Goal: Transaction & Acquisition: Purchase product/service

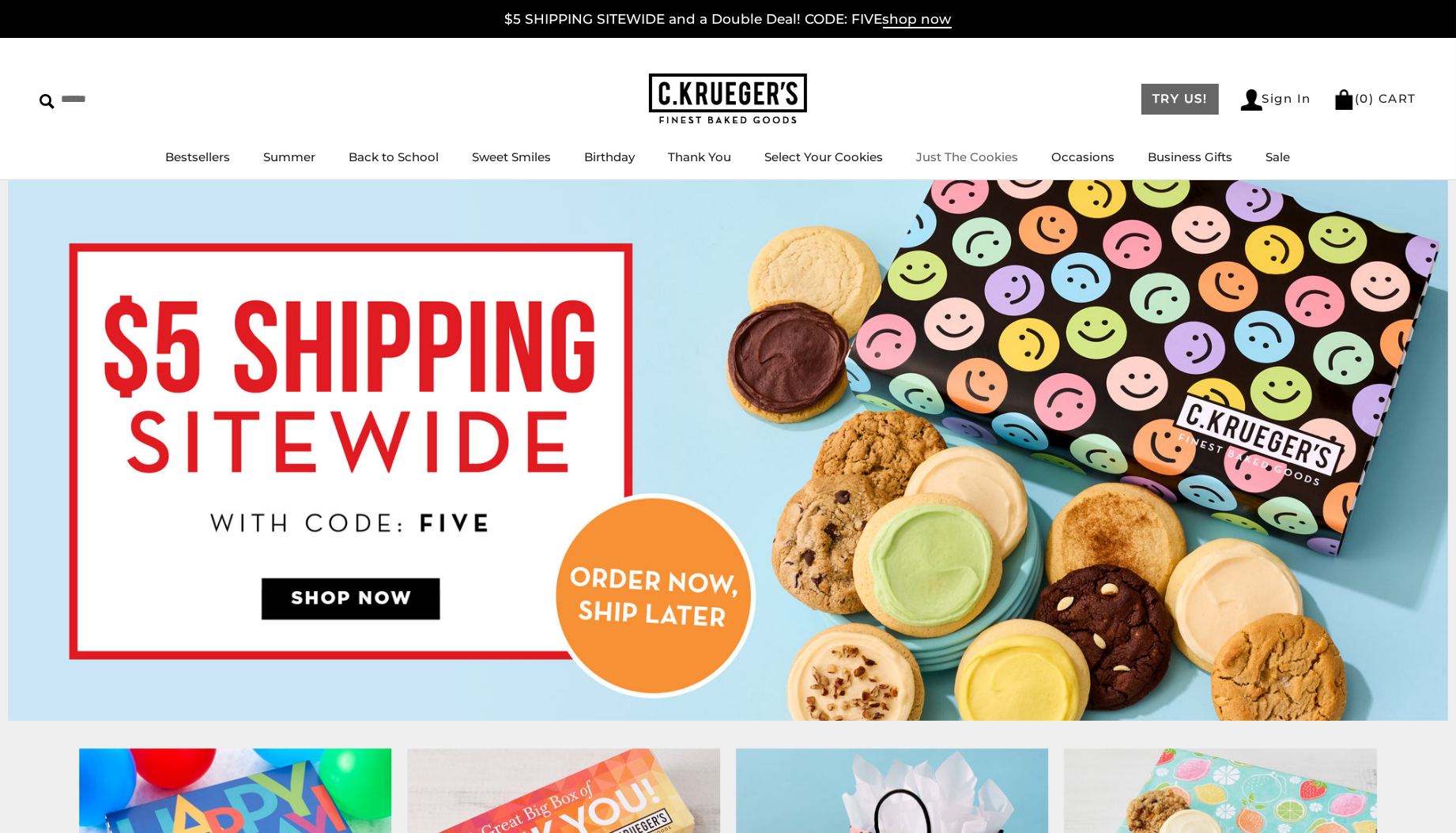
click at [1156, 102] on link "TRY US!" at bounding box center [1181, 99] width 78 height 31
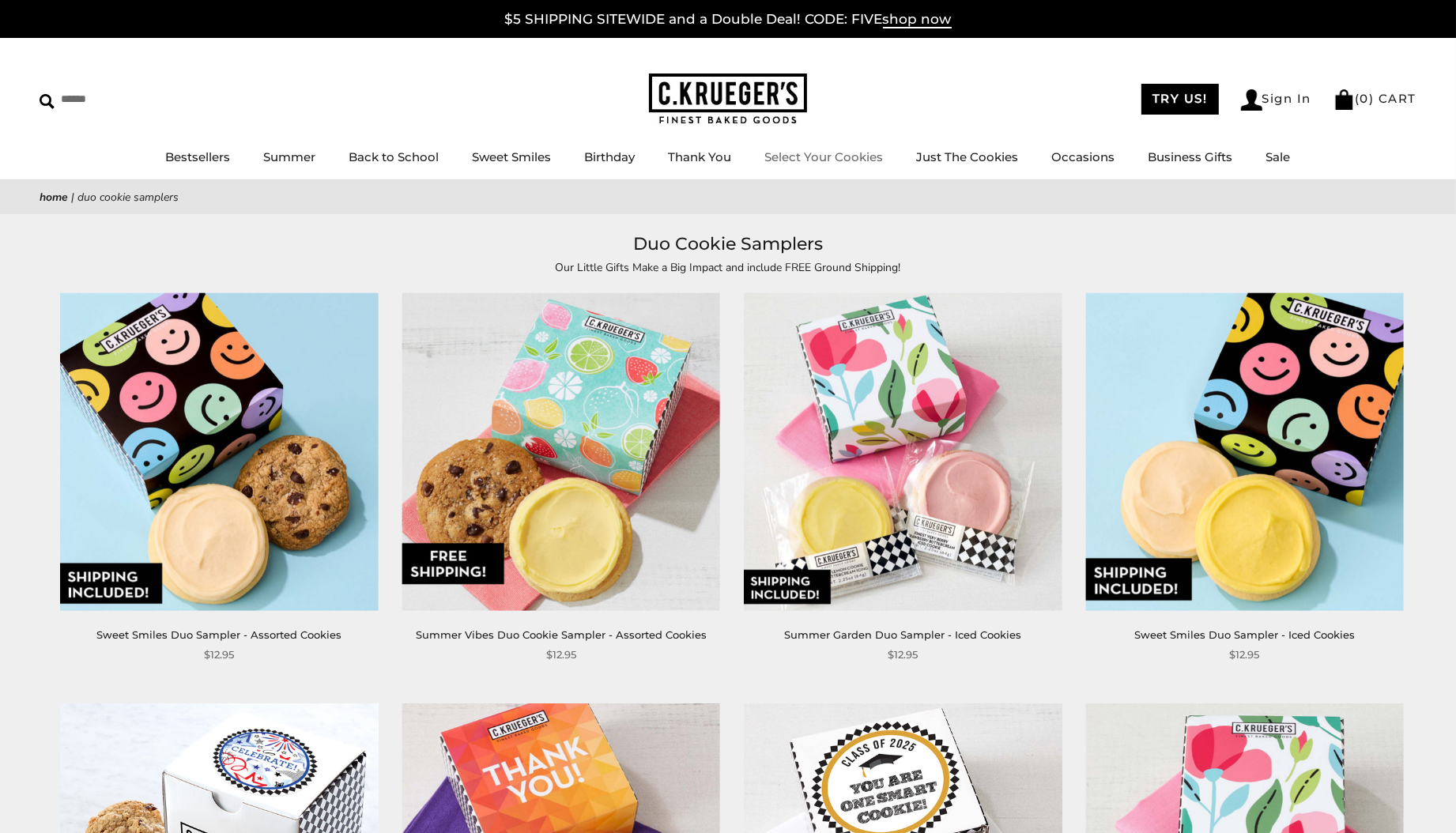
click at [819, 155] on link "Select Your Cookies" at bounding box center [824, 157] width 119 height 15
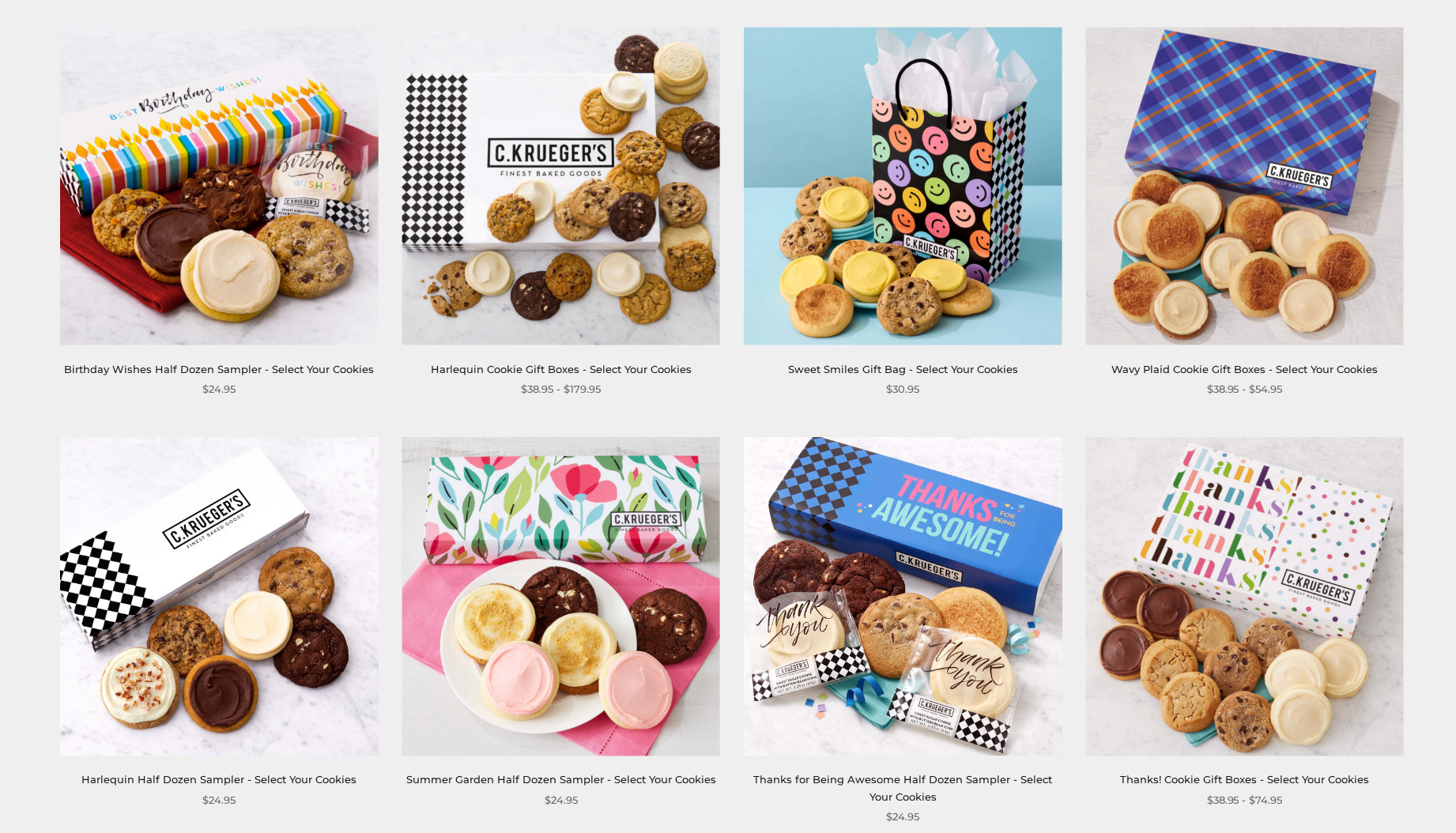
scroll to position [1569, 0]
click at [562, 202] on img at bounding box center [561, 185] width 318 height 318
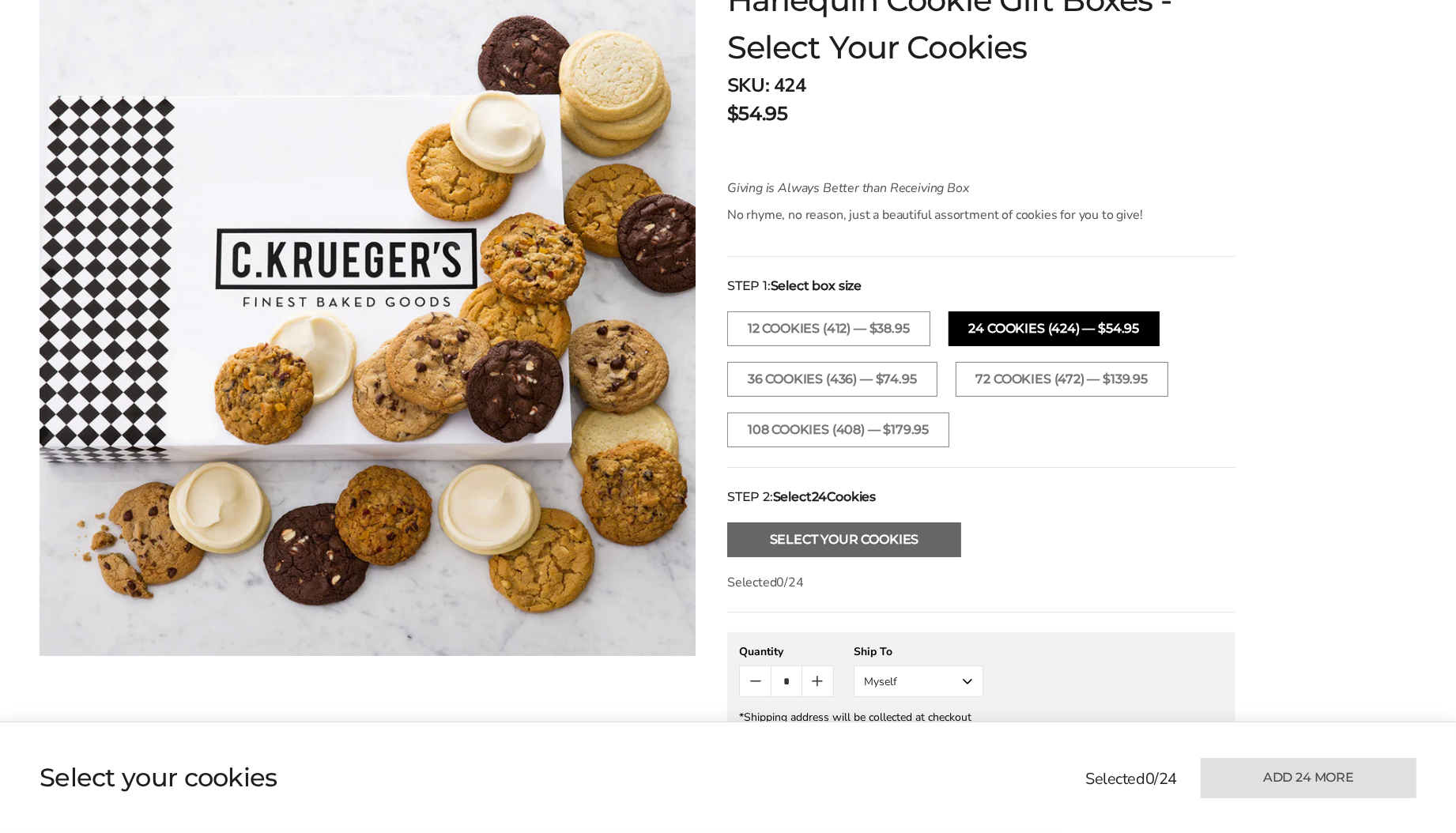
click at [863, 542] on button "Select Your Cookies" at bounding box center [844, 540] width 234 height 35
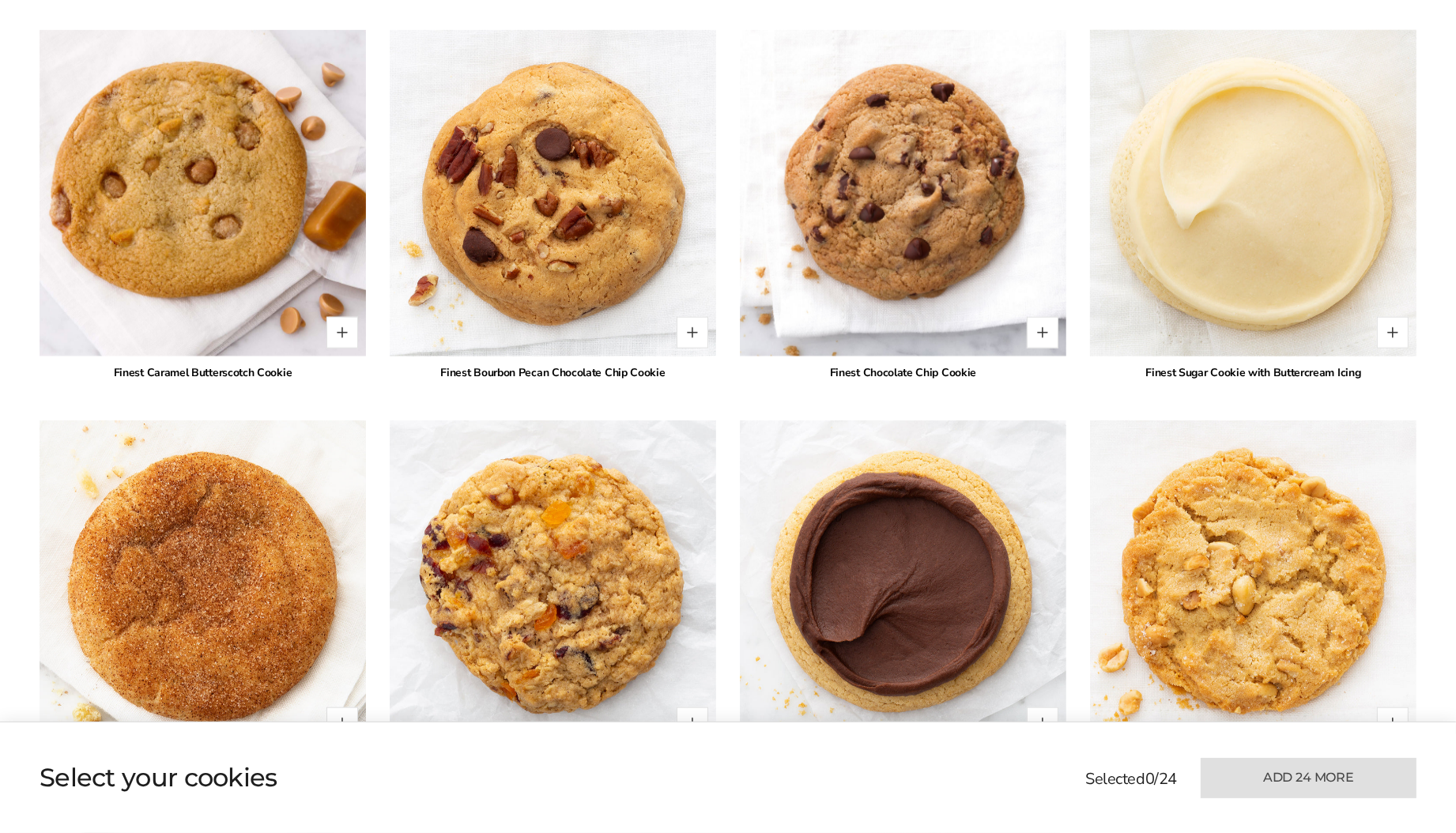
scroll to position [2307, 0]
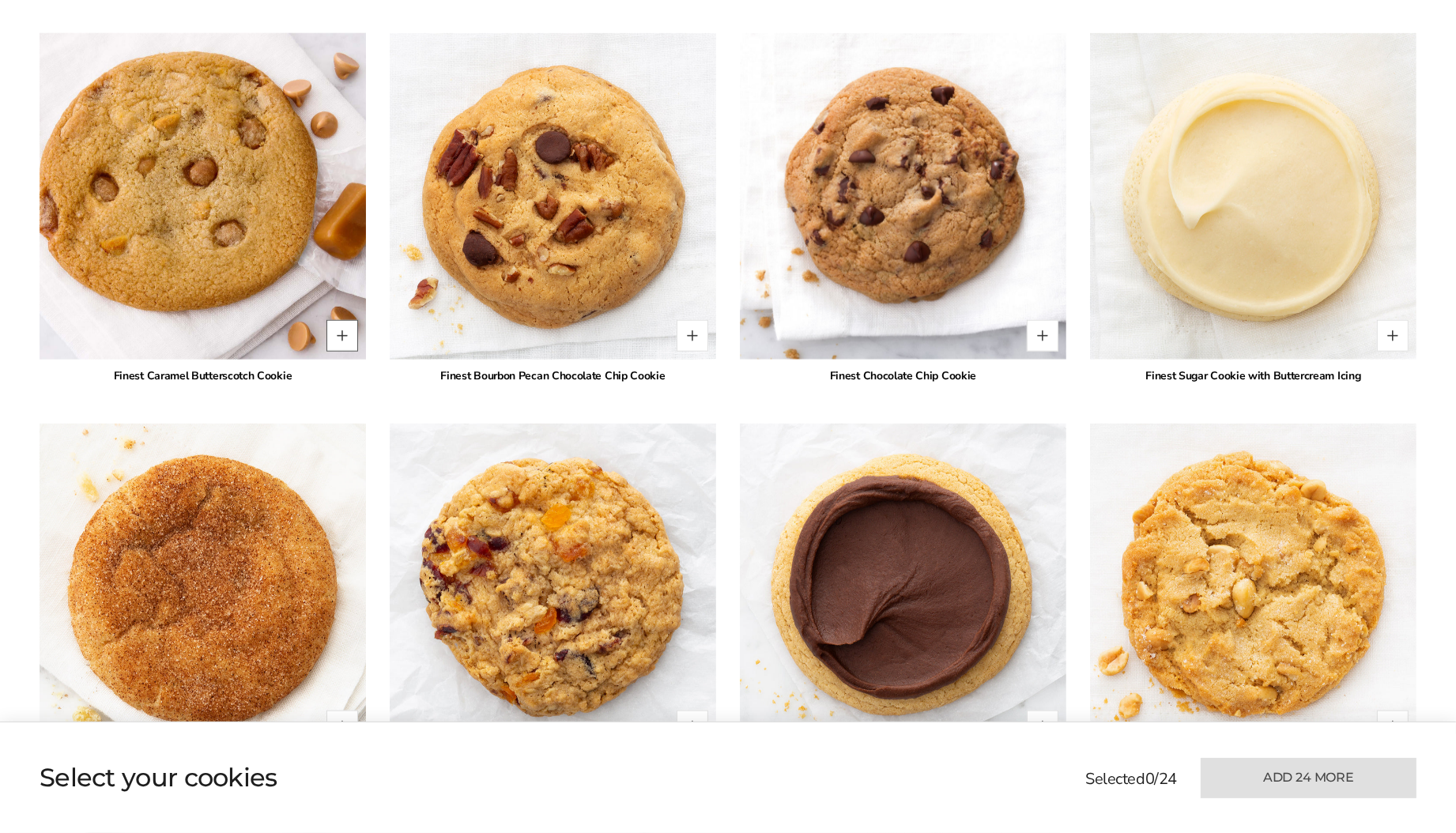
click at [344, 326] on button "Quantity button plus" at bounding box center [341, 336] width 31 height 31
click at [344, 325] on button "Quantity button plus" at bounding box center [341, 336] width 31 height 31
type input "*"
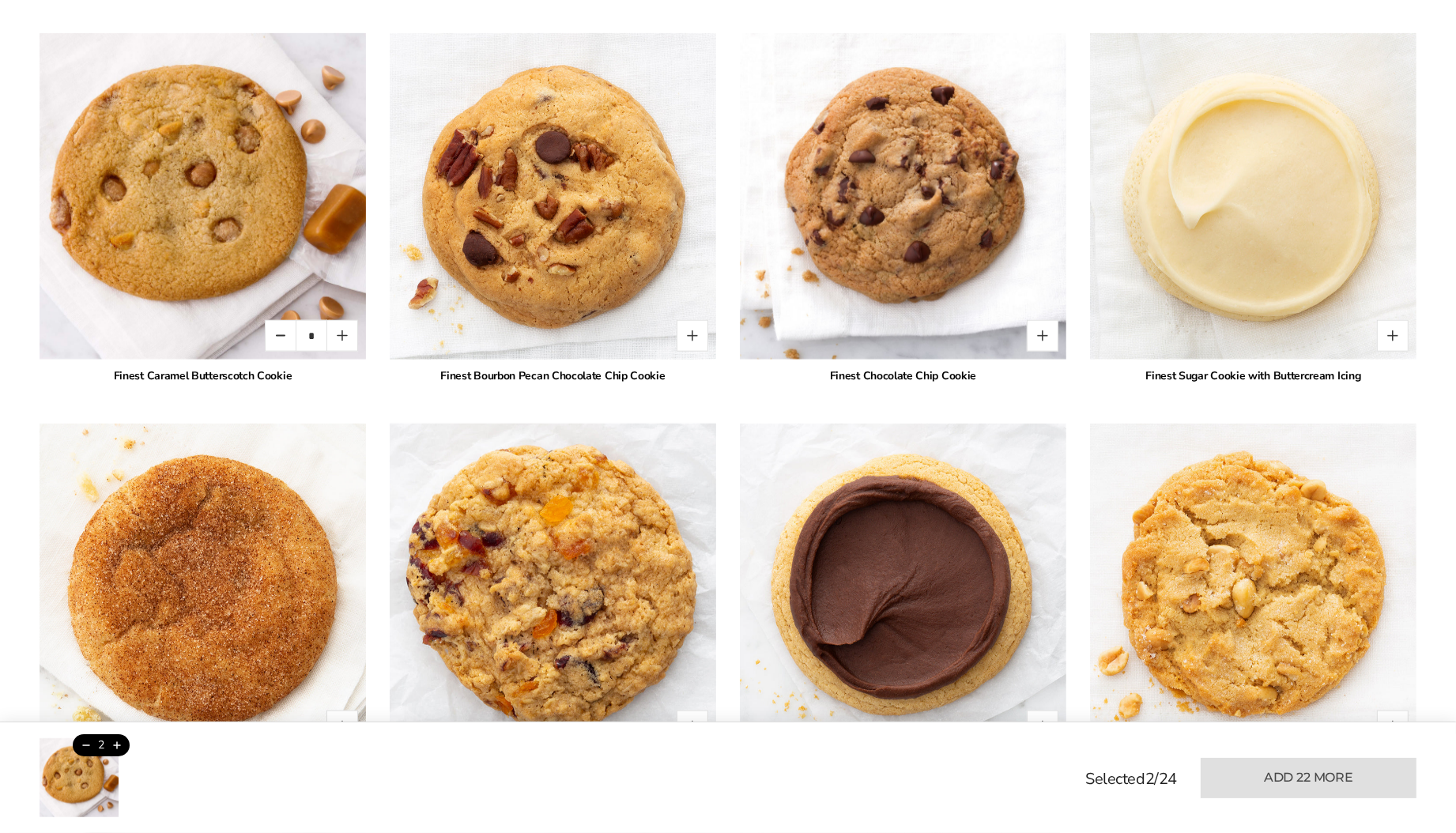
scroll to position [2422, 0]
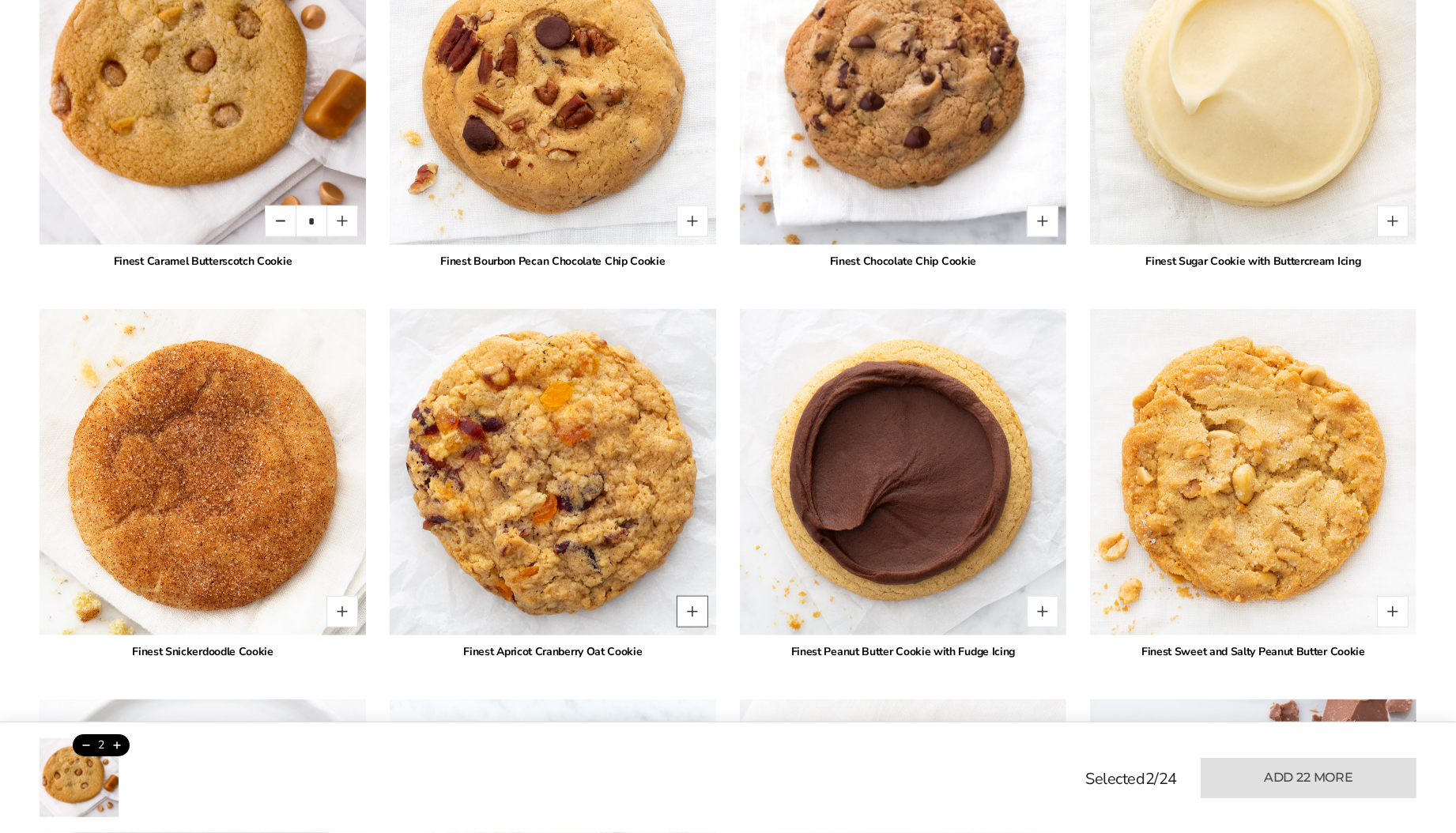
click at [691, 610] on button "Quantity button plus" at bounding box center [691, 611] width 31 height 31
click at [693, 609] on button "Quantity button plus" at bounding box center [691, 611] width 31 height 31
type input "*"
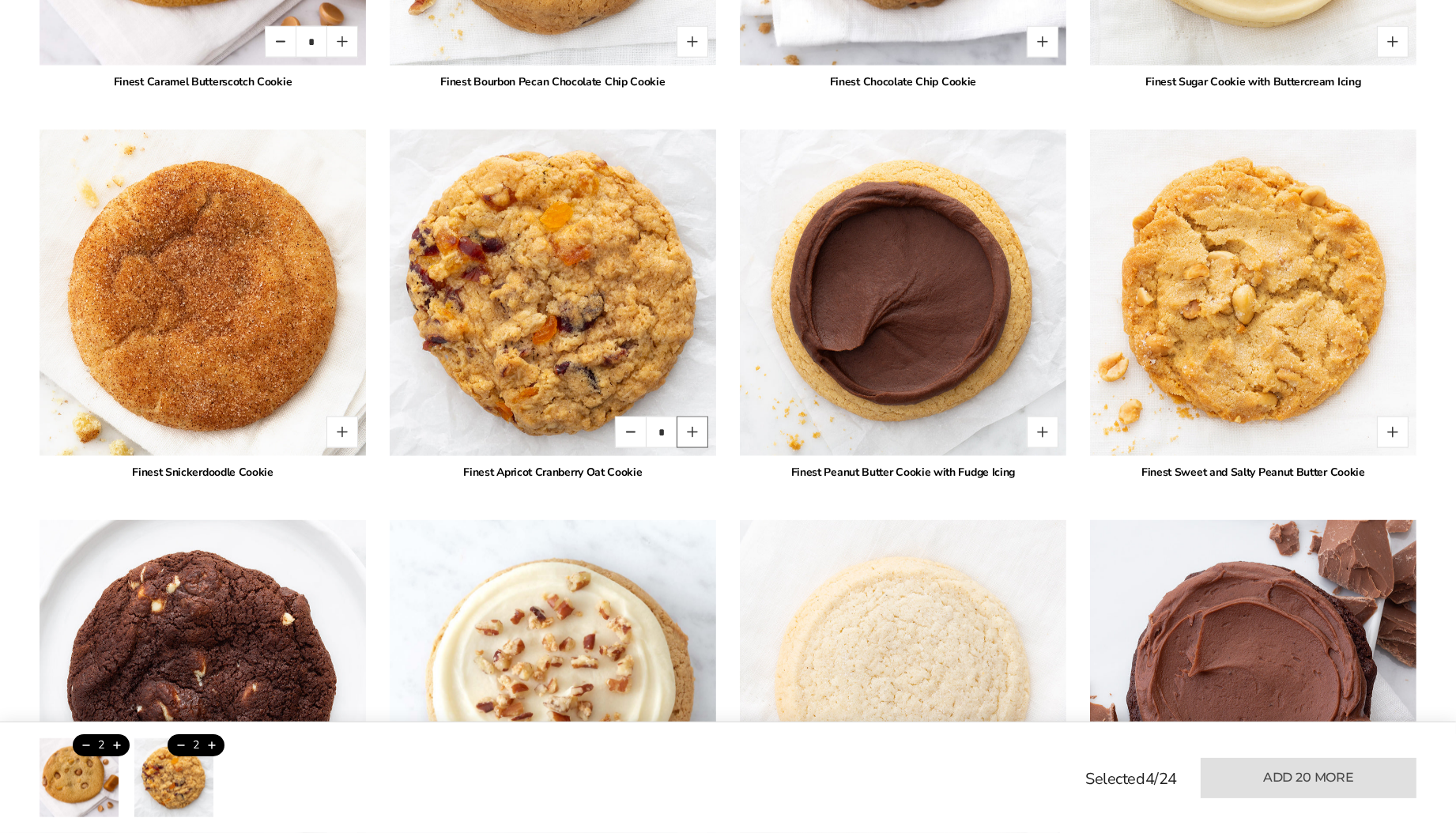
scroll to position [2605, 0]
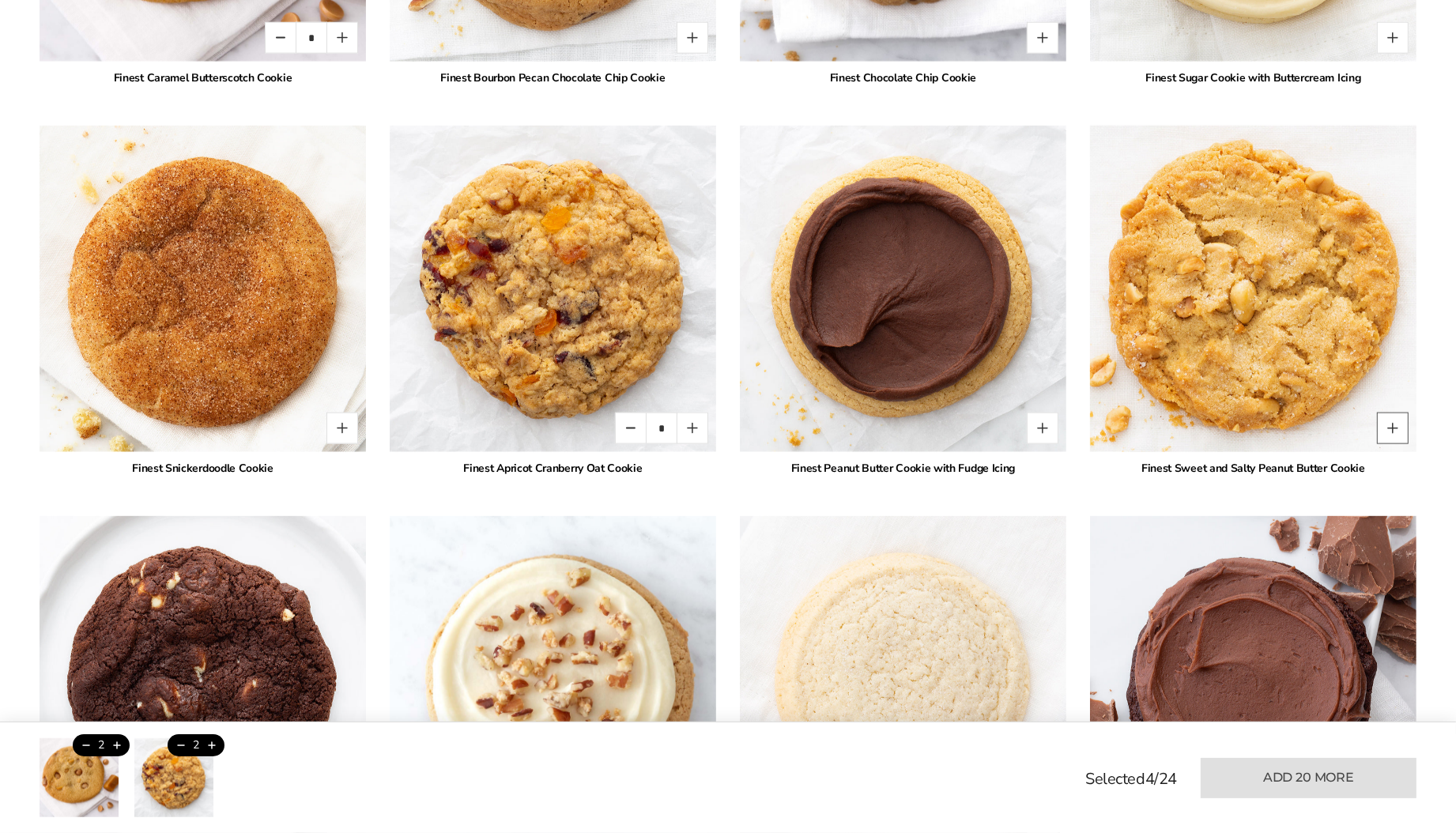
click at [1393, 424] on button "Quantity button plus" at bounding box center [1392, 428] width 31 height 31
type input "*"
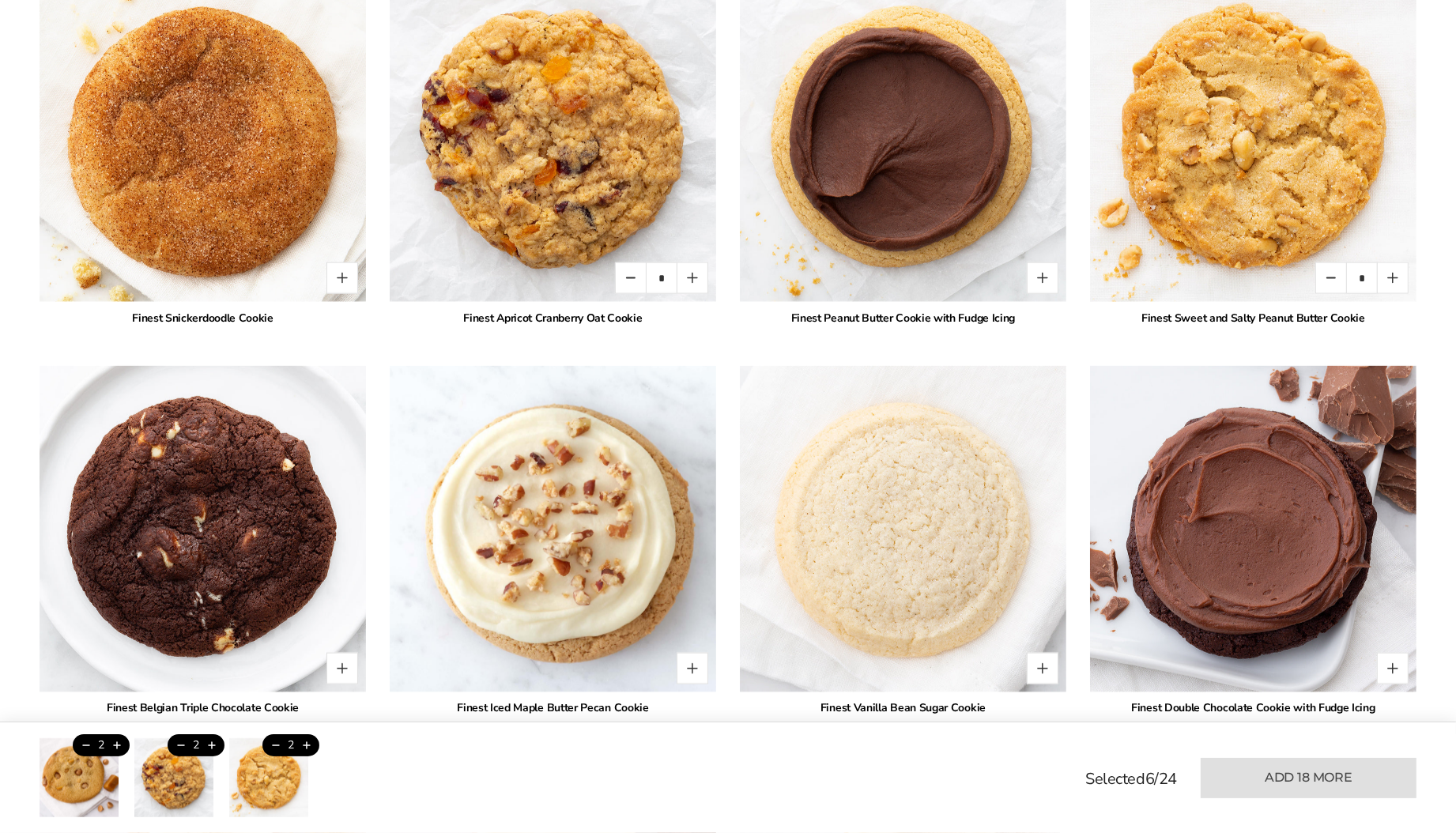
scroll to position [2819, 0]
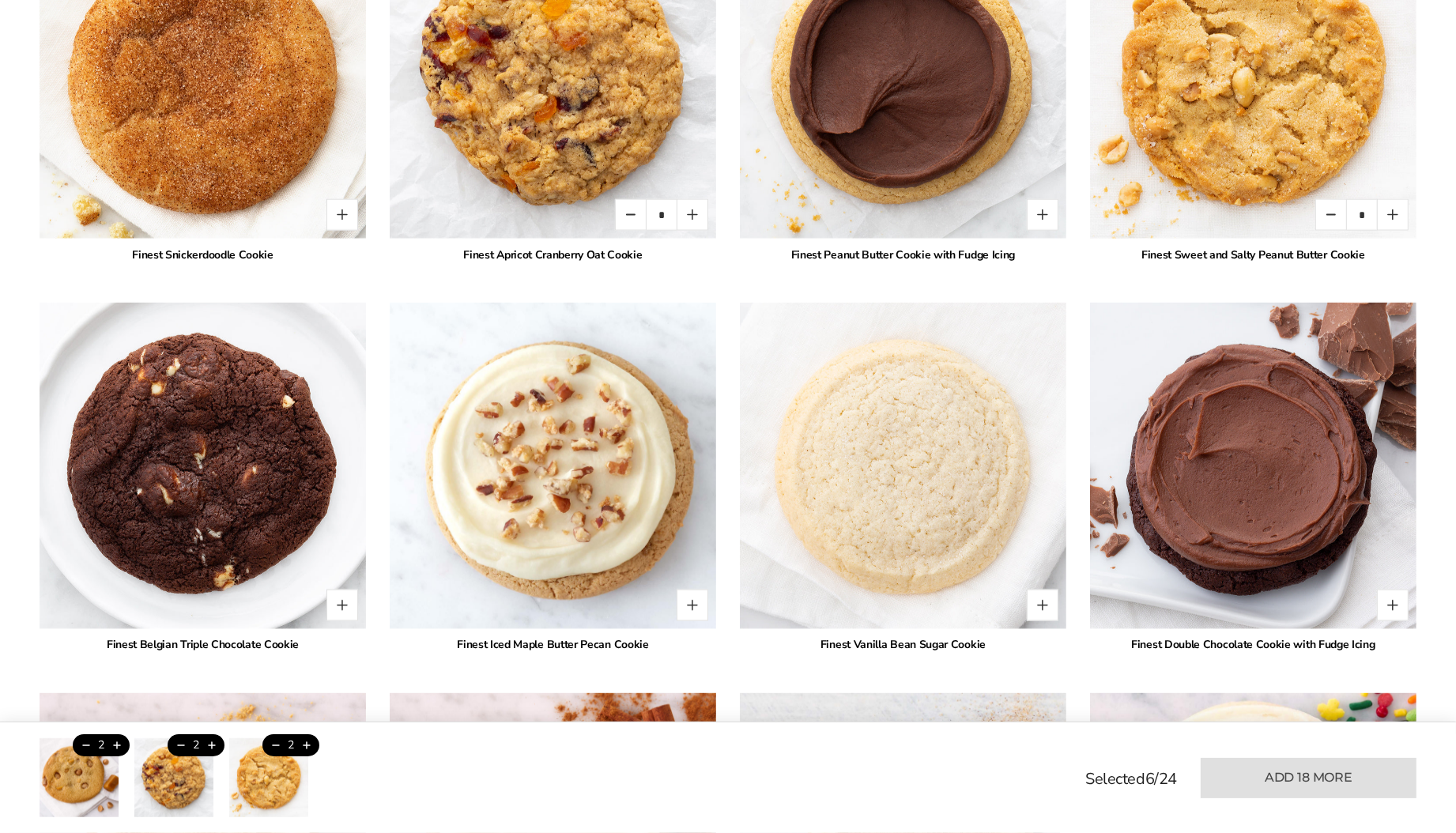
click at [335, 601] on button "Quantity button plus" at bounding box center [341, 605] width 31 height 31
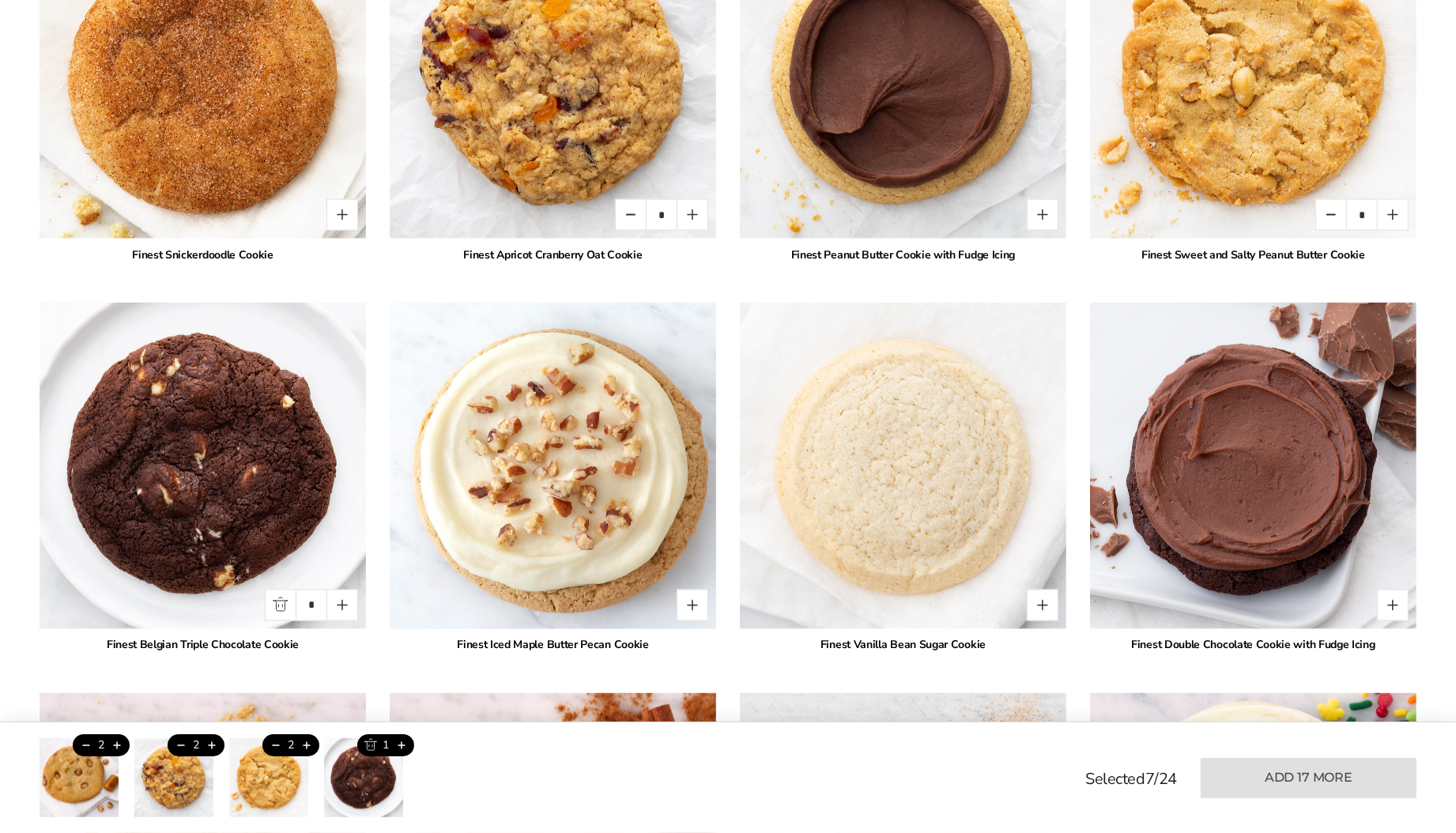
click at [345, 599] on button "Quantity button plus" at bounding box center [341, 605] width 31 height 31
type input "*"
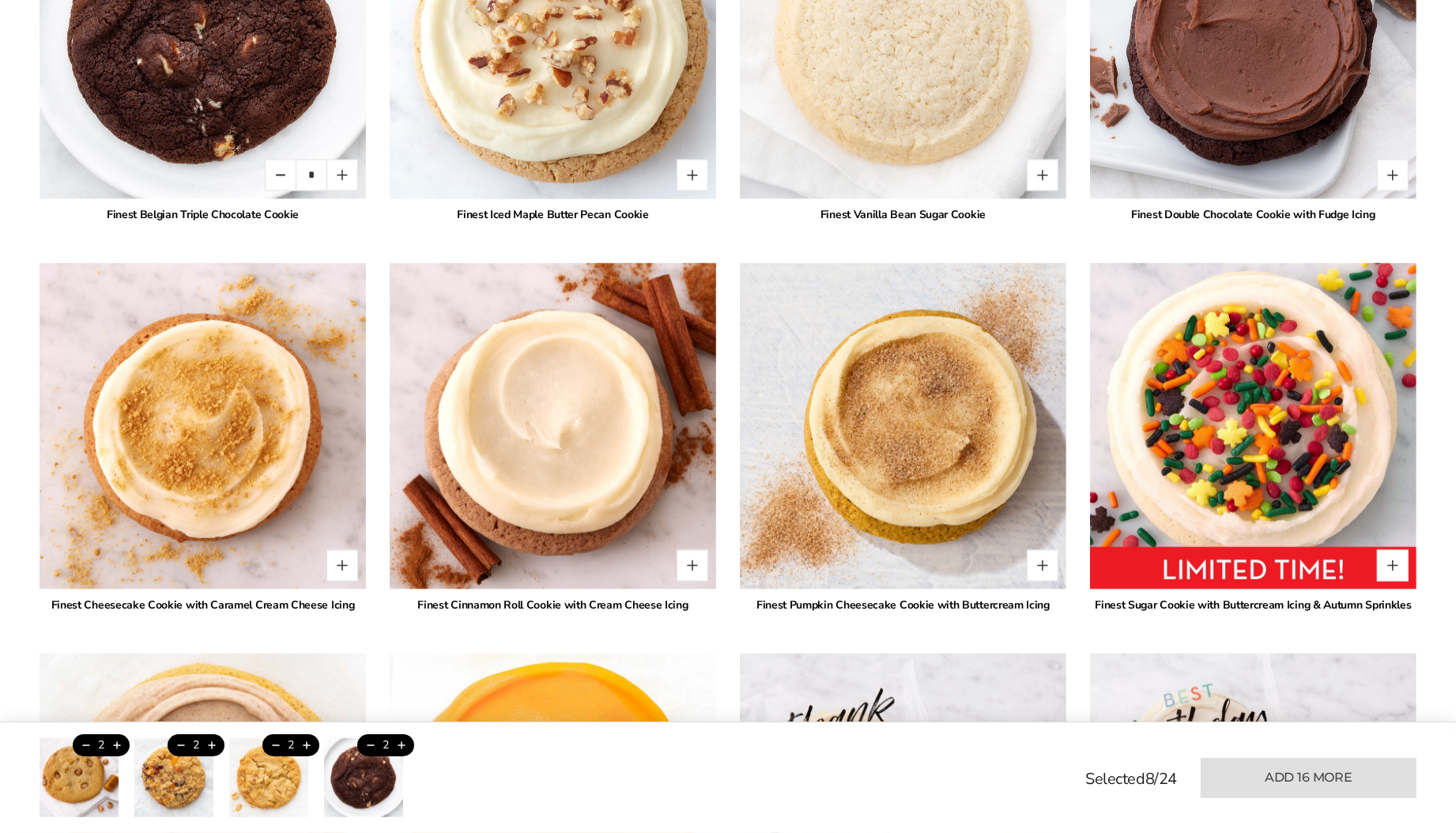
scroll to position [3250, 0]
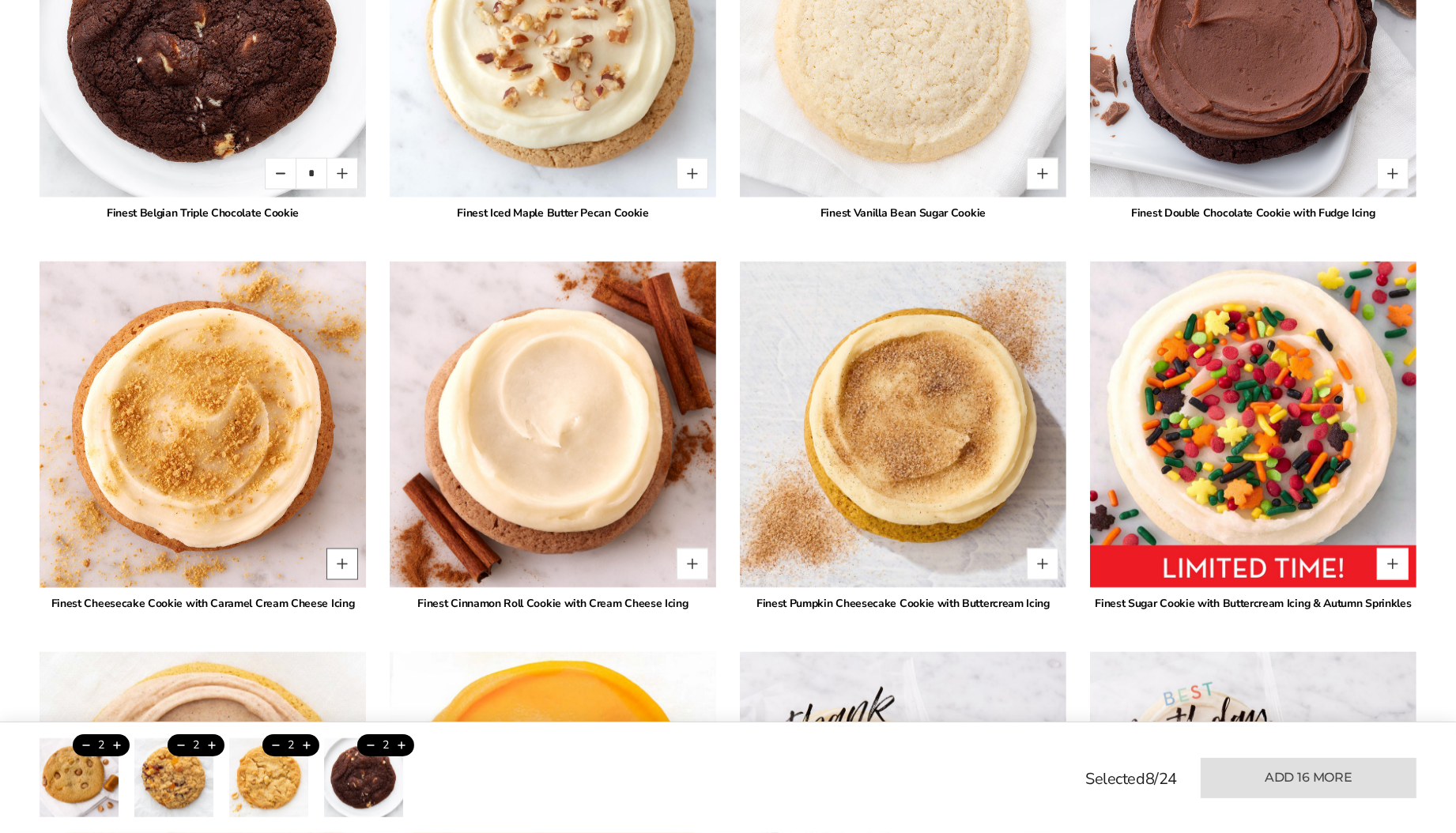
click at [337, 560] on button "Quantity button plus" at bounding box center [341, 564] width 31 height 31
click at [339, 560] on button "Quantity button plus" at bounding box center [341, 564] width 31 height 31
type input "*"
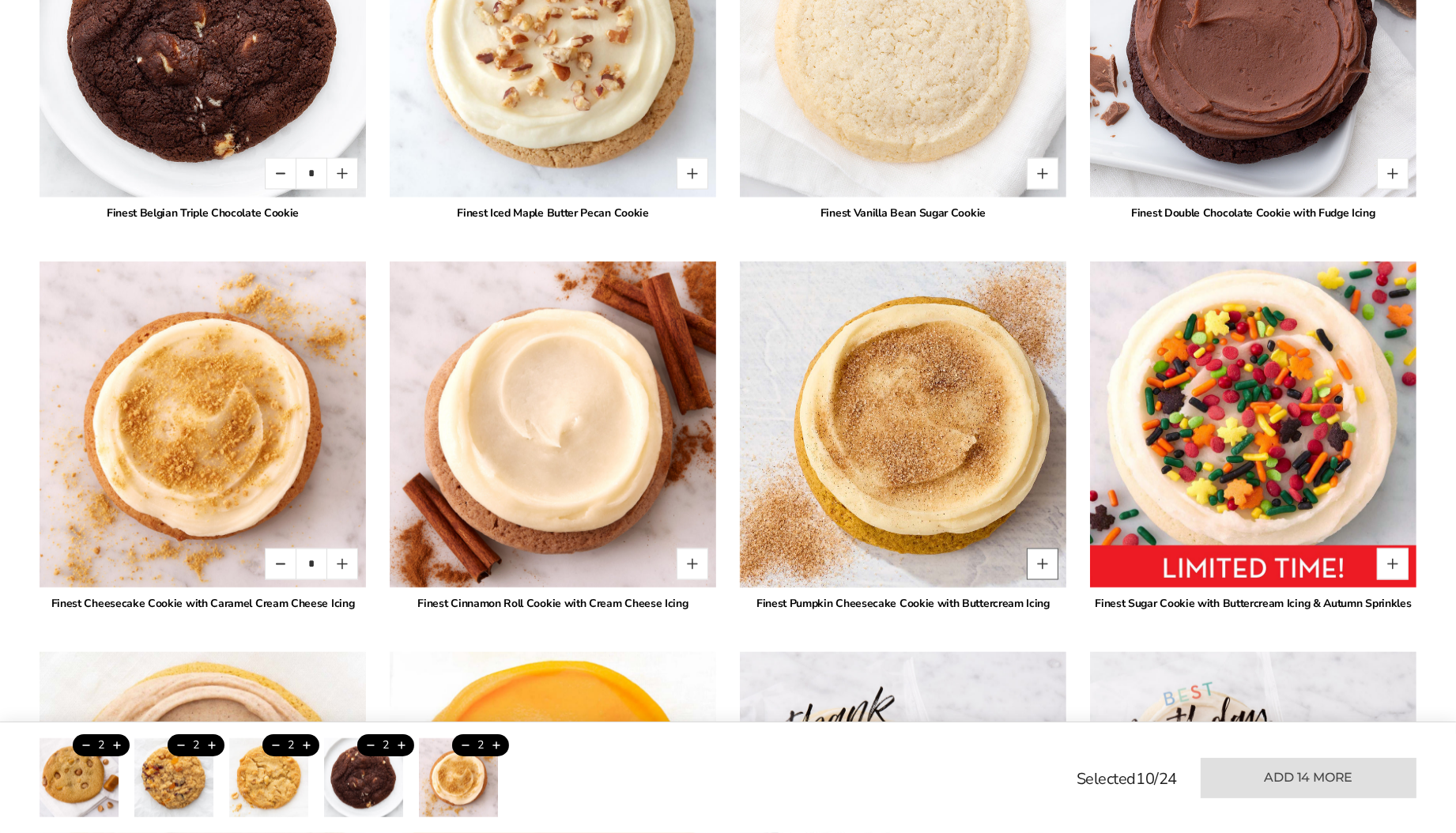
click at [1047, 555] on button "Quantity button plus" at bounding box center [1042, 564] width 31 height 31
click at [1046, 556] on button "Quantity button plus" at bounding box center [1042, 564] width 31 height 31
type input "*"
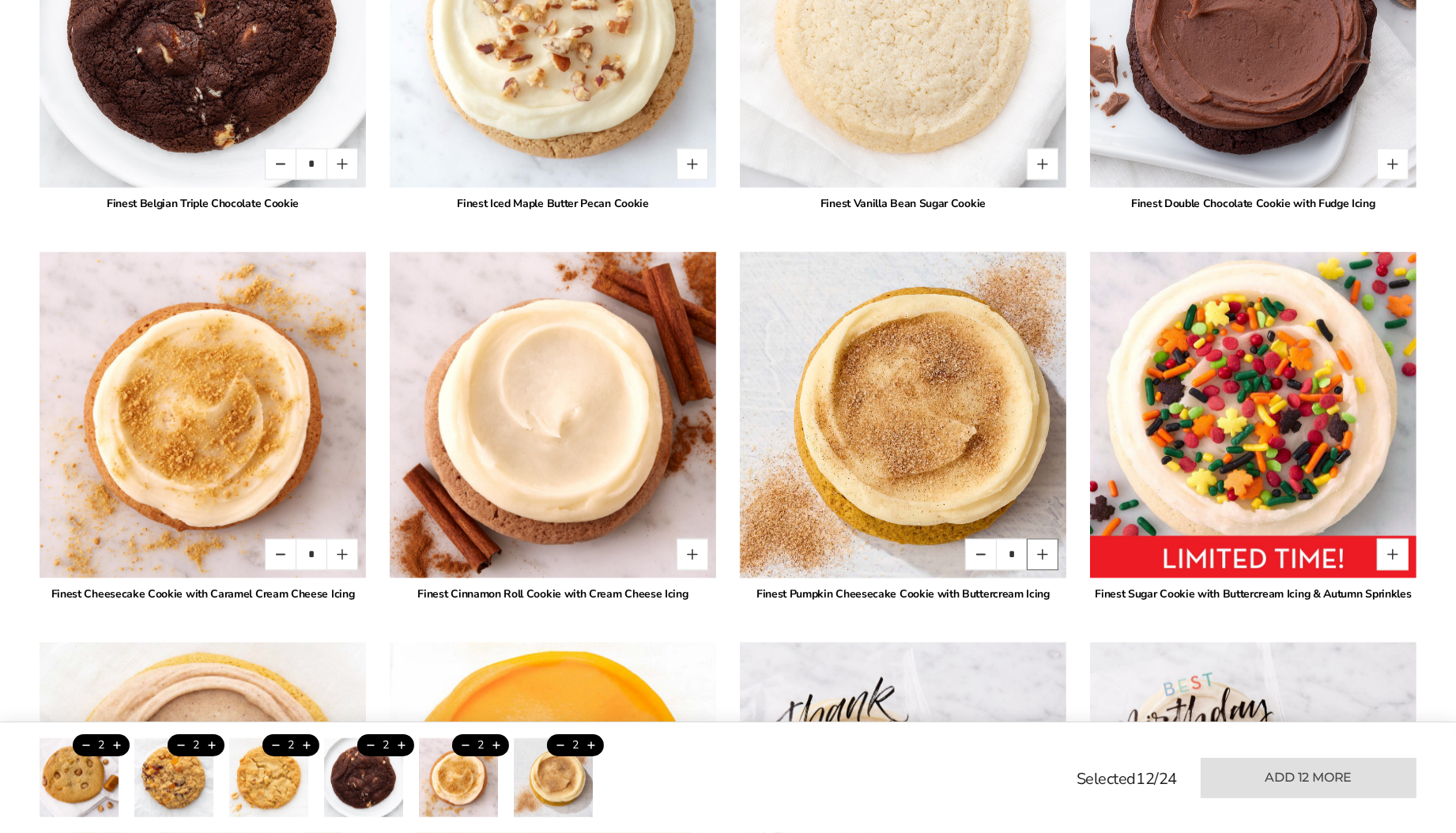
scroll to position [3259, 0]
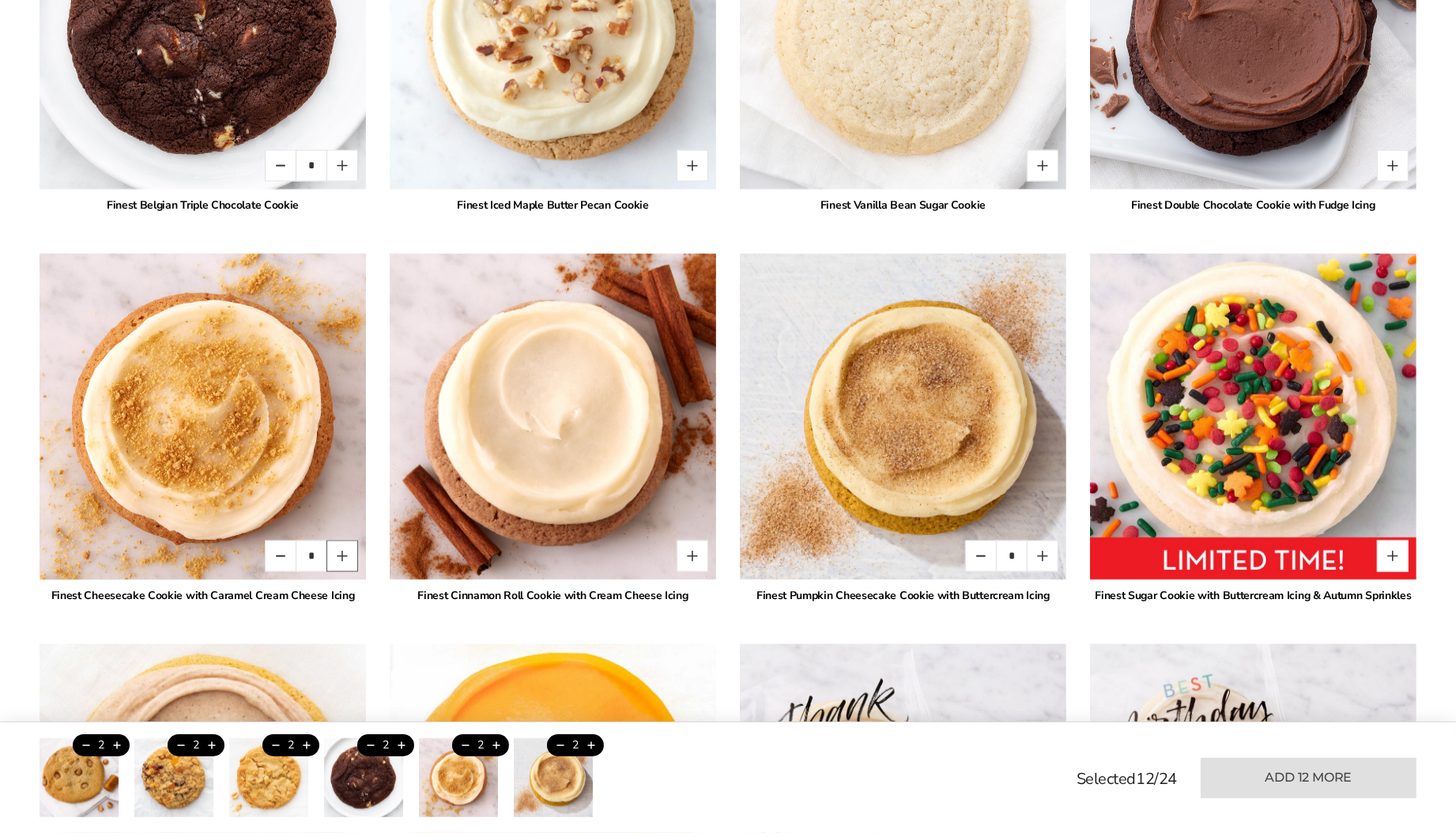
click at [344, 550] on button "Quantity button plus" at bounding box center [341, 556] width 31 height 31
type input "*"
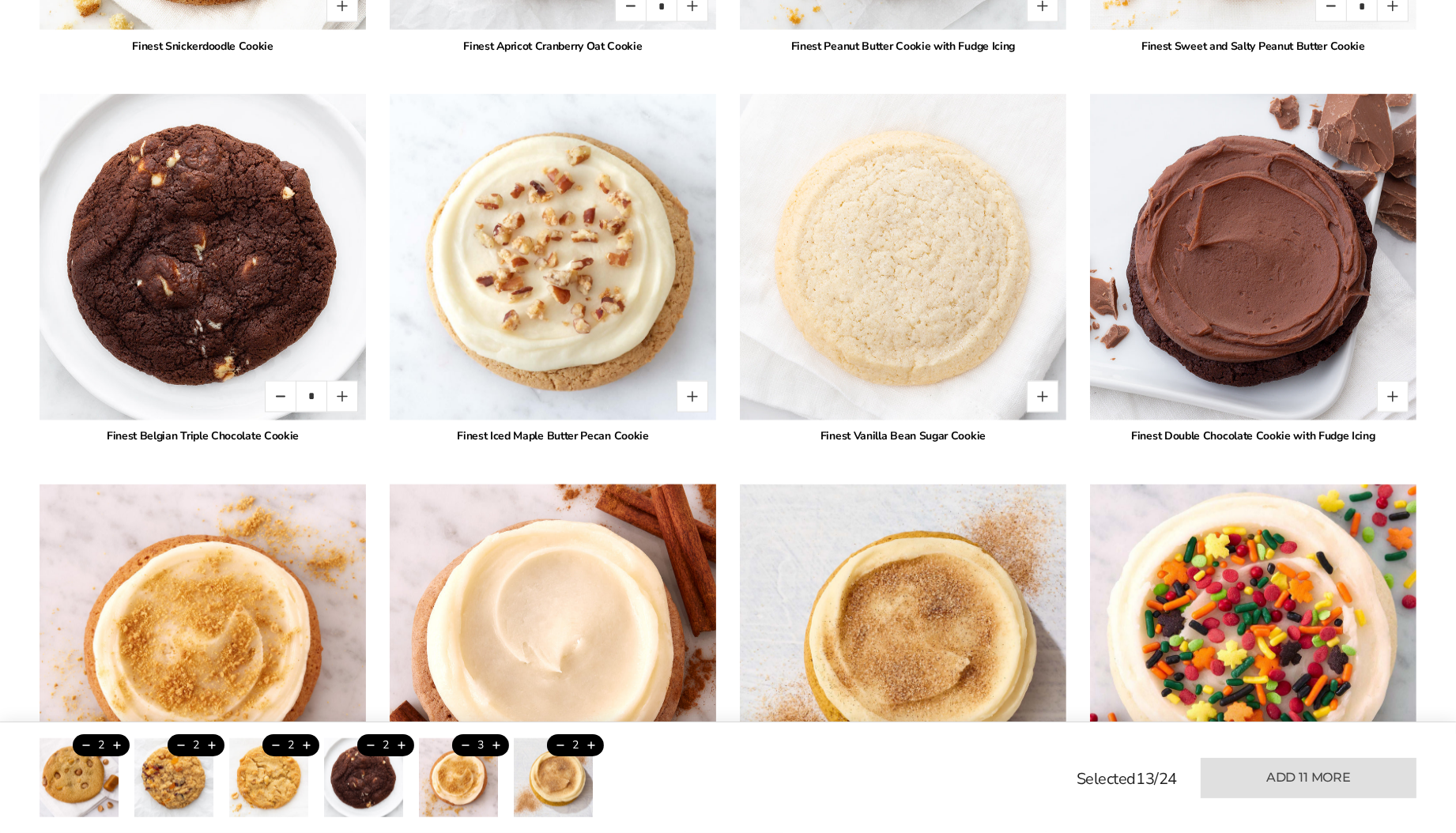
scroll to position [3023, 0]
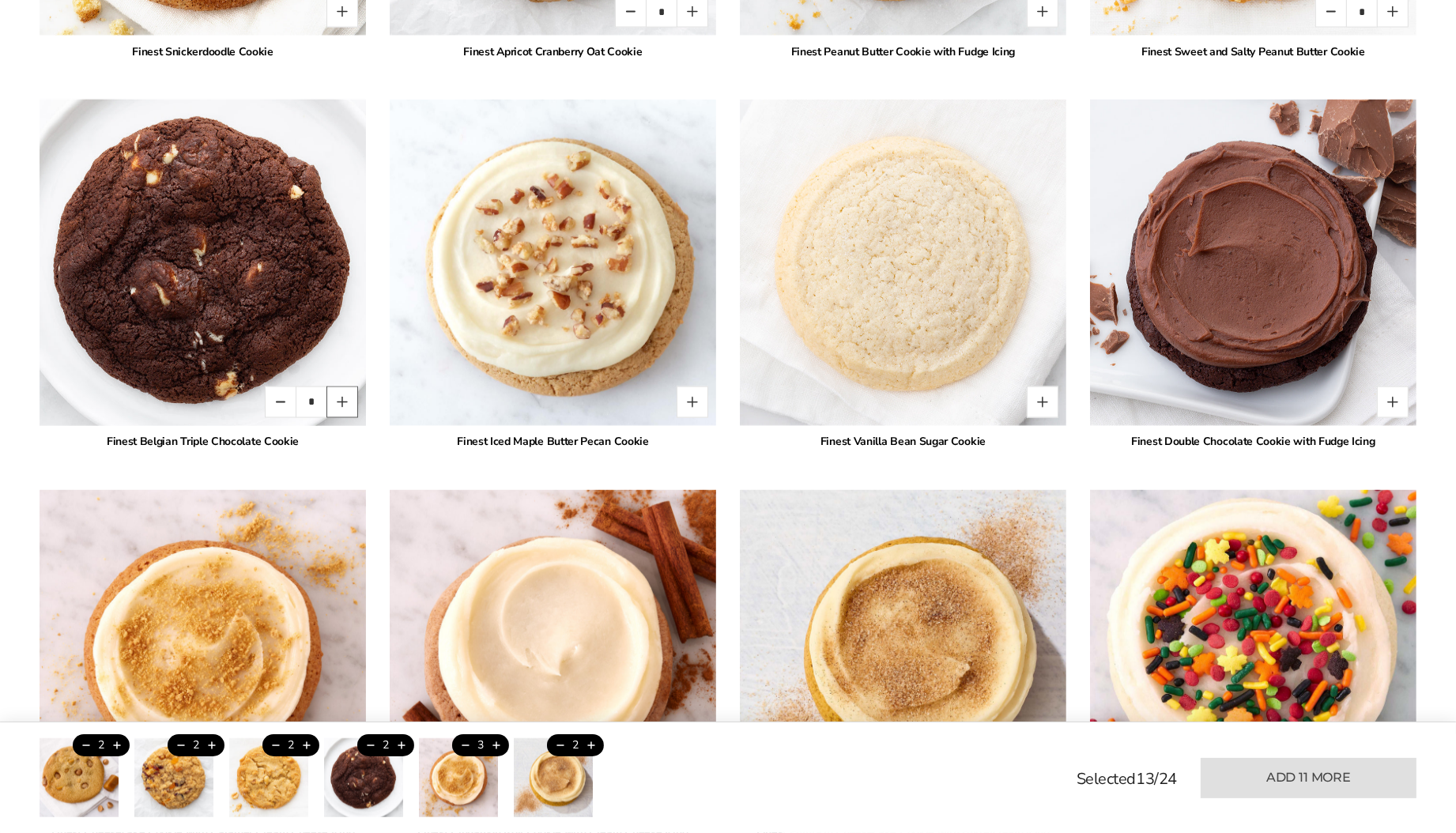
click at [342, 398] on button "Quantity button plus" at bounding box center [341, 402] width 31 height 31
type input "*"
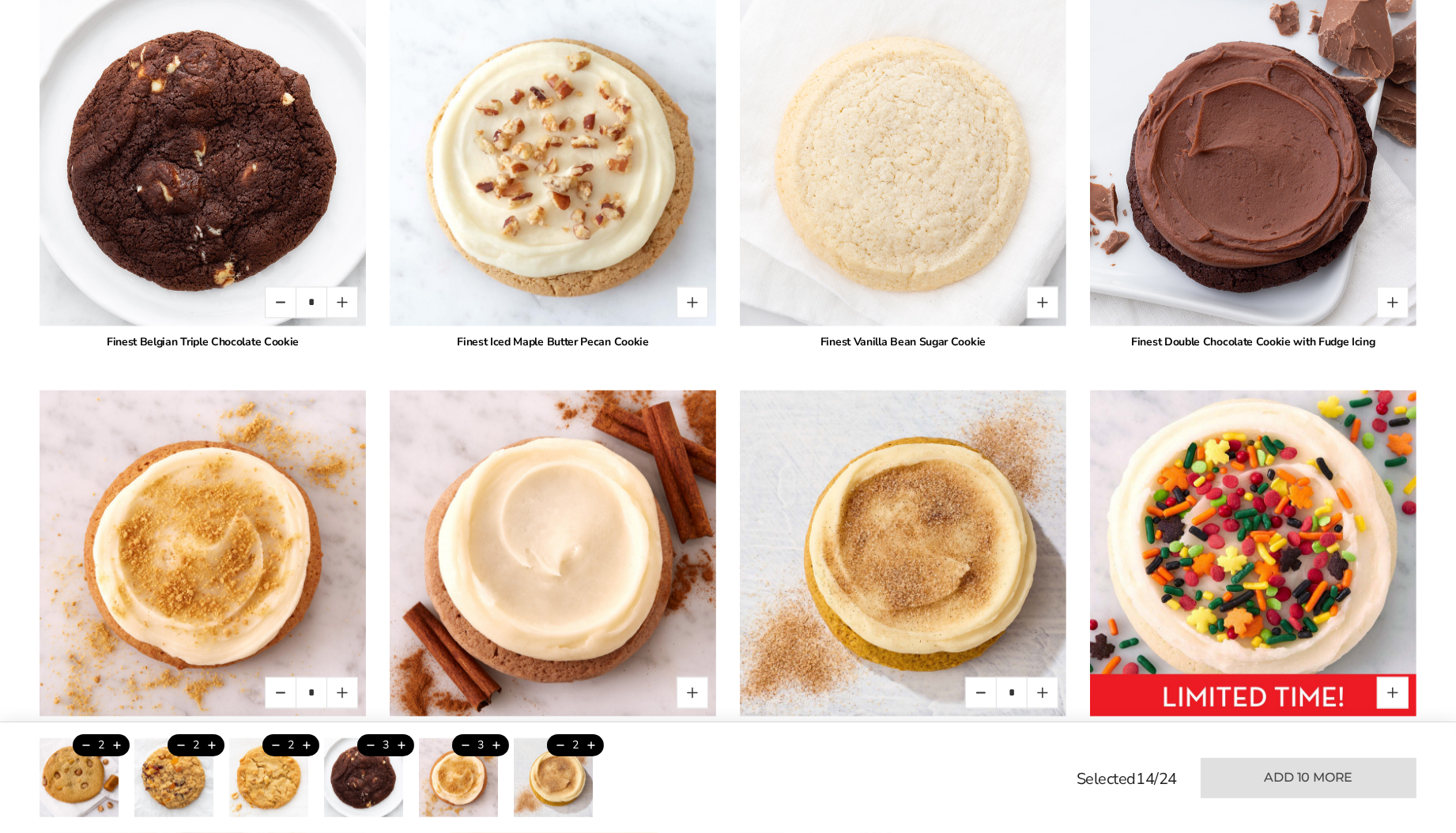
scroll to position [3123, 0]
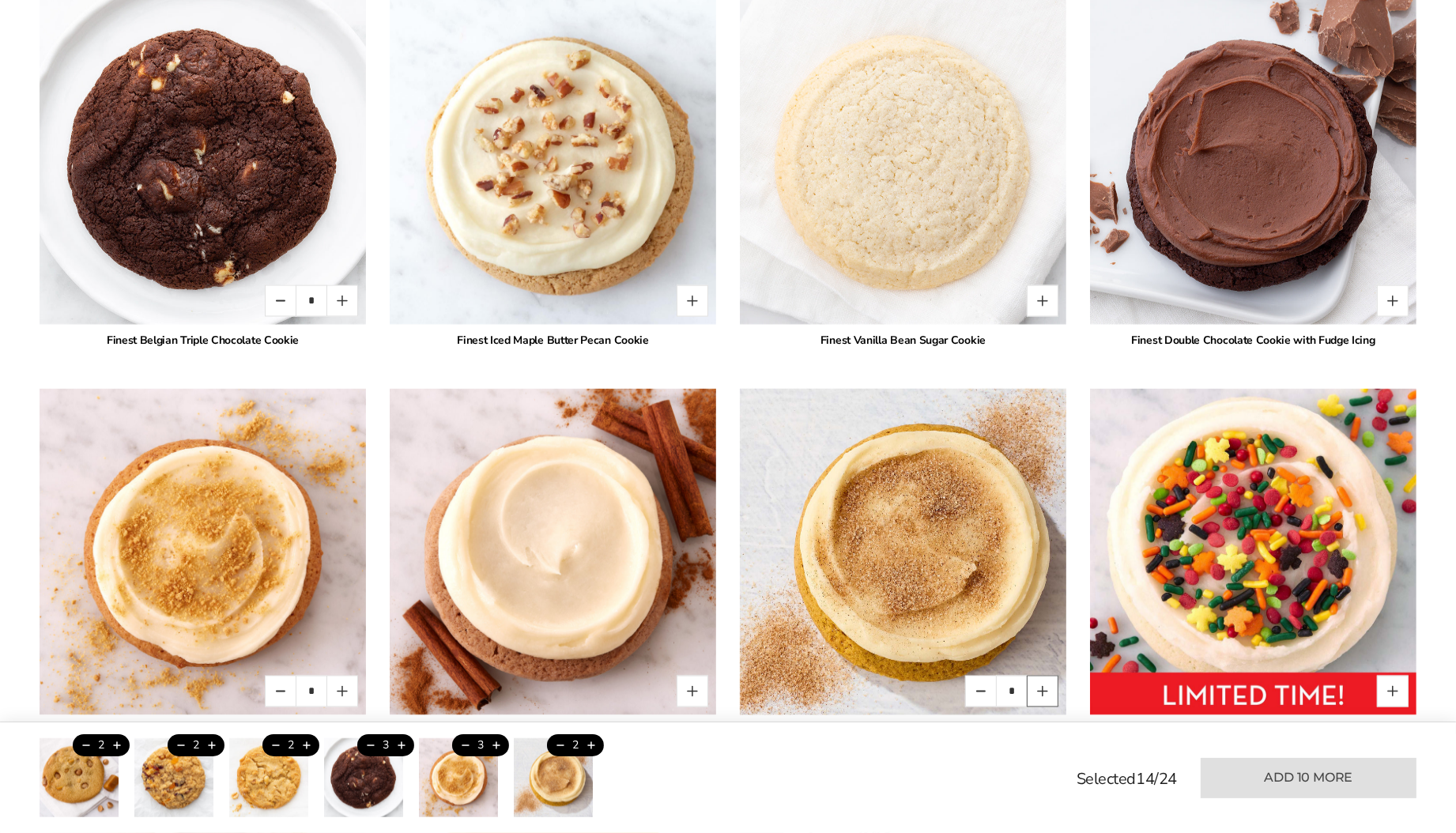
click at [1045, 694] on button "Quantity button plus" at bounding box center [1042, 692] width 31 height 31
type input "*"
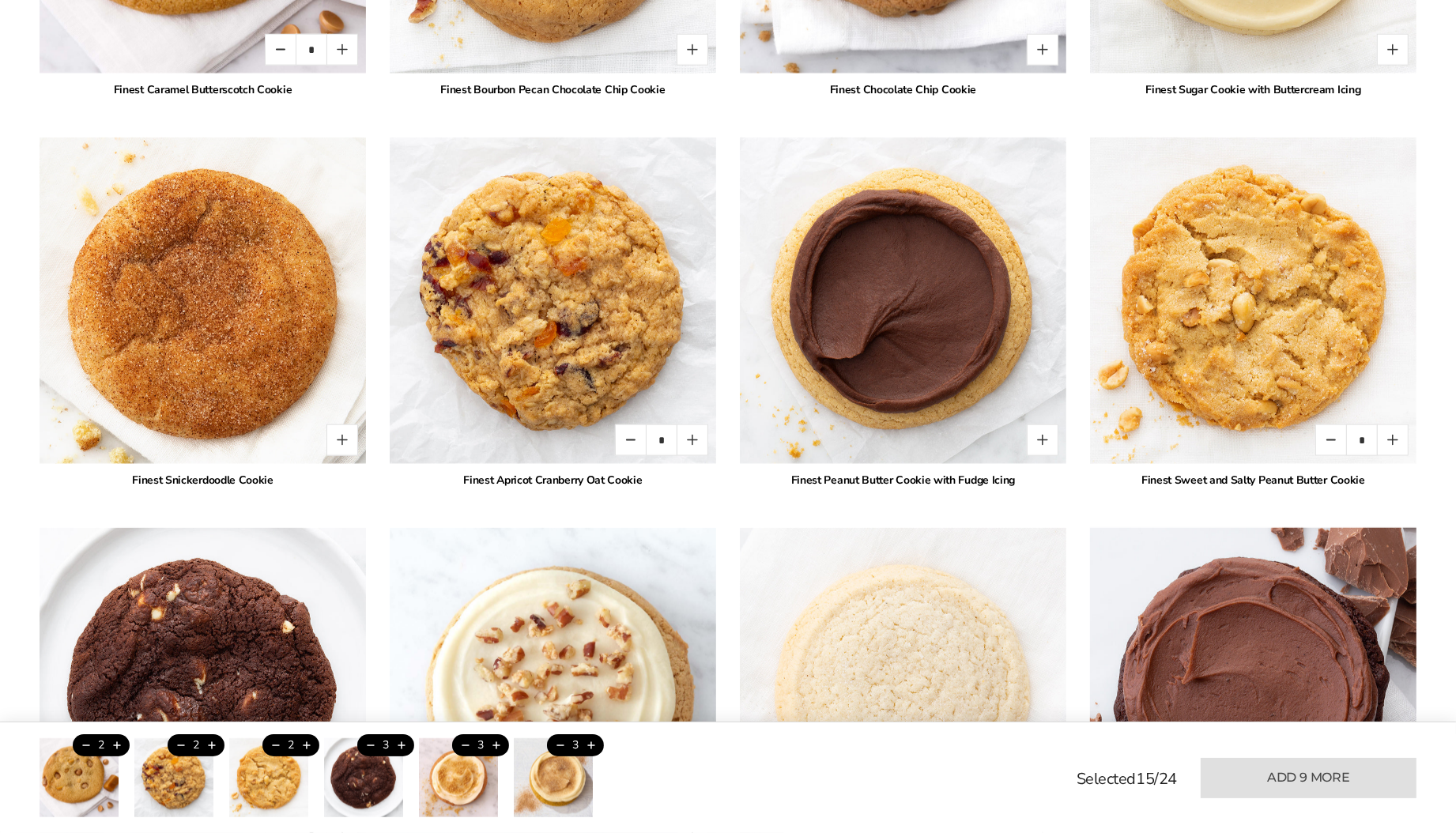
scroll to position [2586, 0]
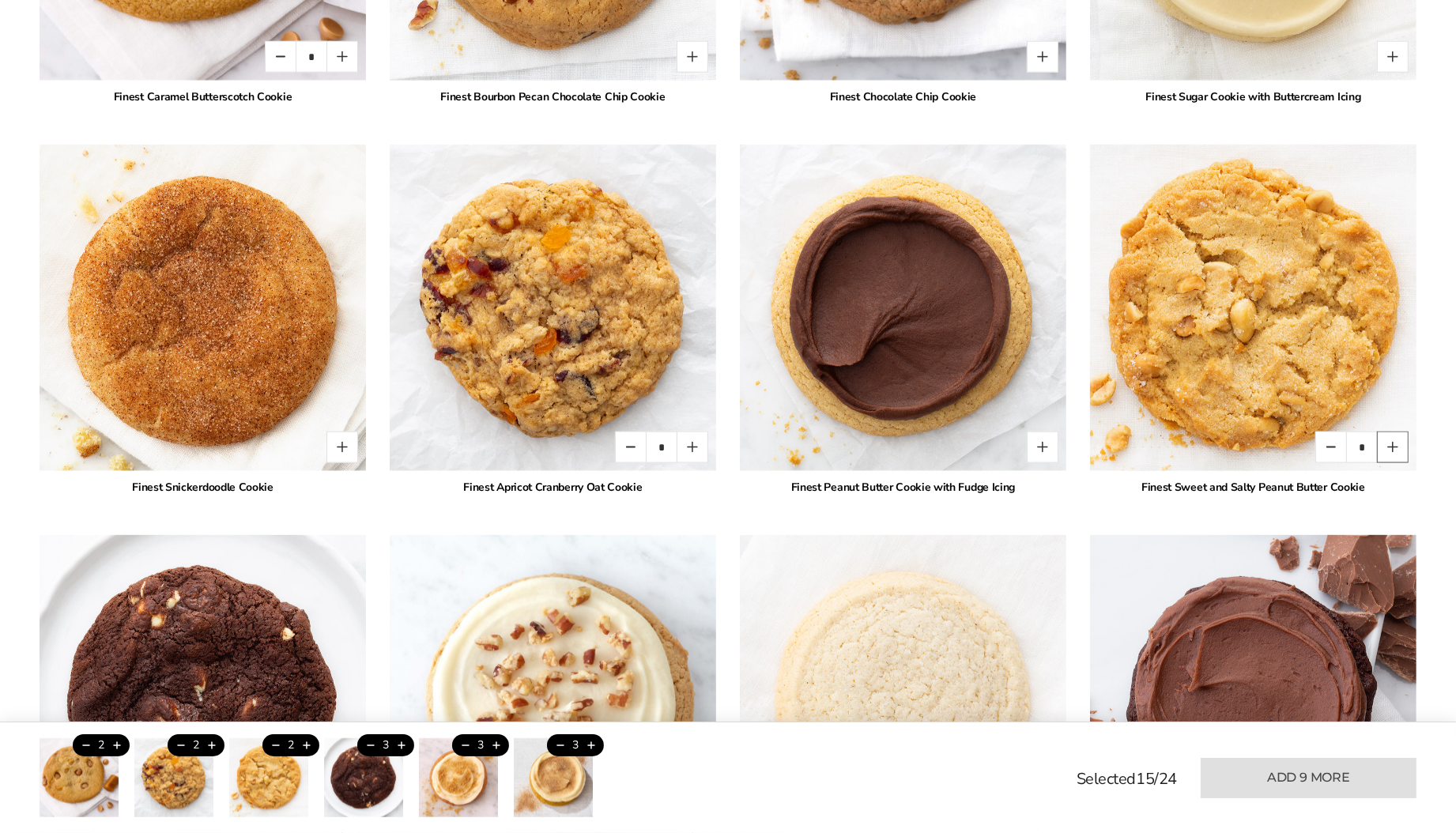
click at [1393, 438] on button "Quantity button plus" at bounding box center [1392, 447] width 31 height 31
type input "*"
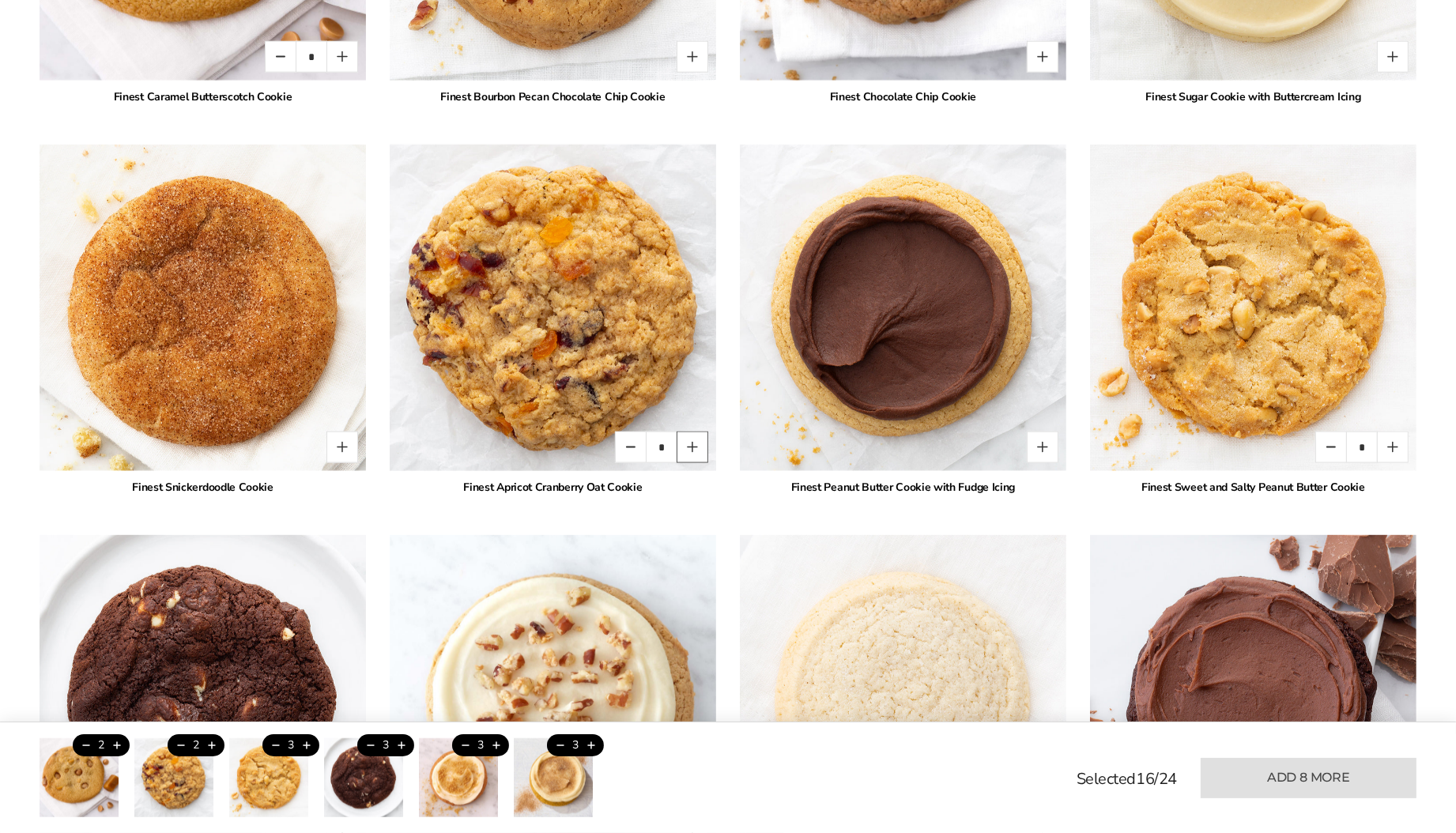
click at [690, 442] on button "Quantity button plus" at bounding box center [691, 447] width 31 height 31
type input "*"
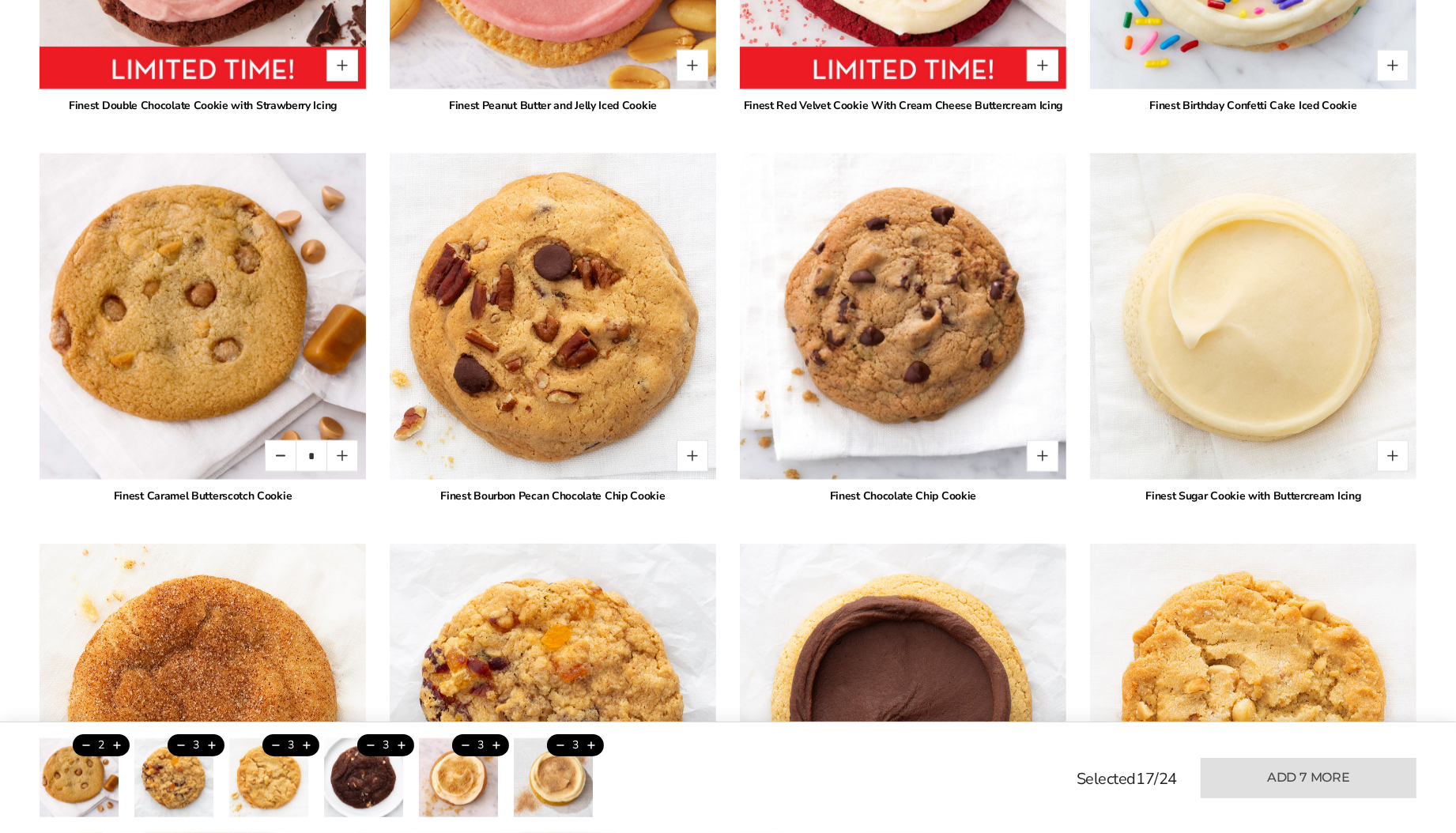
scroll to position [2184, 0]
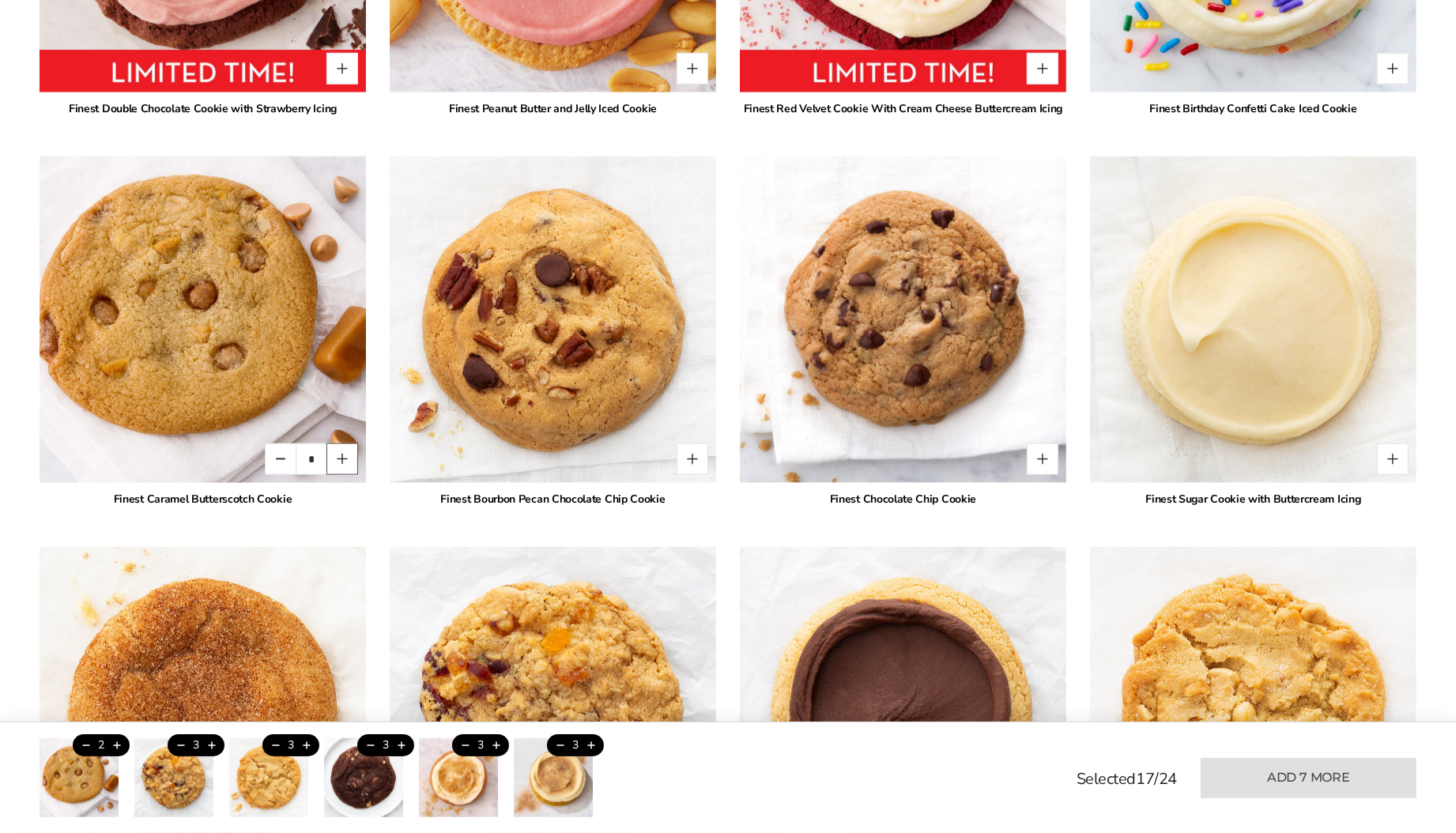
click at [347, 451] on button "Quantity button plus" at bounding box center [341, 459] width 31 height 31
click at [349, 454] on button "Quantity button plus" at bounding box center [341, 459] width 31 height 31
type input "*"
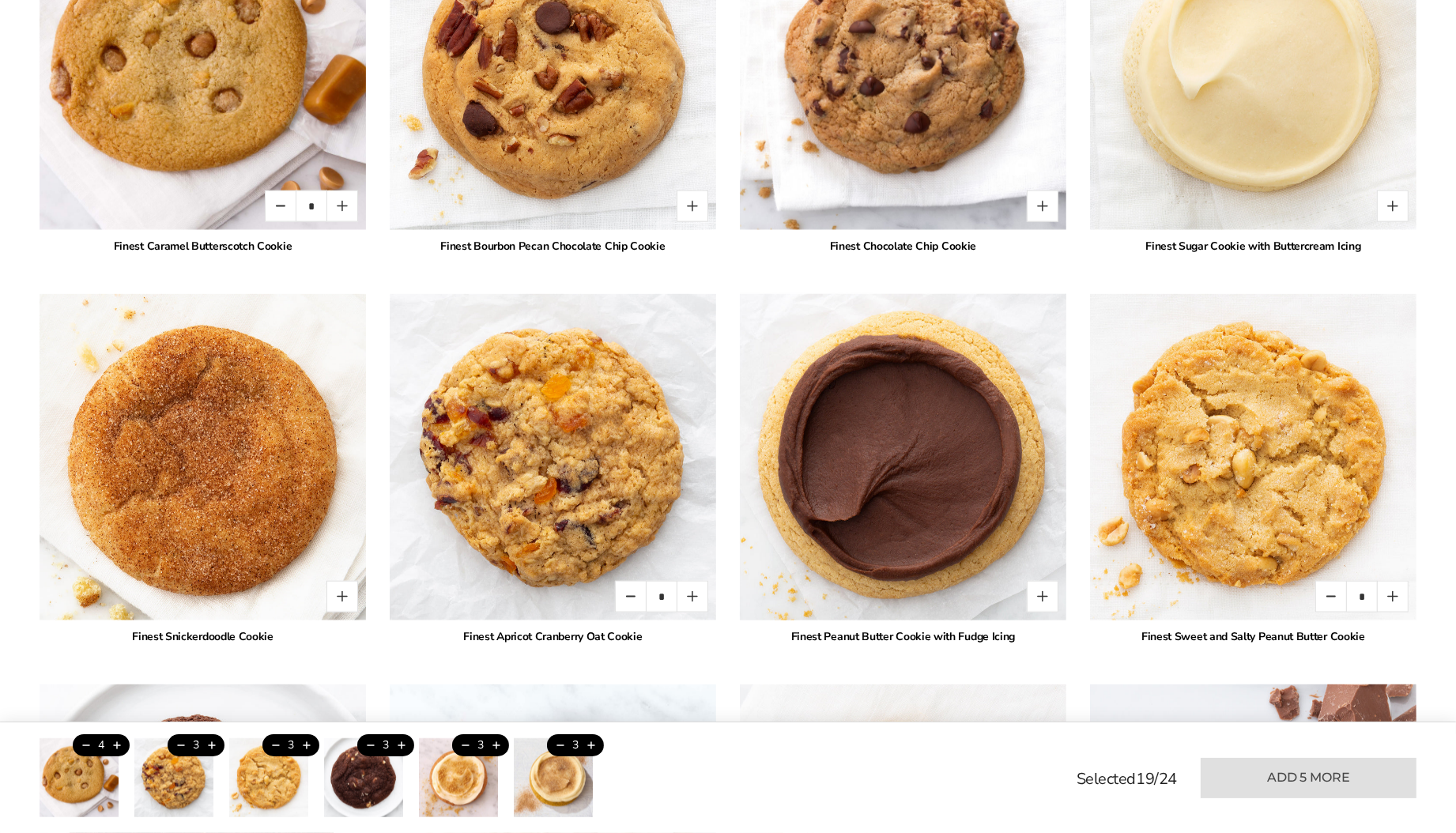
scroll to position [2445, 0]
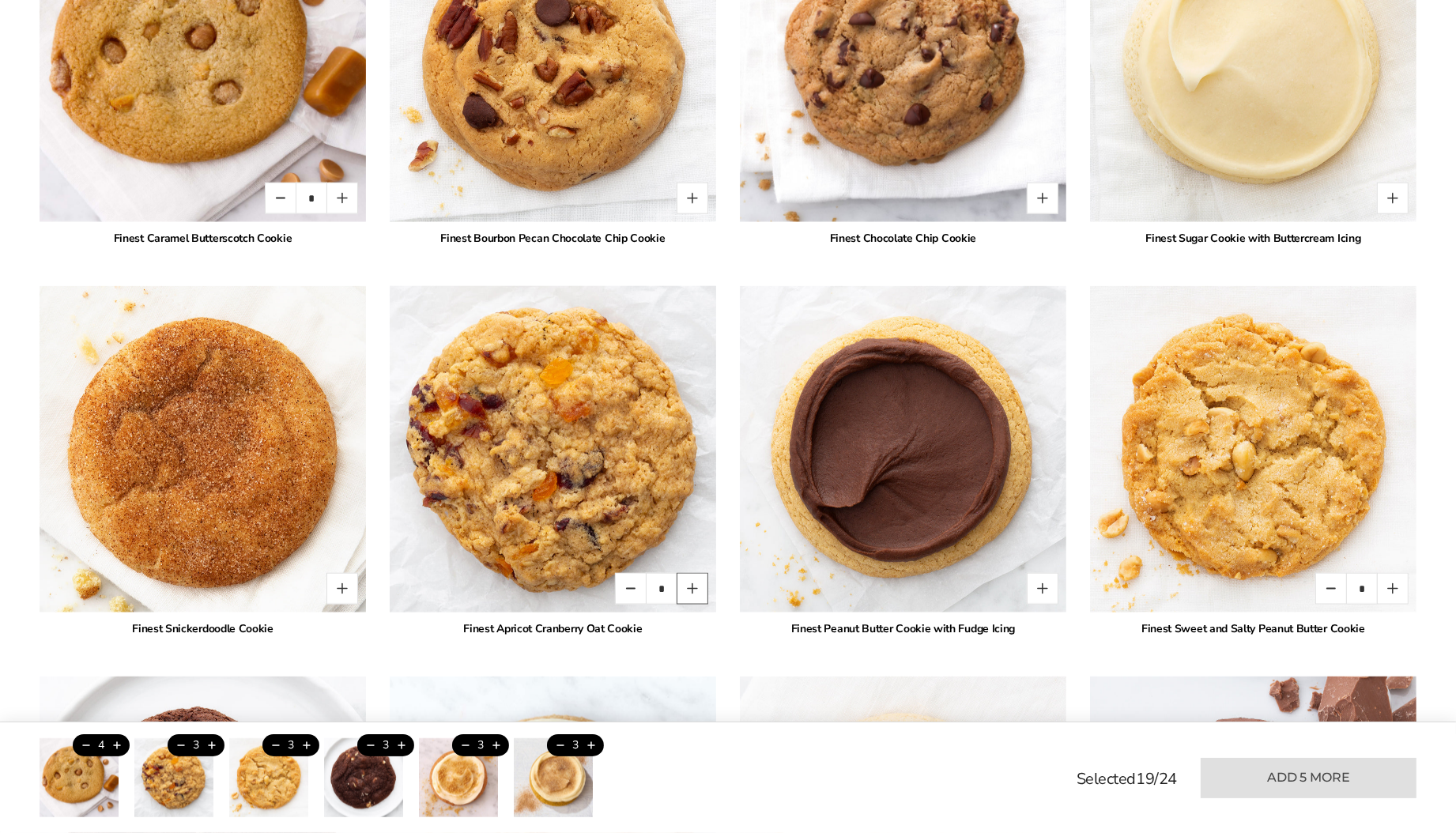
click at [691, 581] on button "Quantity button plus" at bounding box center [691, 588] width 31 height 31
type input "*"
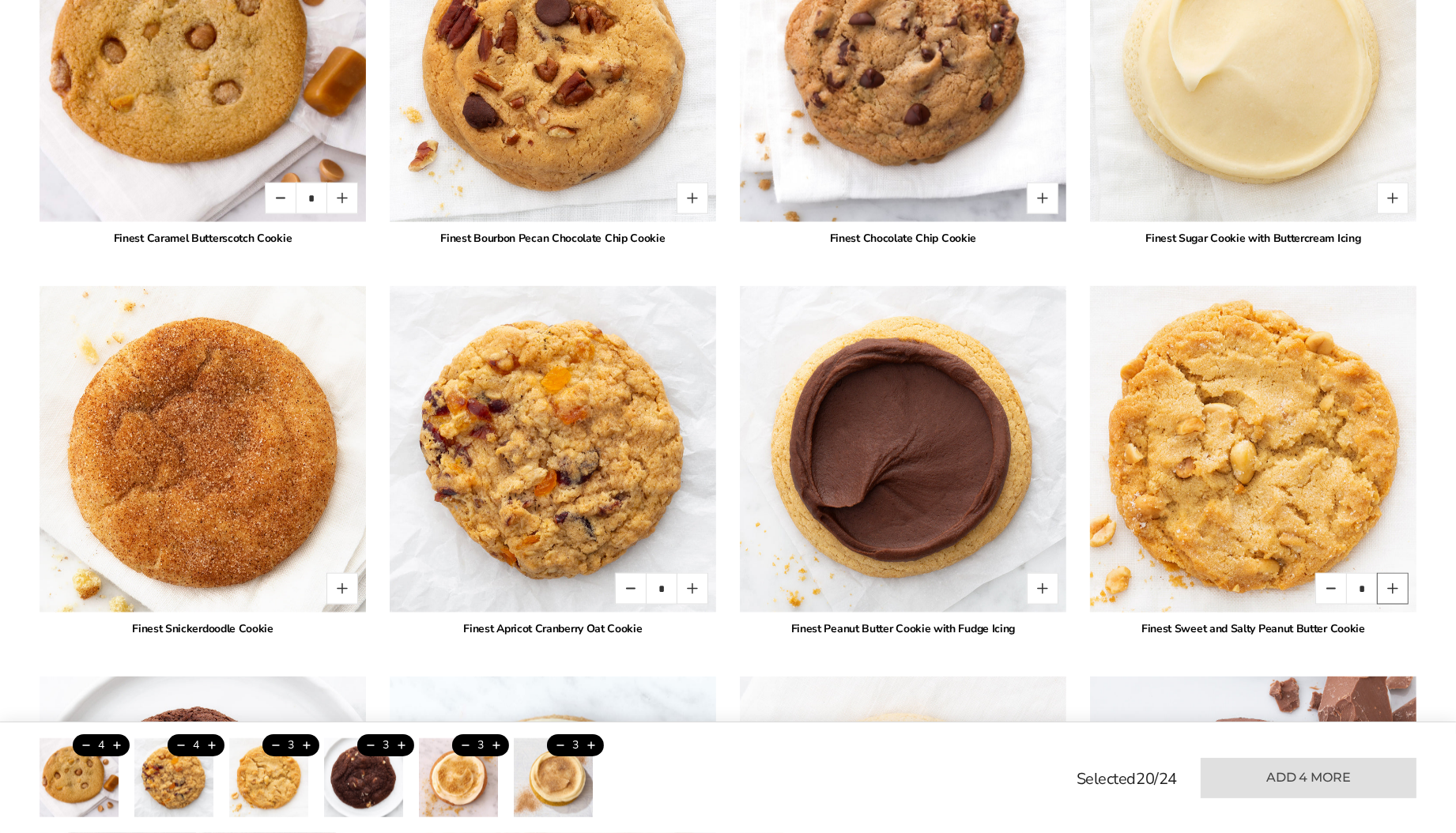
click at [1398, 586] on button "Quantity button plus" at bounding box center [1392, 588] width 31 height 31
type input "*"
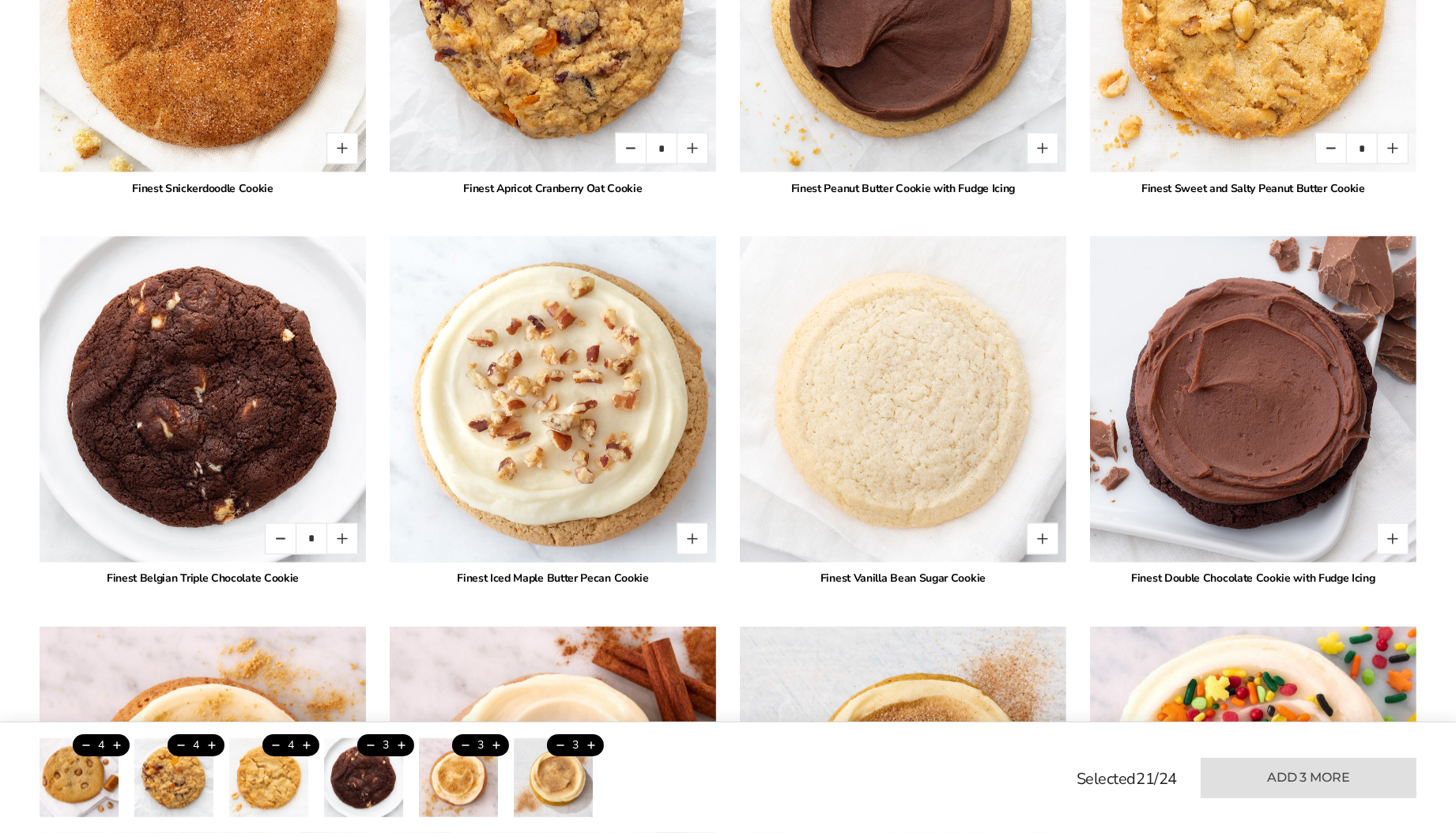
scroll to position [2887, 0]
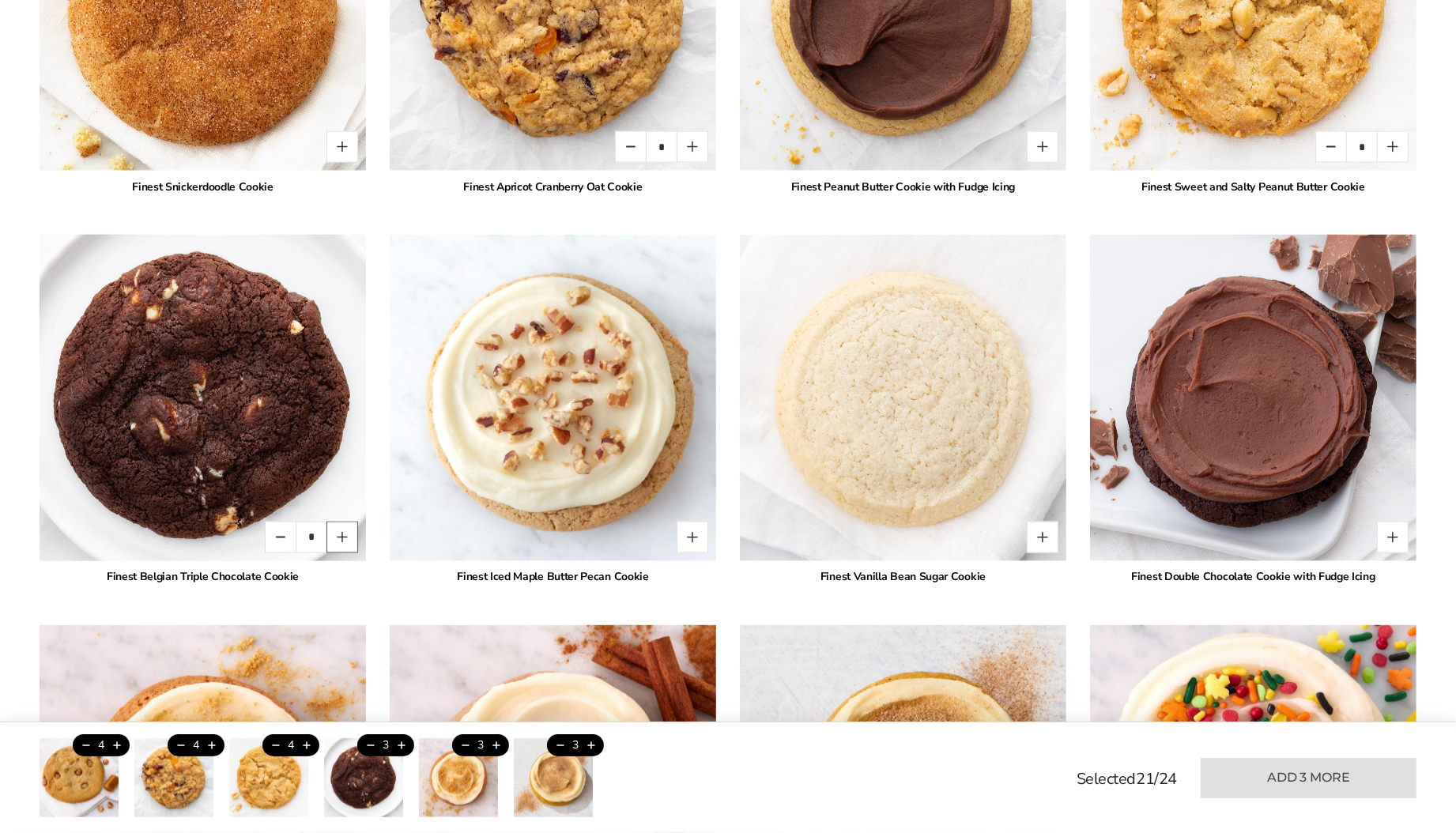
click at [348, 534] on button "Quantity button plus" at bounding box center [341, 537] width 31 height 31
type input "*"
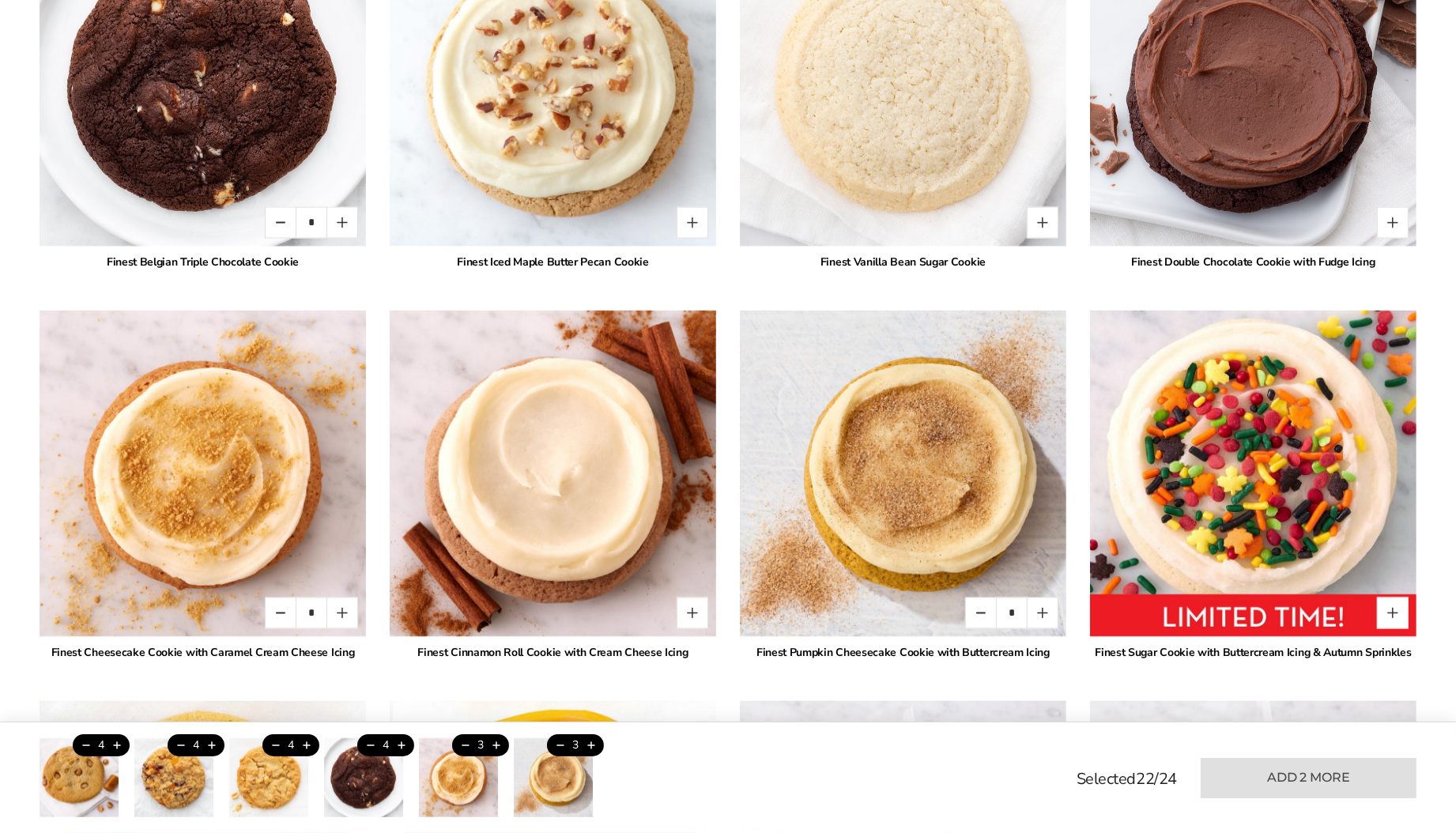
scroll to position [3207, 0]
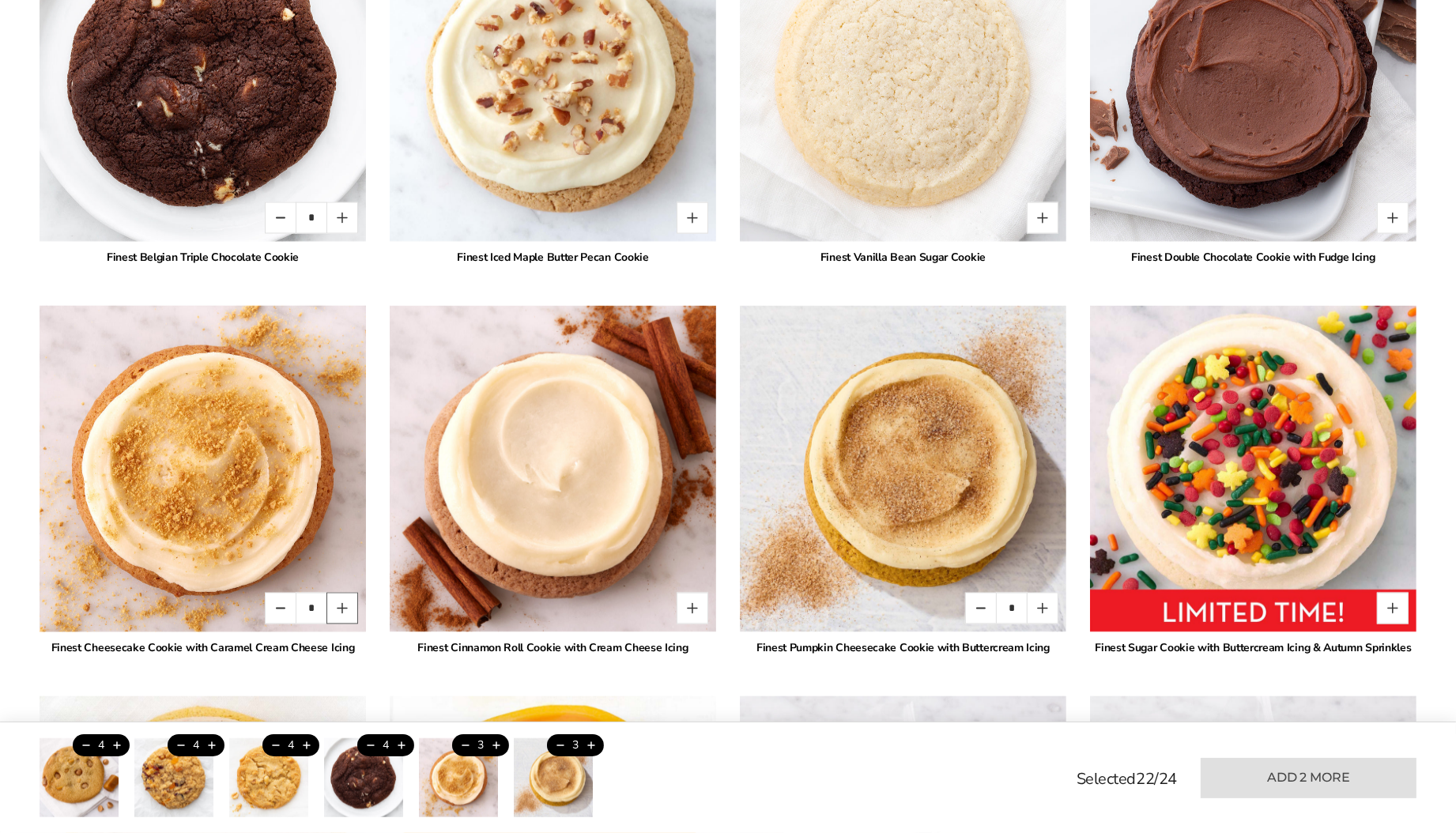
click at [339, 600] on button "Quantity button plus" at bounding box center [341, 608] width 31 height 31
type input "*"
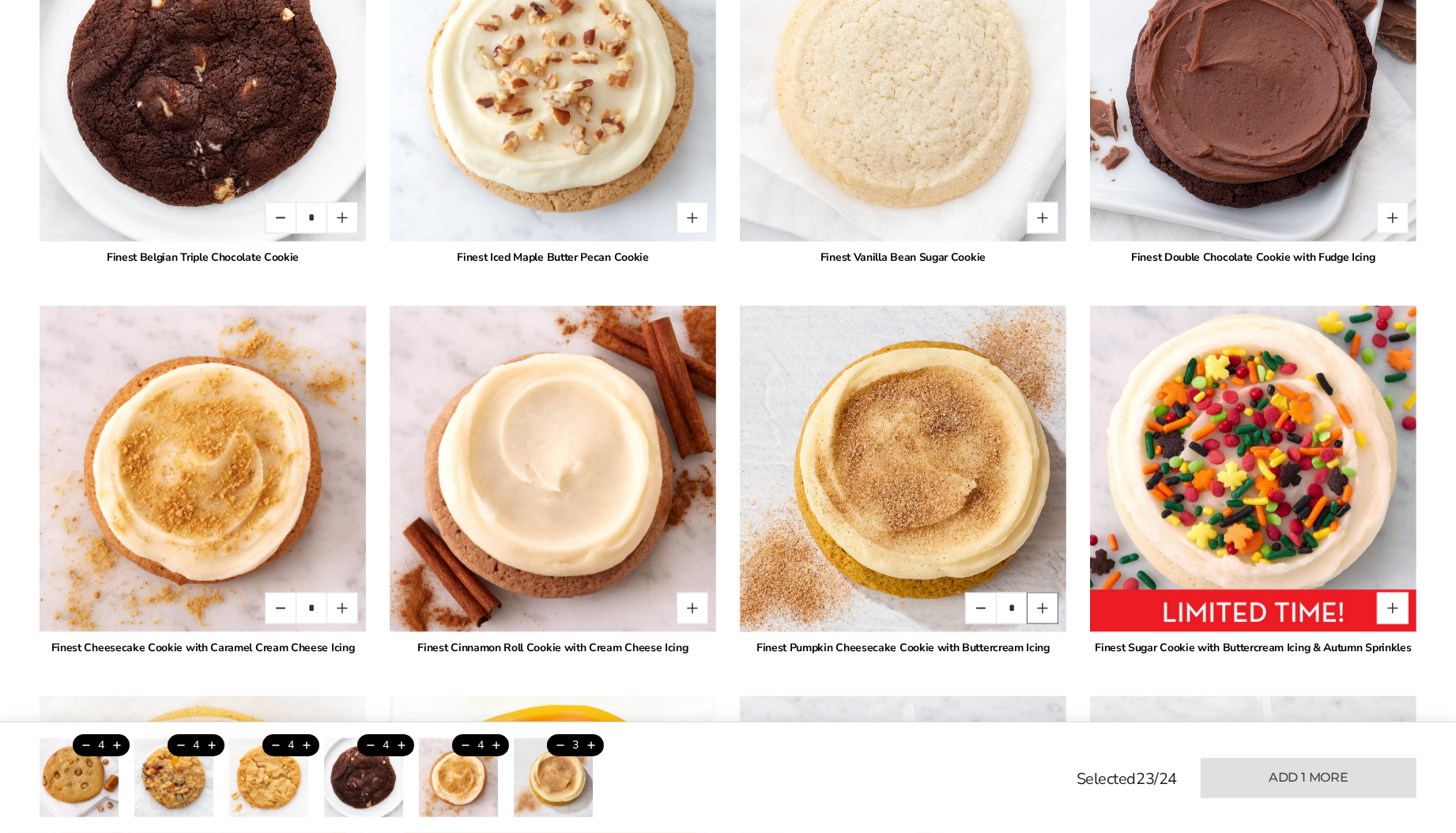
click at [1041, 607] on button "Quantity button plus" at bounding box center [1042, 608] width 31 height 31
type input "*"
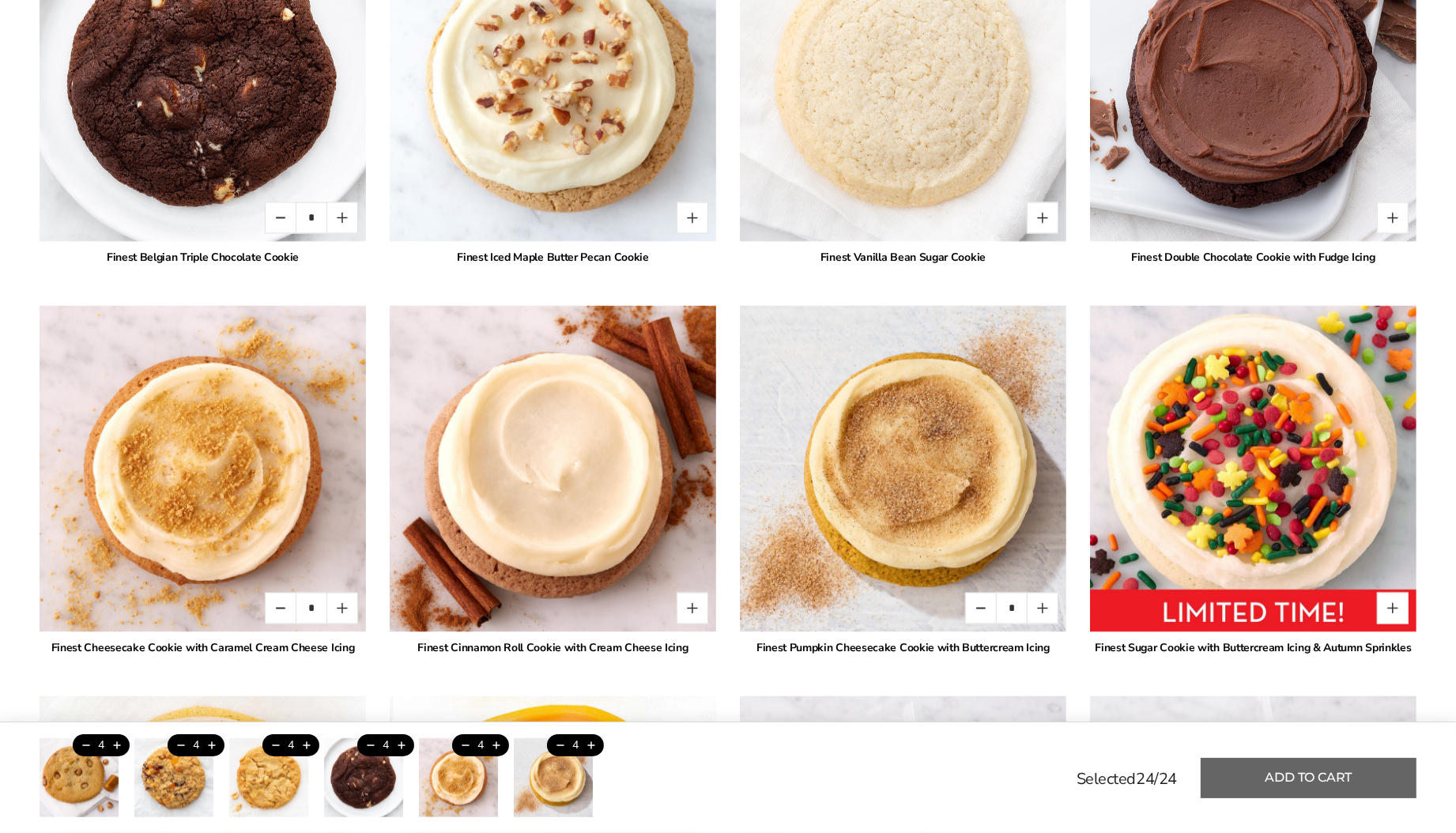
click at [1288, 782] on button "Add to cart" at bounding box center [1309, 778] width 216 height 41
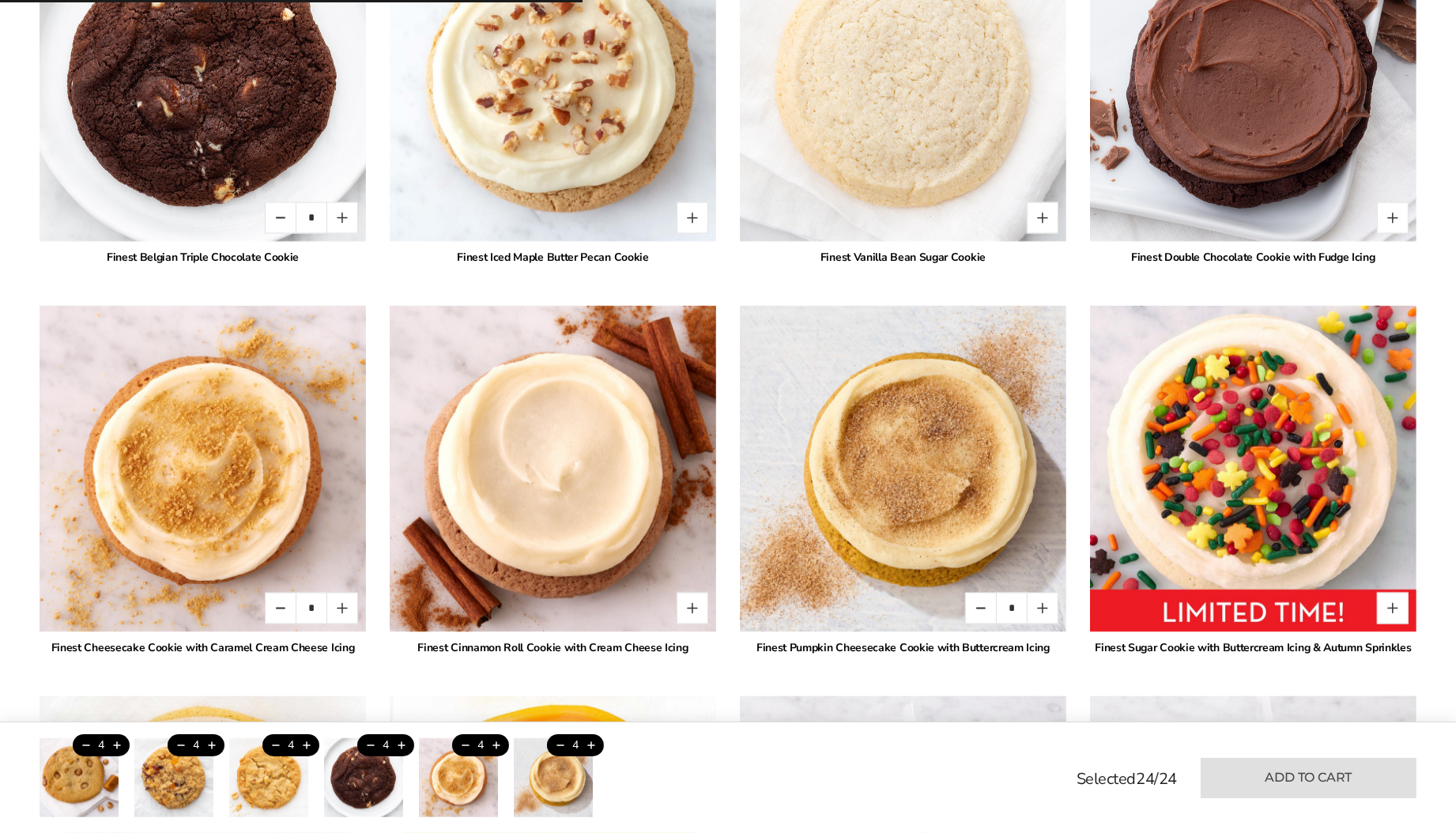
type input "*"
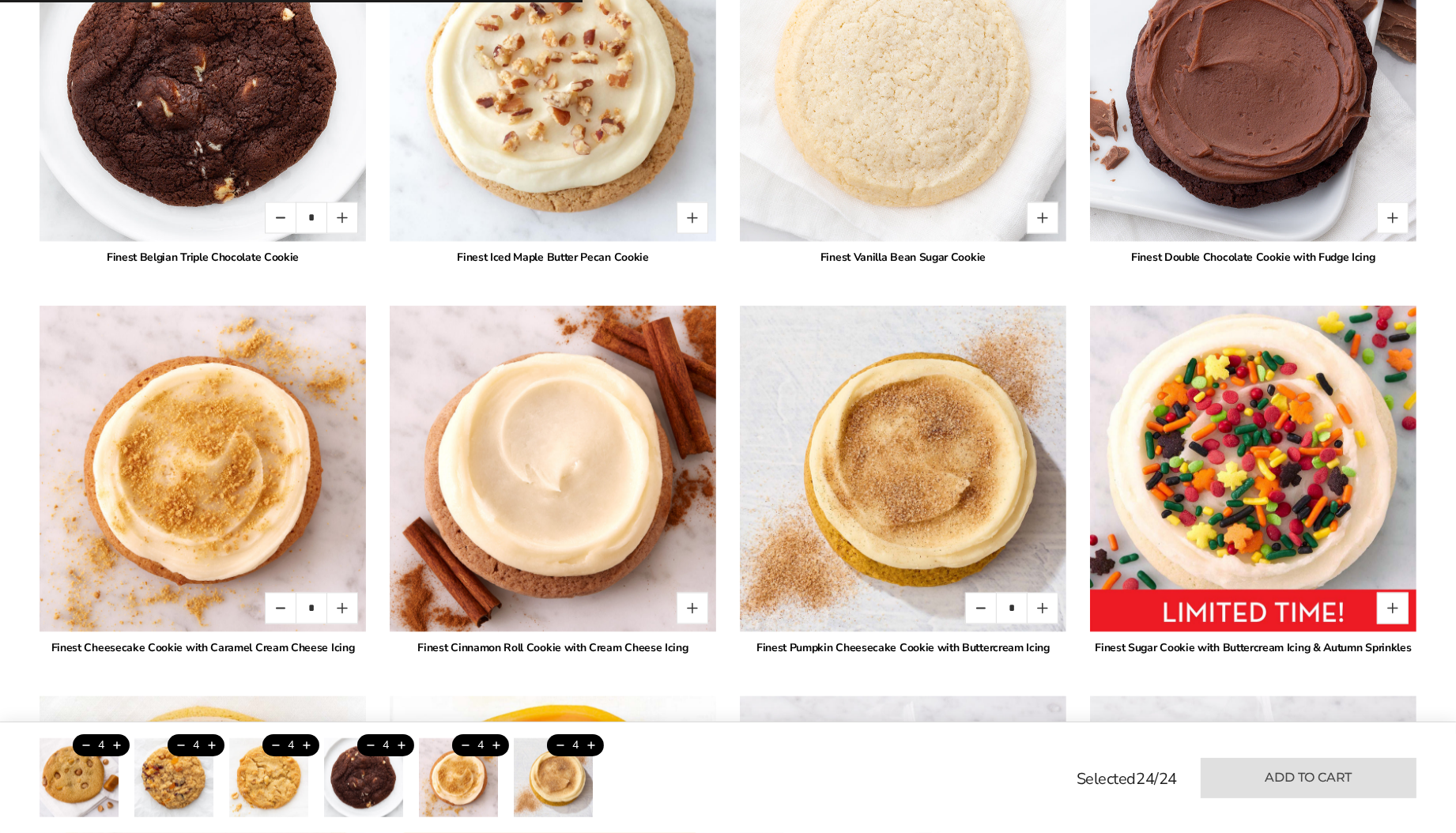
type input "*"
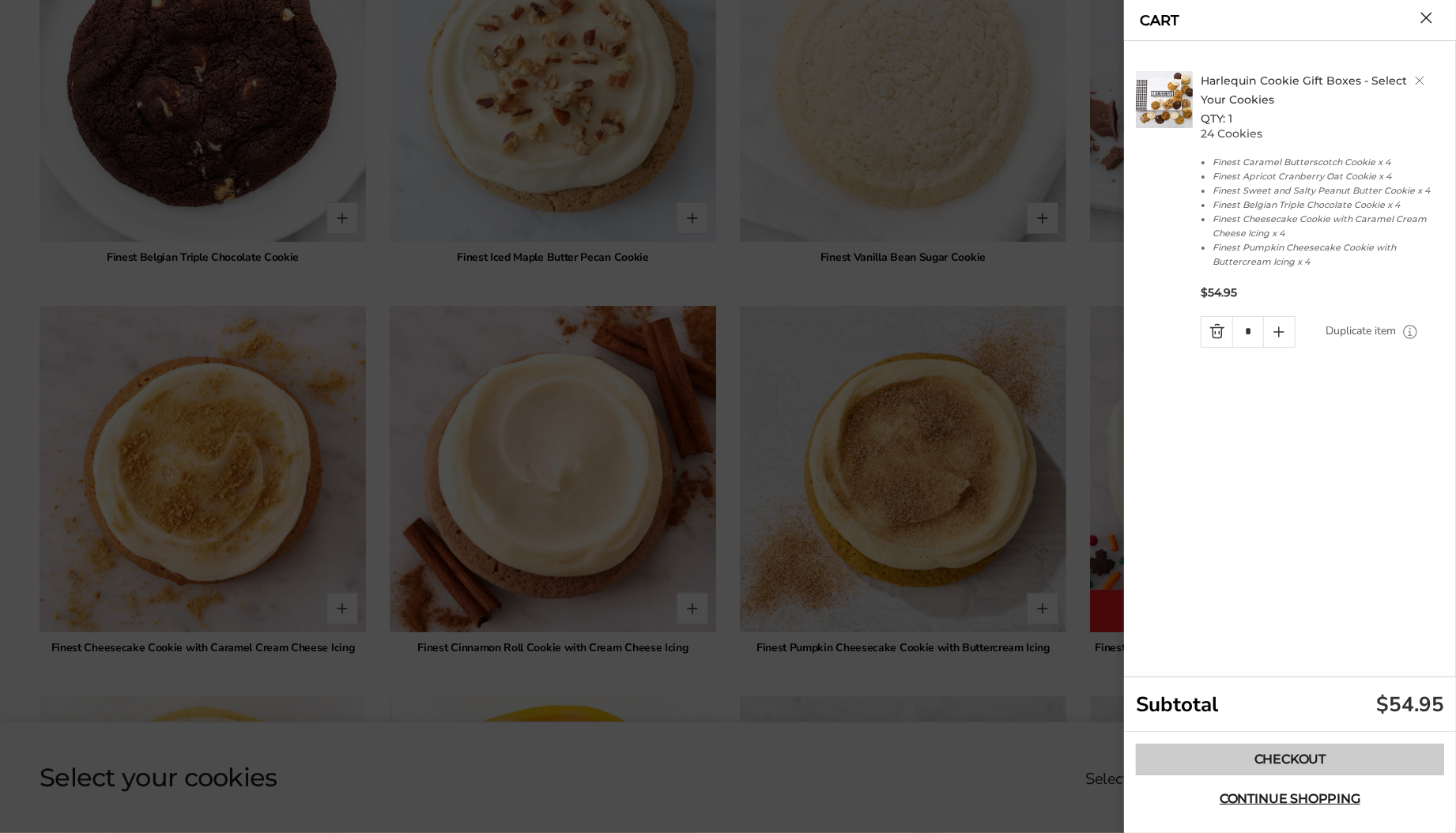
click at [1286, 757] on link "Checkout" at bounding box center [1290, 759] width 308 height 31
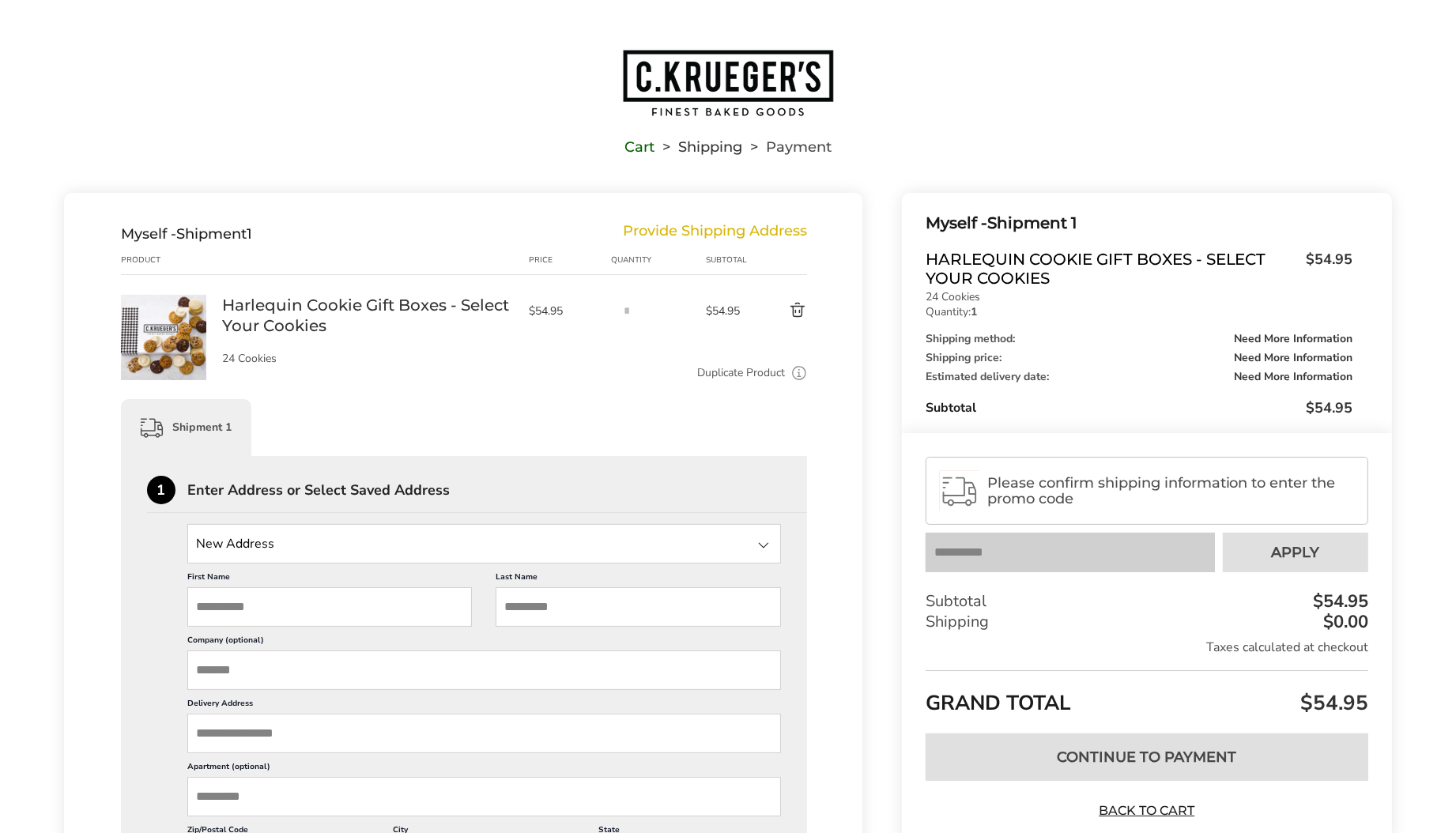
click at [315, 591] on input "First Name" at bounding box center [330, 607] width 285 height 40
type input "********"
type input "******"
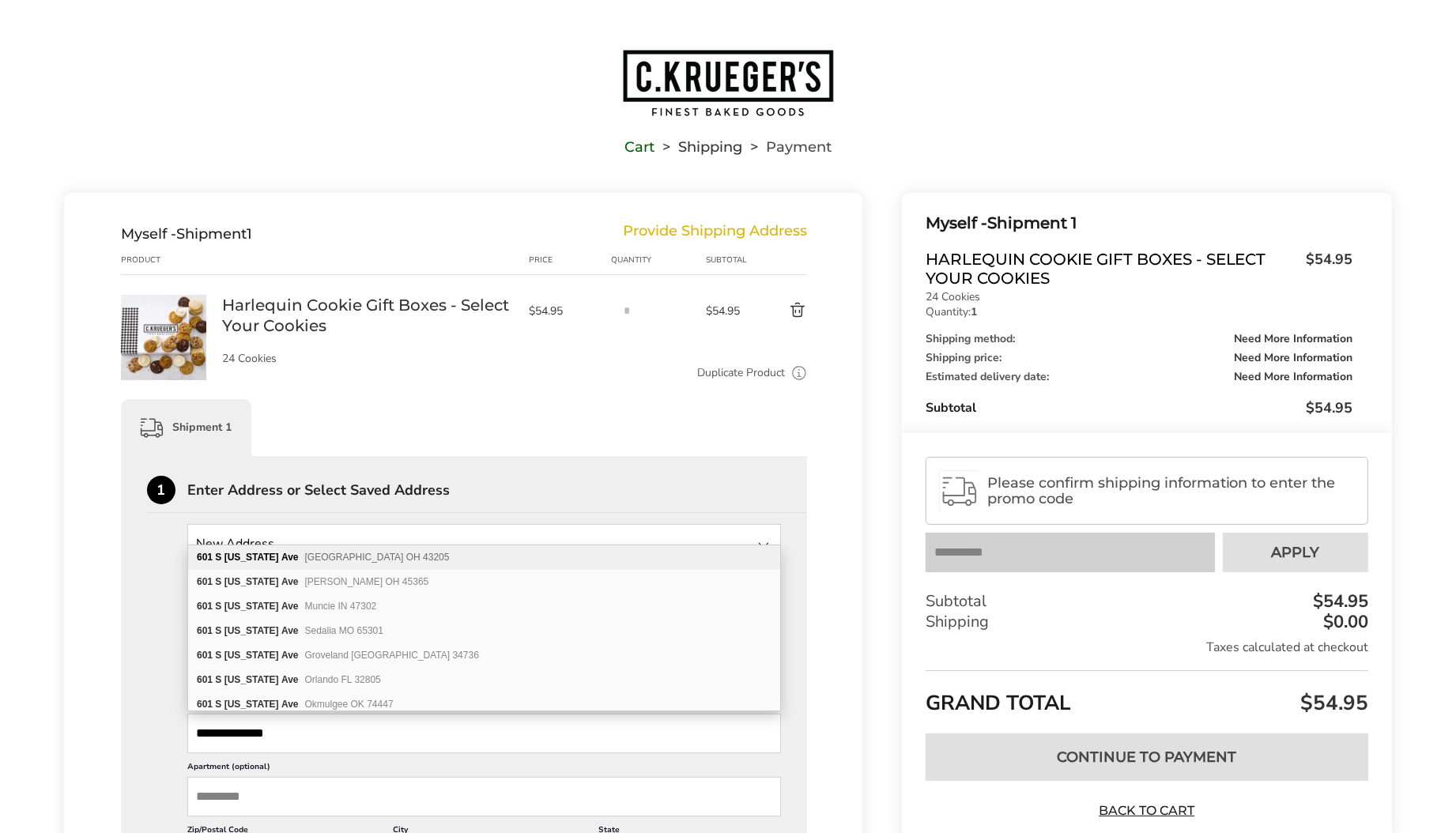
type input "**********"
click at [343, 553] on span "Columbus OH 43205" at bounding box center [378, 558] width 145 height 11
type input "**********"
type input "********"
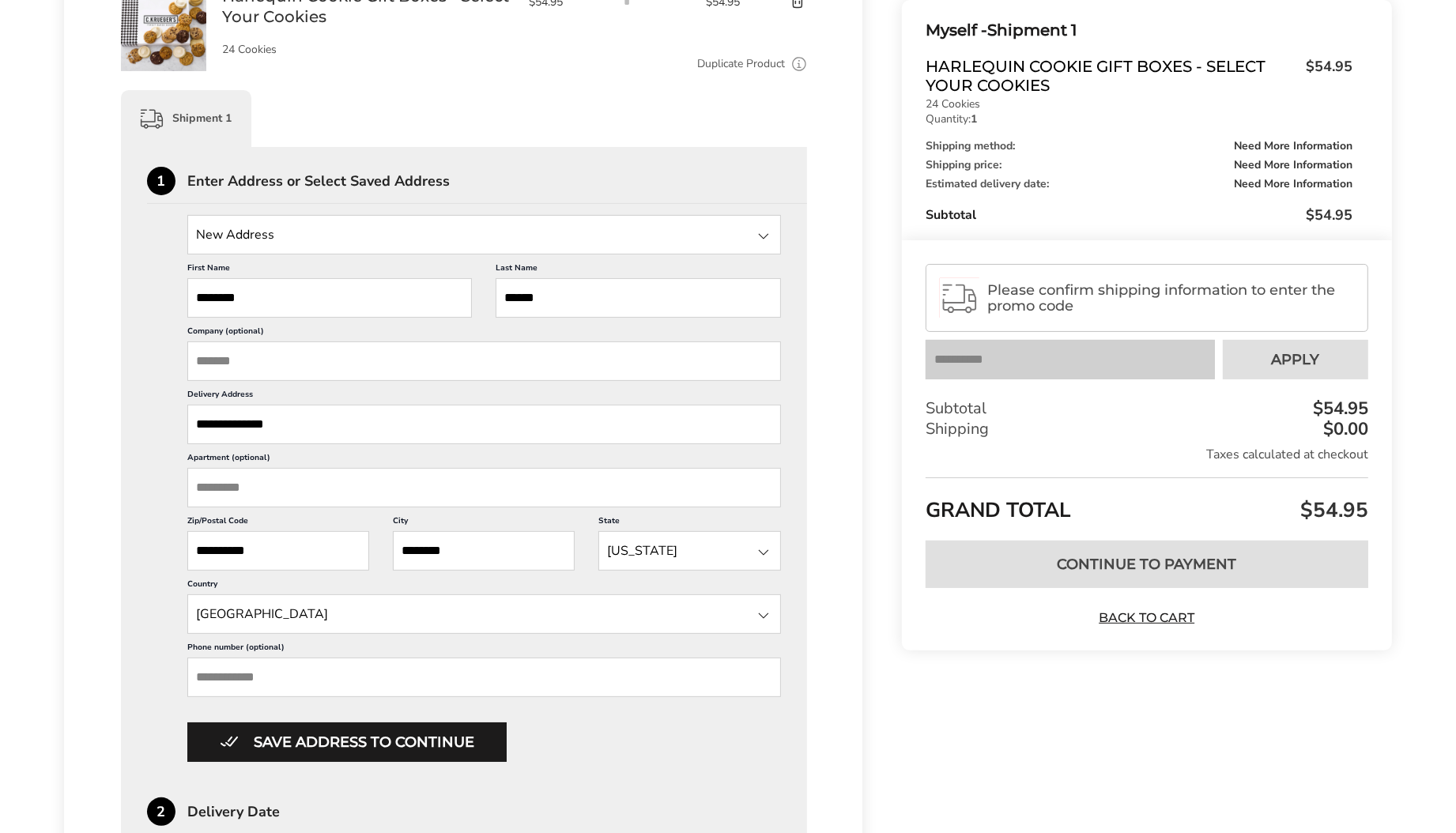
scroll to position [315, 0]
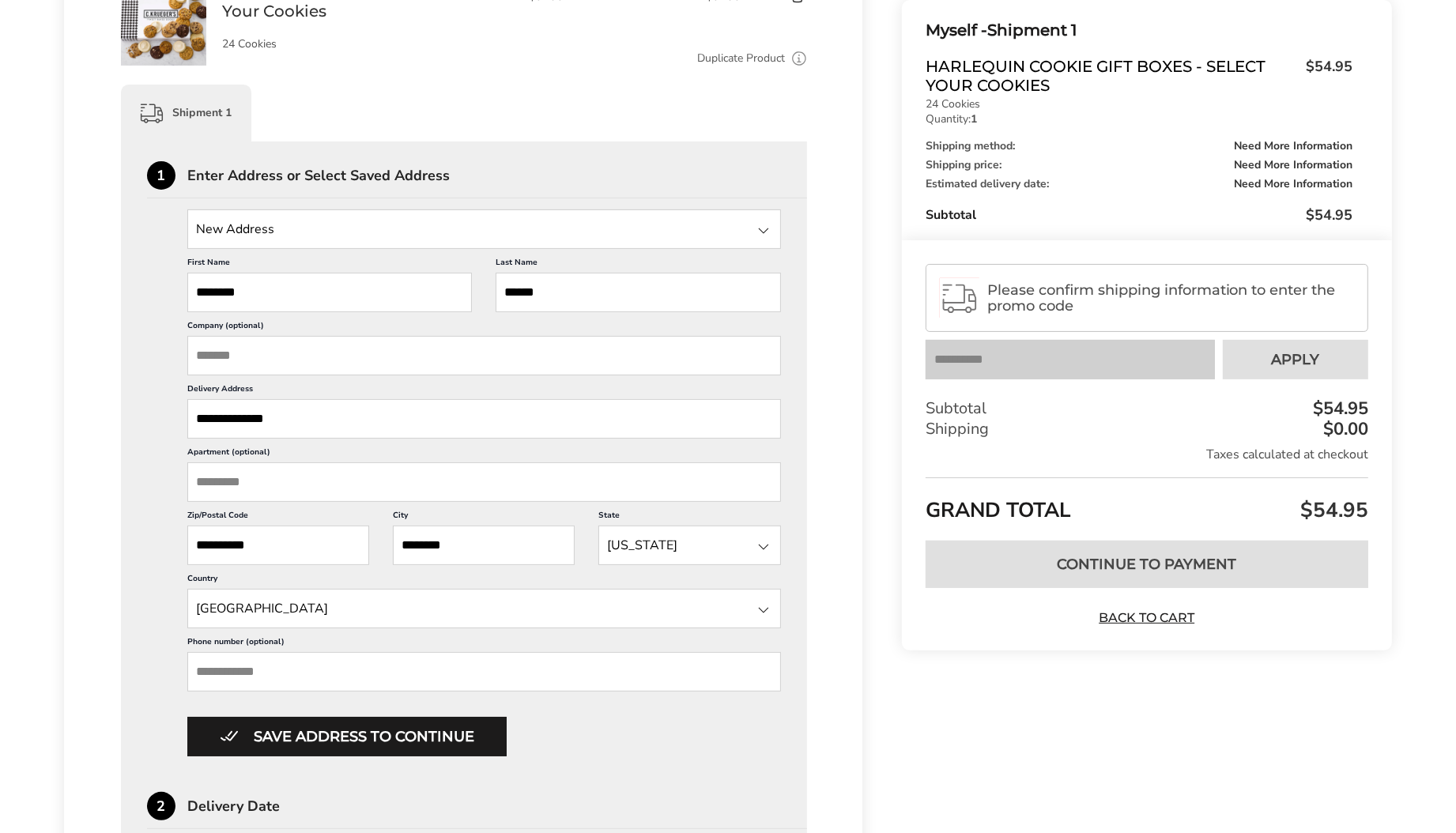
click at [282, 665] on input "Phone number (optional)" at bounding box center [485, 673] width 594 height 40
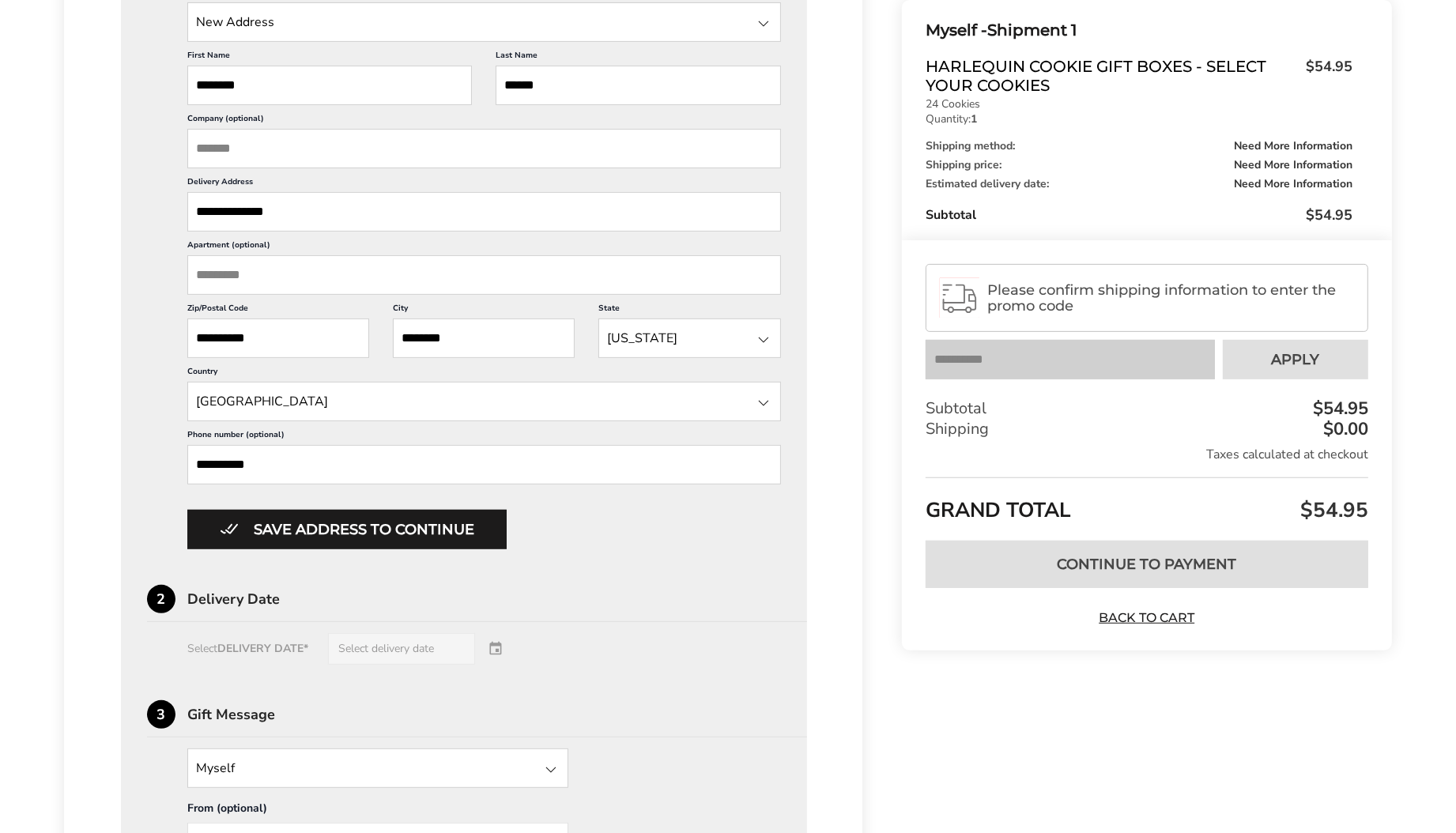
scroll to position [534, 0]
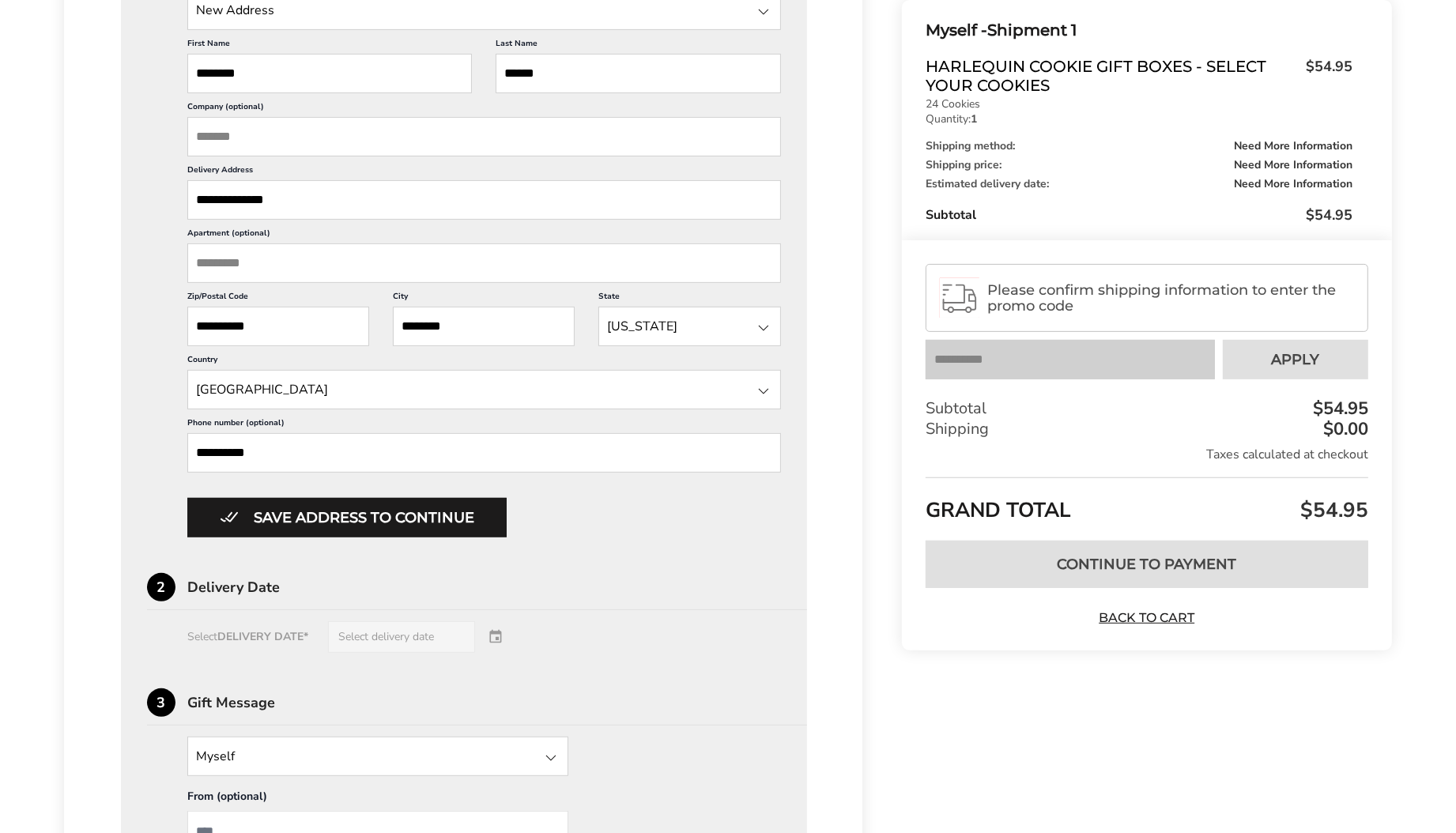
type input "**********"
click at [374, 634] on div "Select DELIVERY DATE* Select delivery date" at bounding box center [464, 637] width 634 height 31
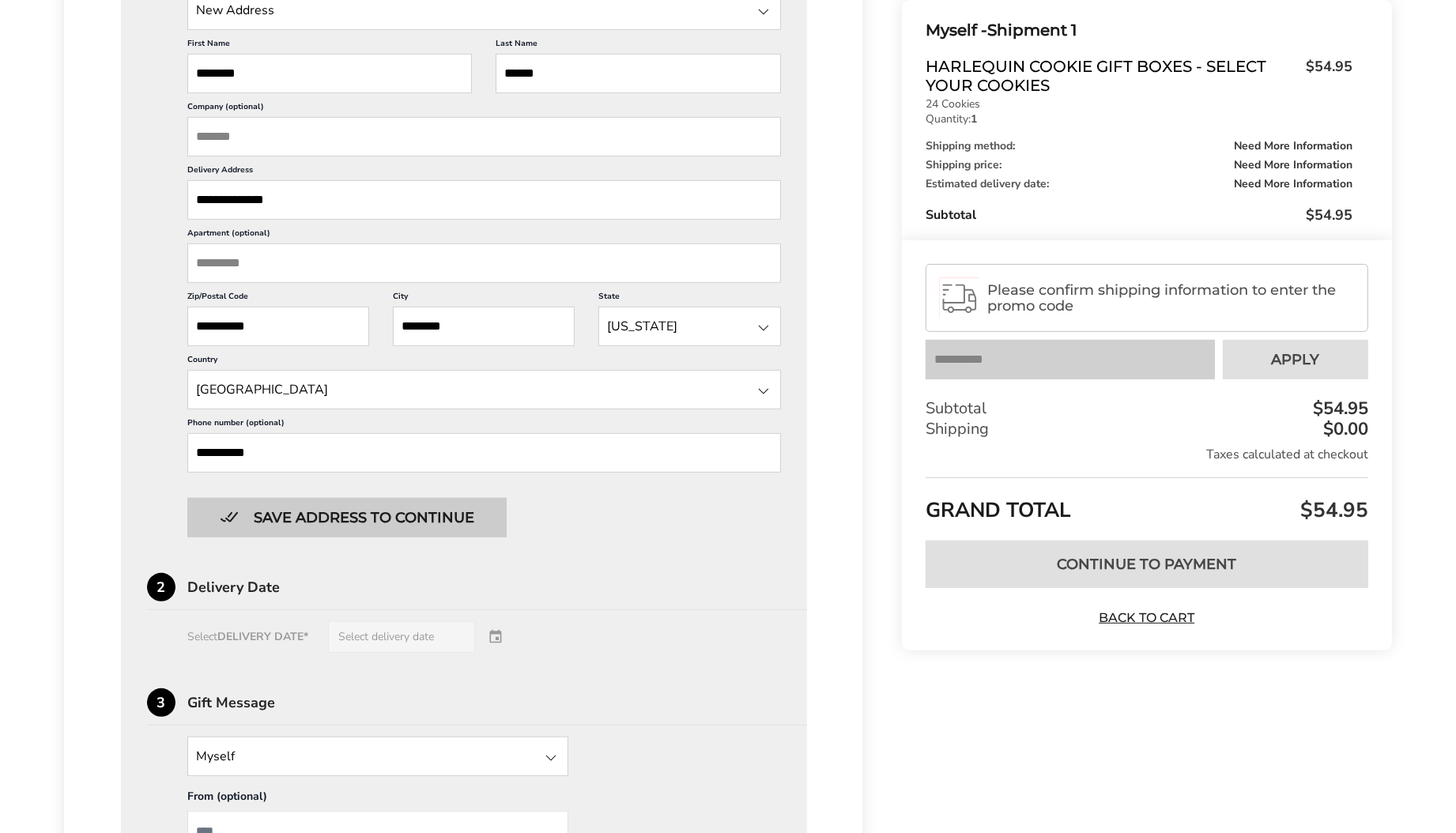
click at [338, 516] on button "Save address to continue" at bounding box center [347, 518] width 320 height 40
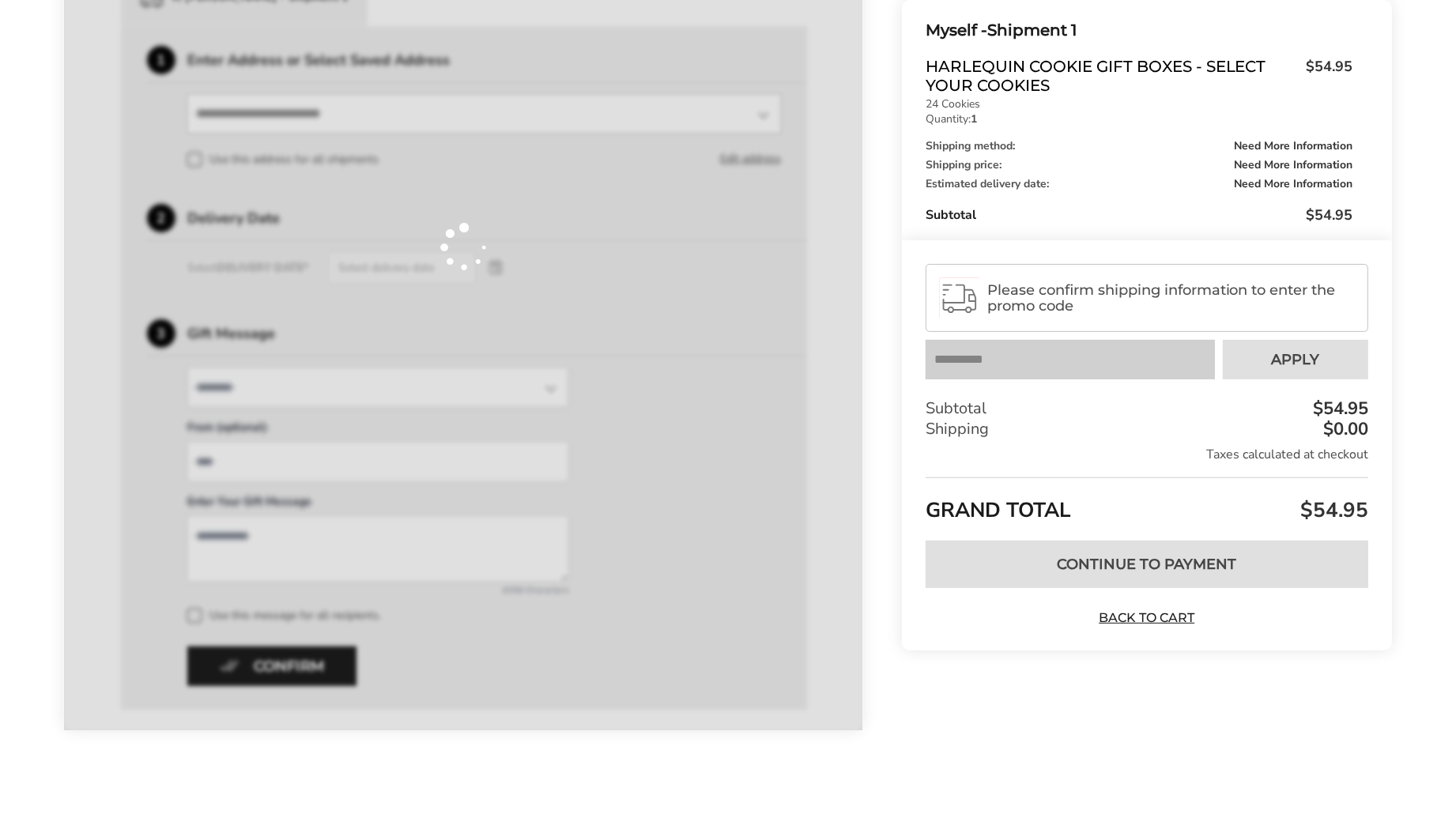
scroll to position [352, 0]
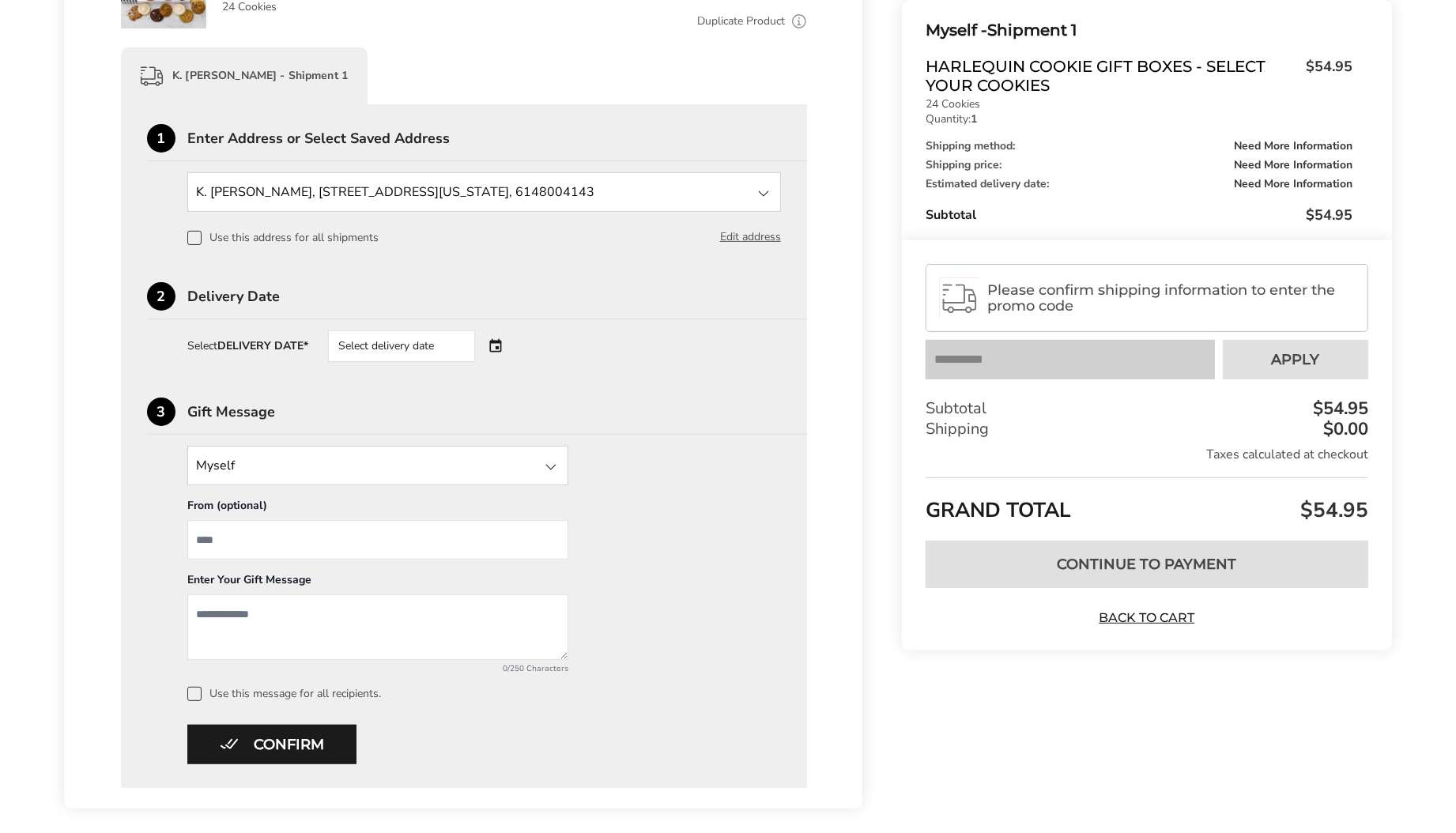
click at [199, 240] on span at bounding box center [194, 237] width 14 height 14
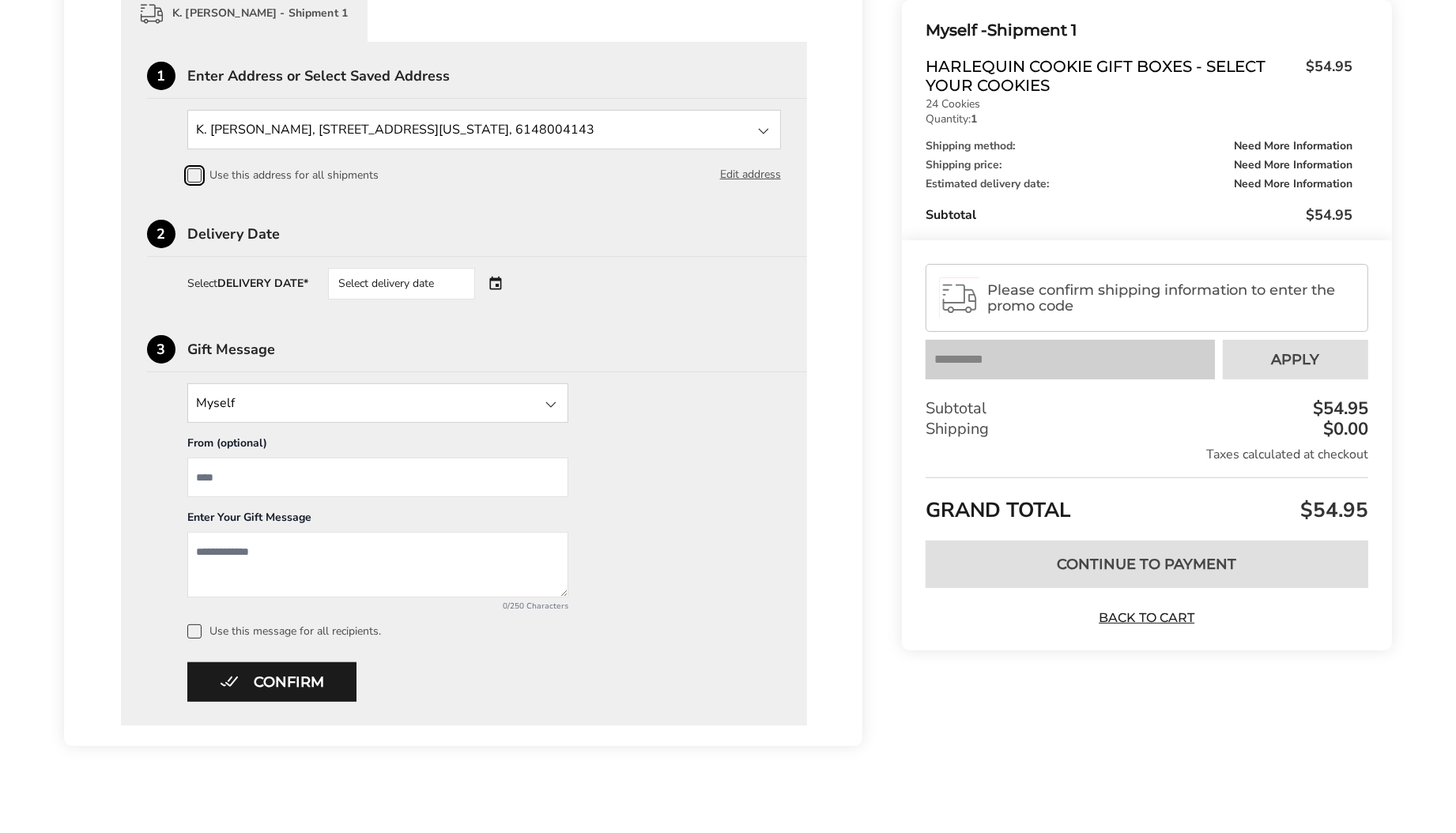
scroll to position [425, 0]
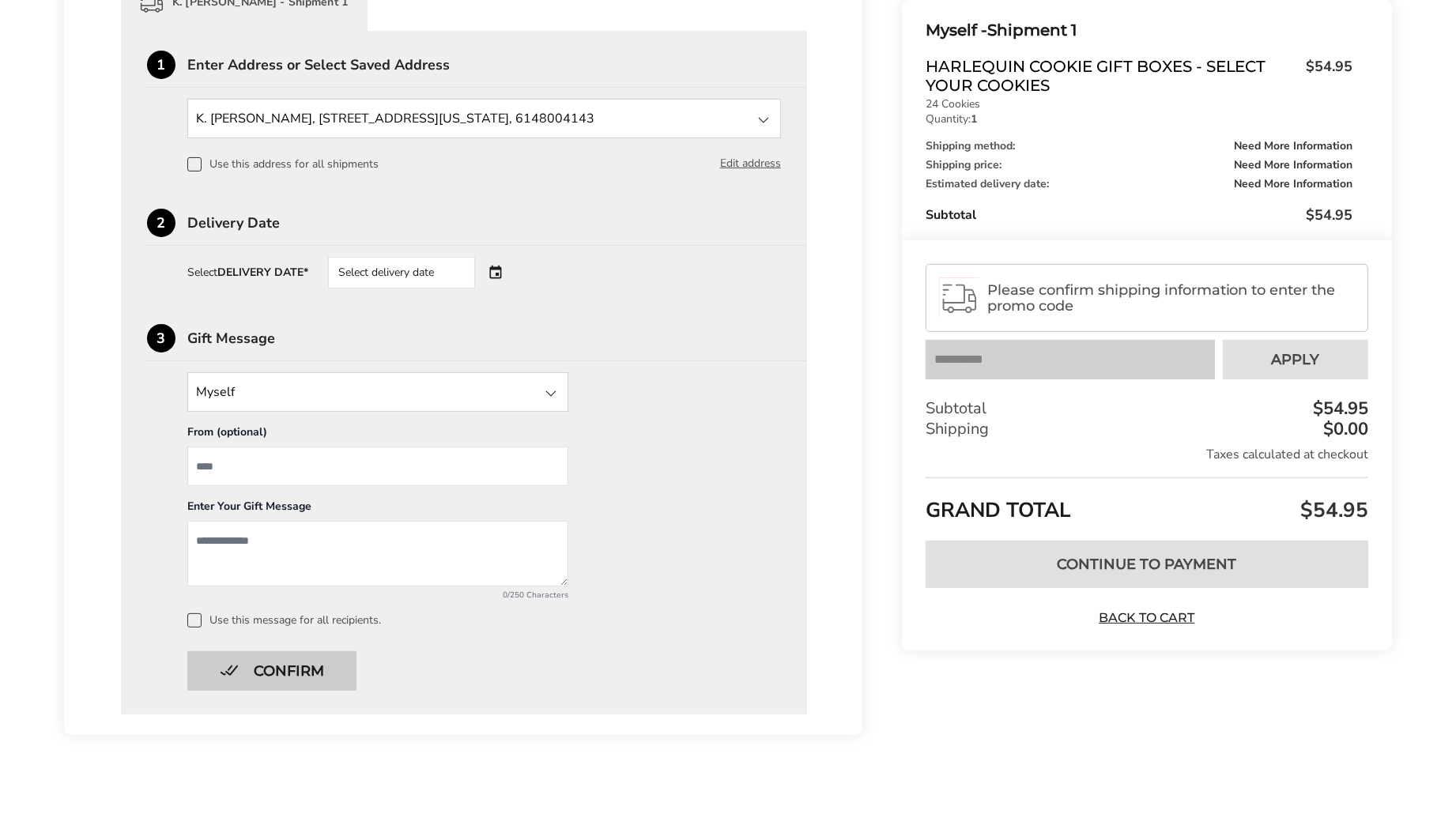
click at [288, 662] on button "Confirm" at bounding box center [272, 672] width 169 height 40
click at [450, 268] on div "Select delivery date" at bounding box center [401, 272] width 147 height 31
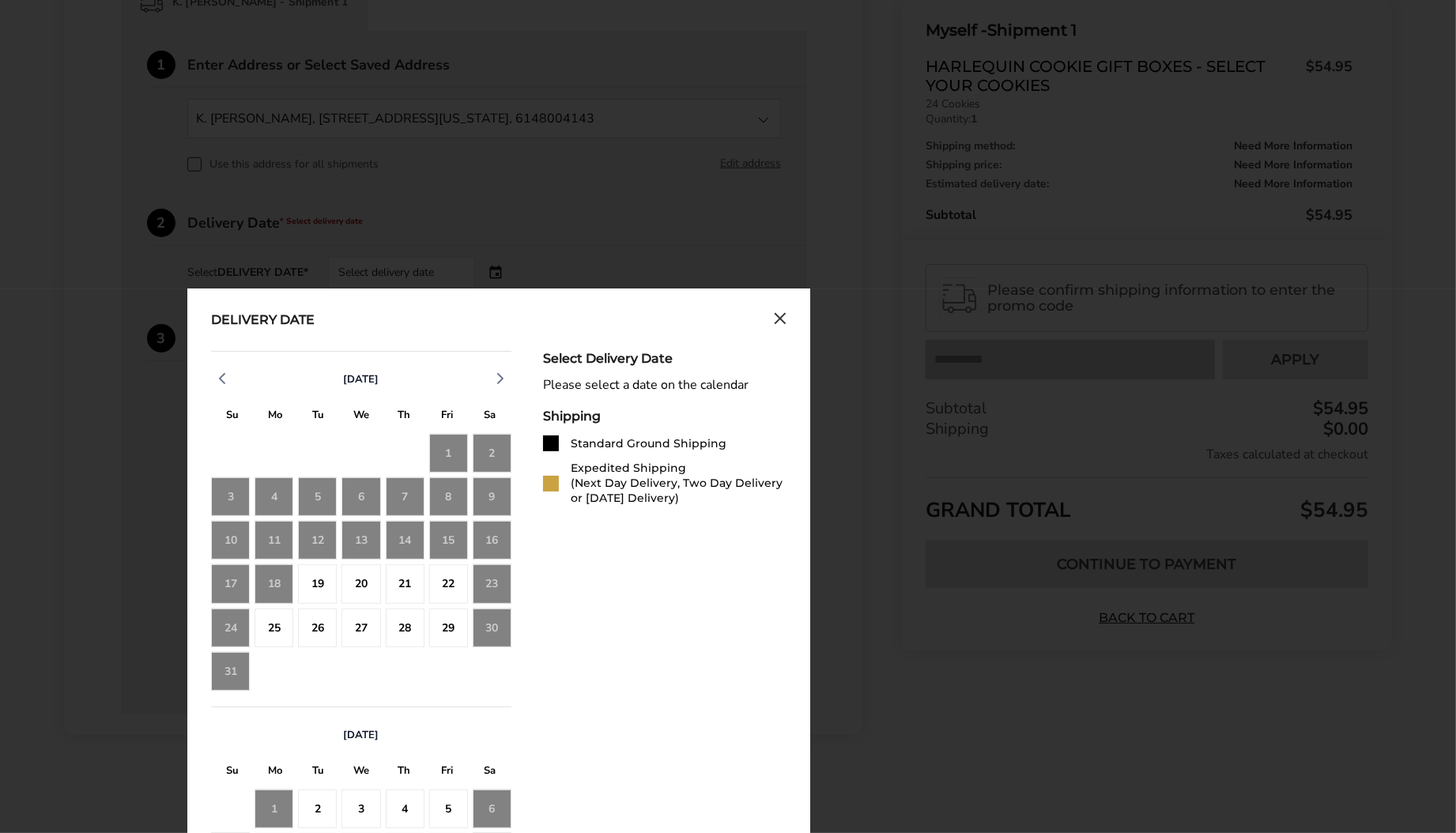
click at [448, 538] on div "15" at bounding box center [449, 540] width 39 height 39
click at [314, 581] on div "19" at bounding box center [317, 583] width 39 height 39
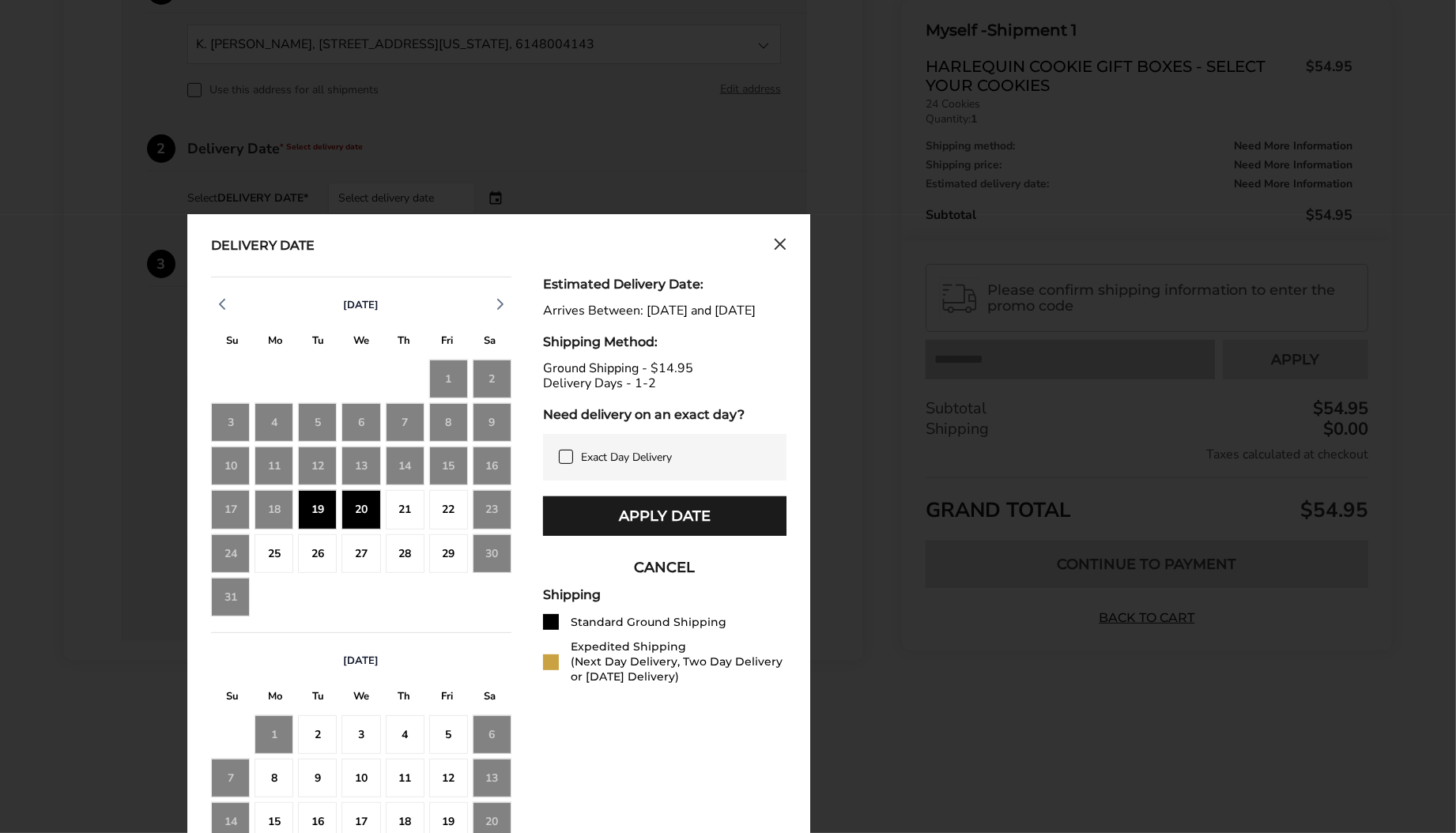
scroll to position [504, 0]
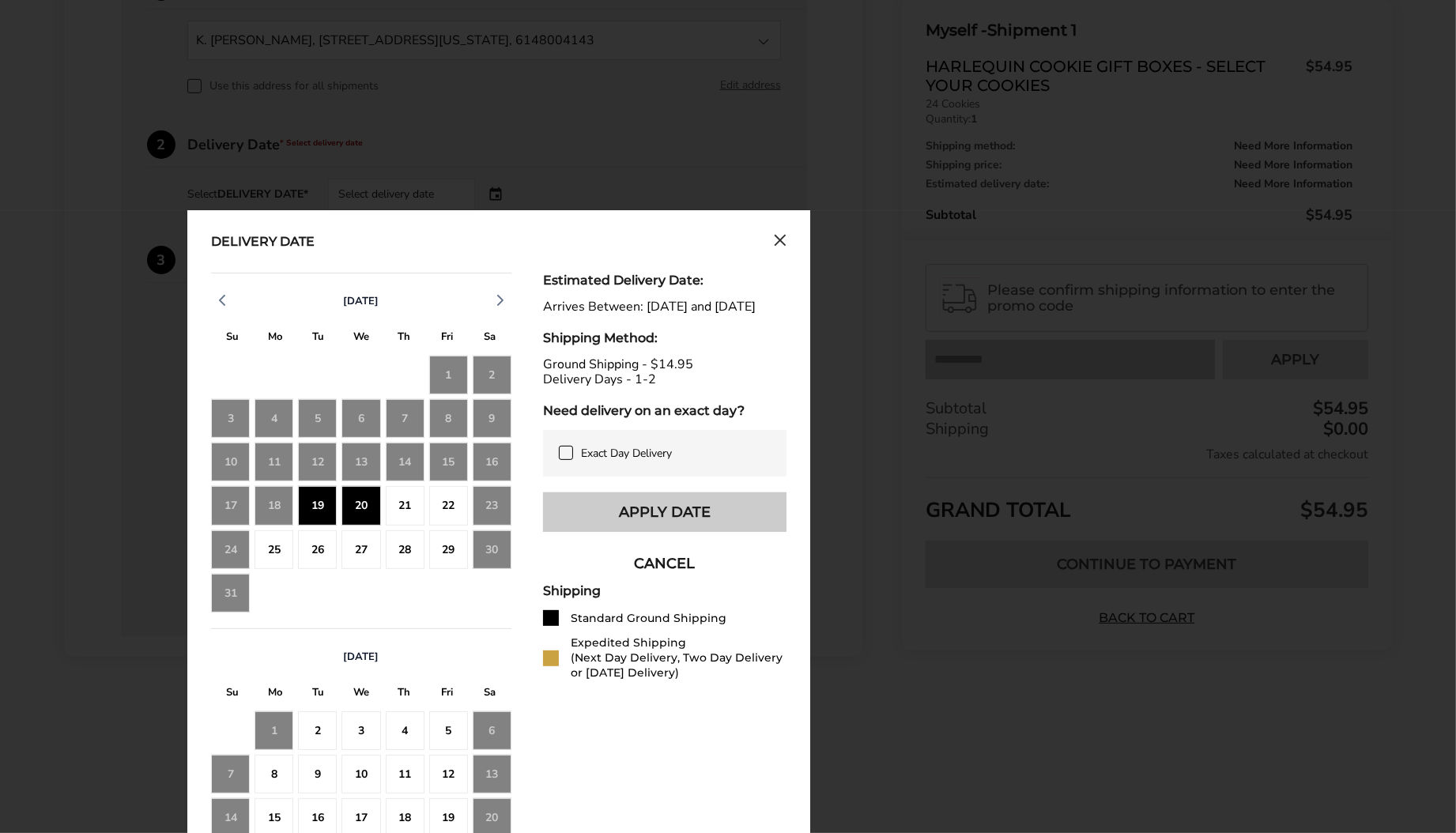
click at [646, 524] on button "Apply Date" at bounding box center [665, 512] width 244 height 40
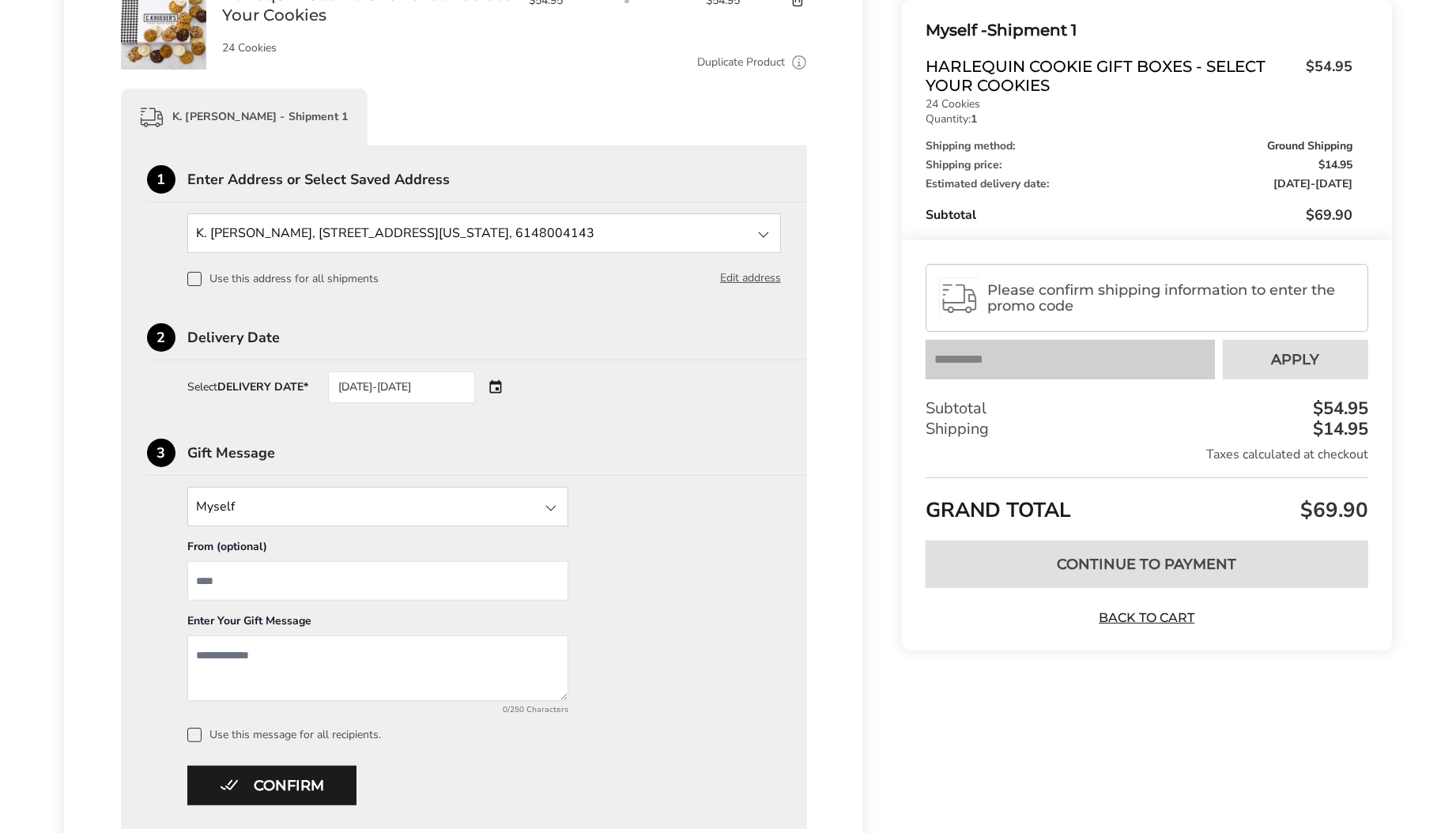
scroll to position [321, 0]
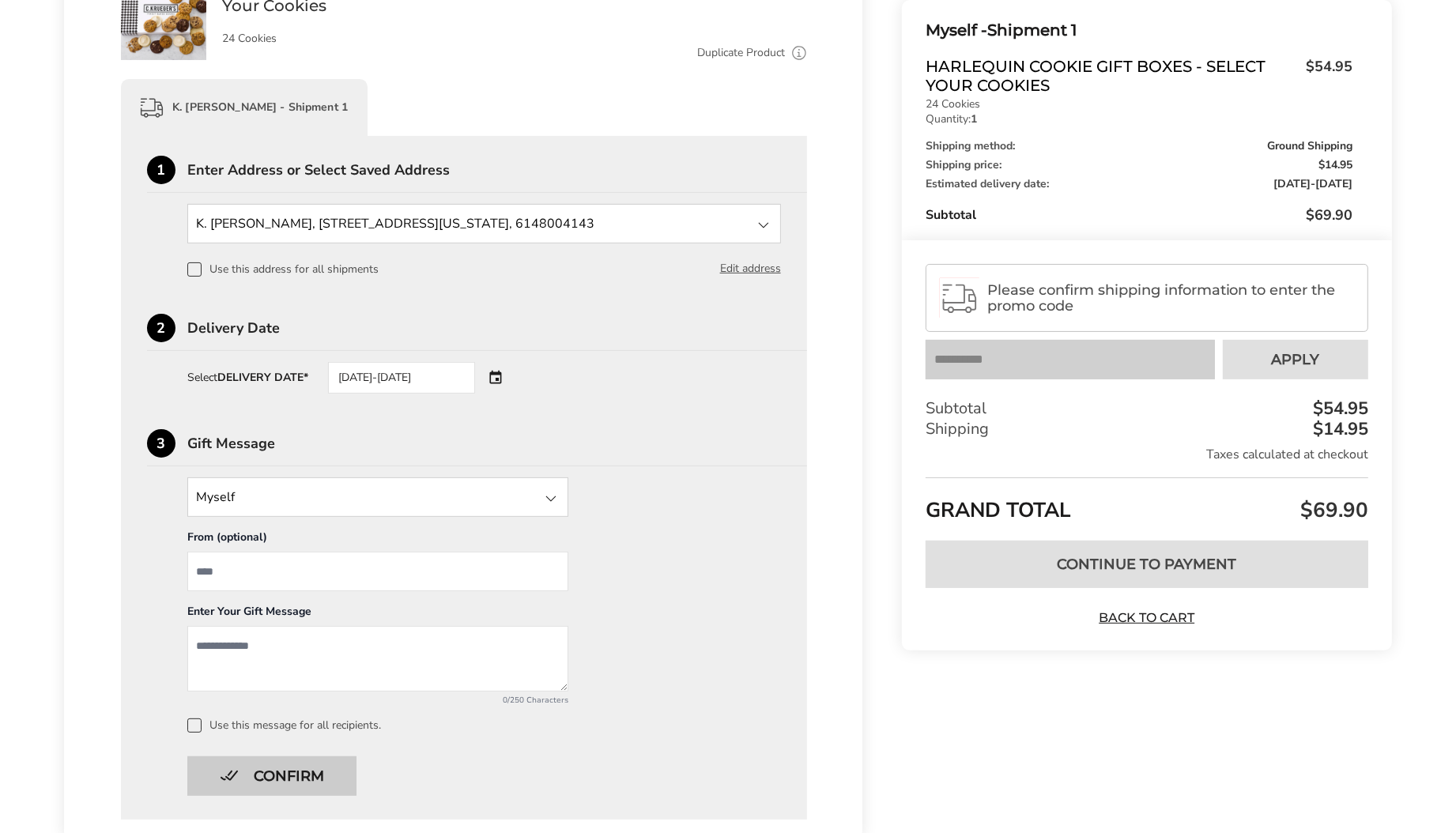
click at [298, 779] on button "Confirm" at bounding box center [272, 777] width 169 height 40
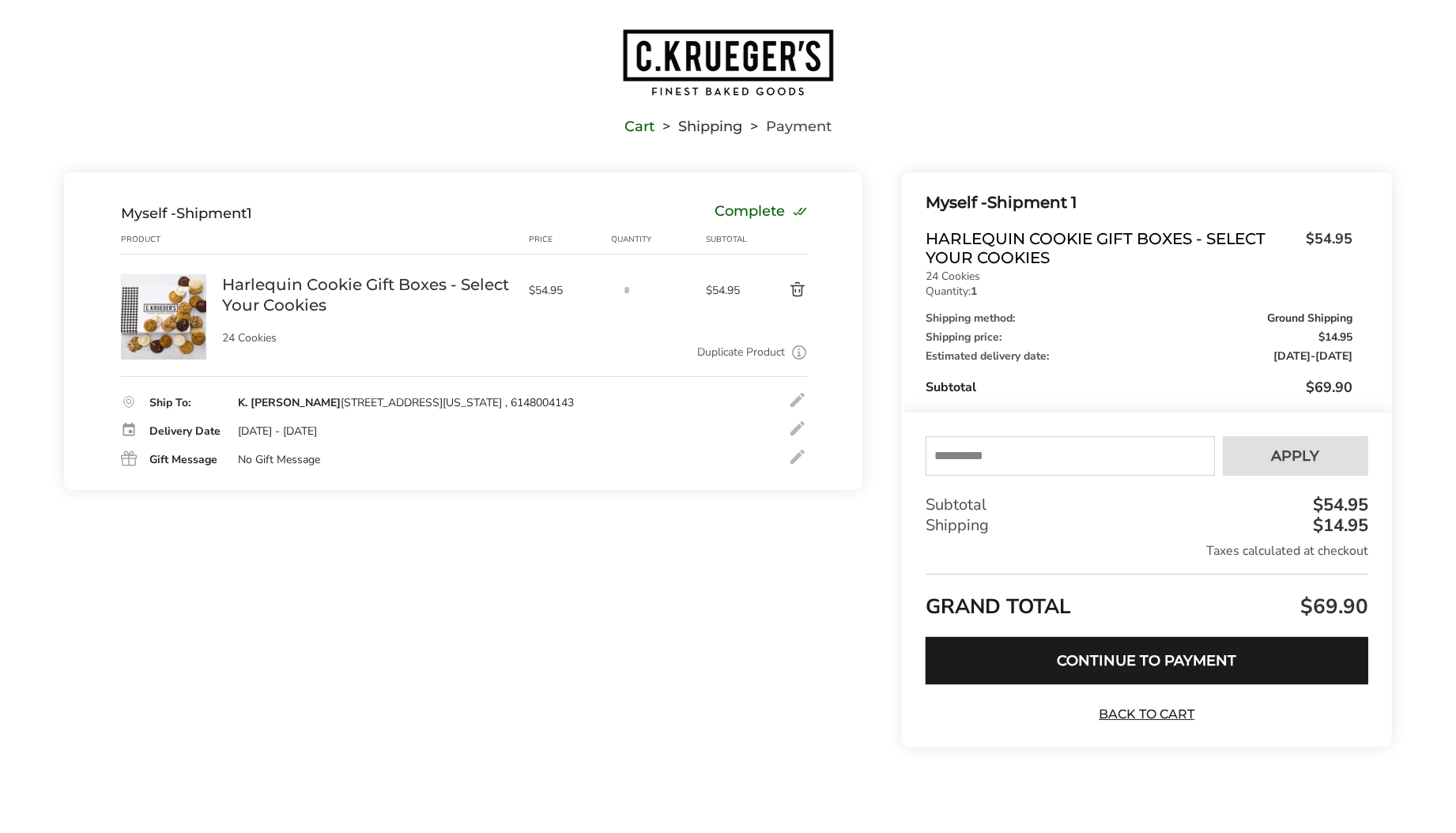
click at [1035, 458] on input "text" at bounding box center [1070, 456] width 289 height 40
type input "*********"
click at [1273, 460] on span "Apply" at bounding box center [1296, 455] width 48 height 14
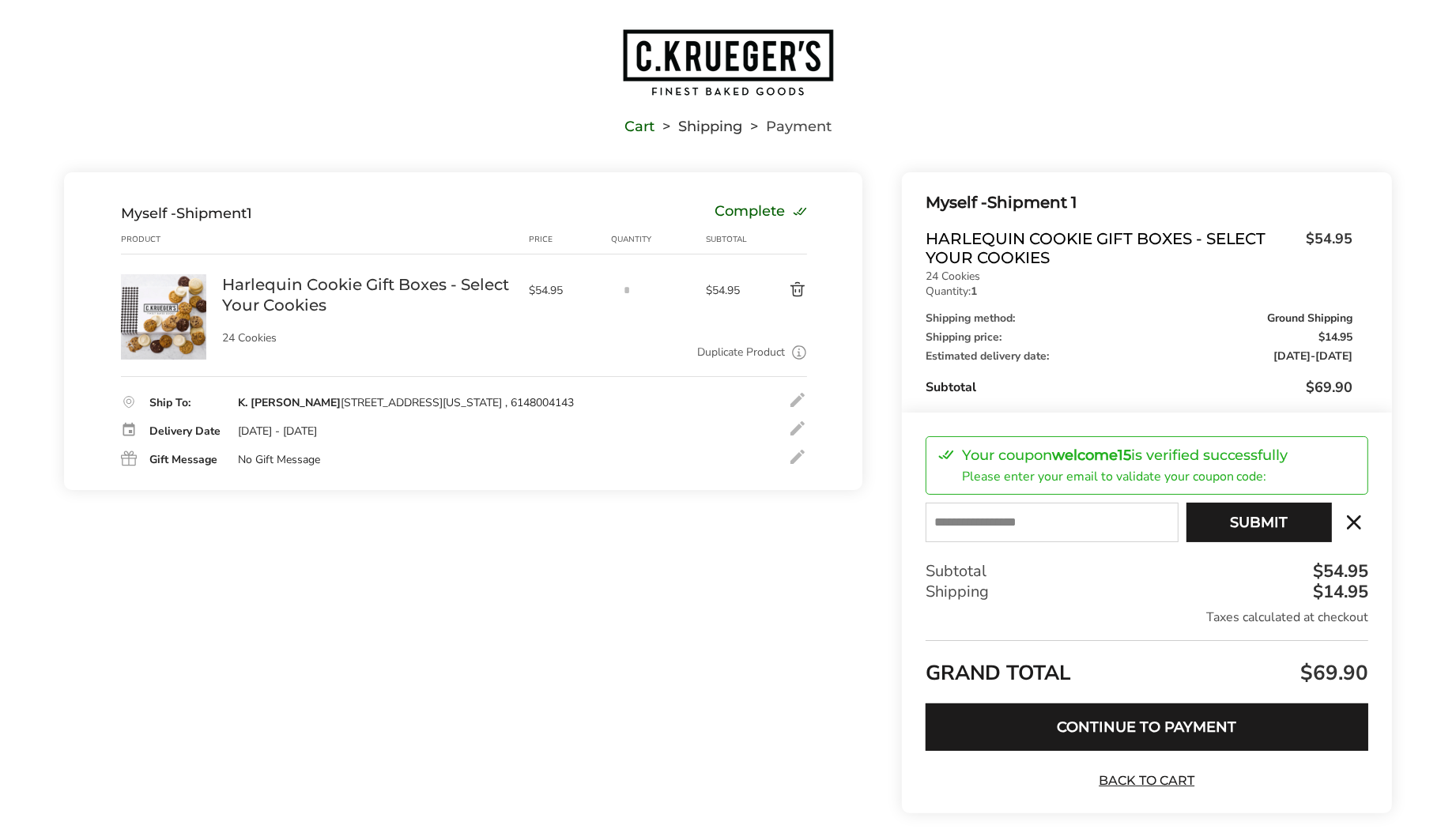
click at [1052, 528] on input "E-mail" at bounding box center [1052, 523] width 253 height 40
type input "**********"
click at [1241, 528] on button "Submit" at bounding box center [1259, 523] width 145 height 40
type input "**********"
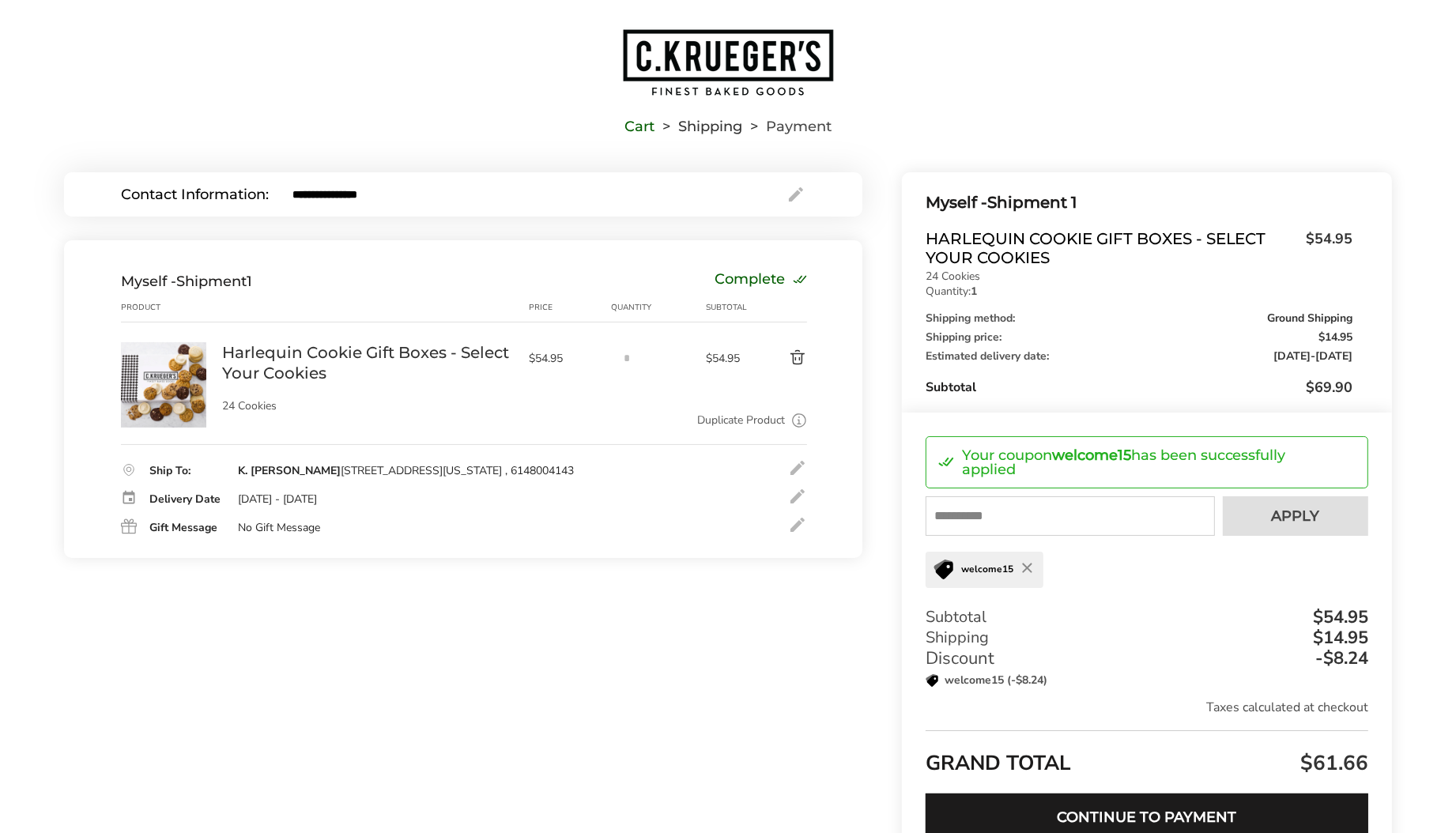
click at [1078, 515] on input "text" at bounding box center [1070, 516] width 289 height 40
click at [1014, 521] on input "text" at bounding box center [1070, 516] width 289 height 40
type input "****"
click at [1280, 522] on span "Apply" at bounding box center [1296, 516] width 48 height 14
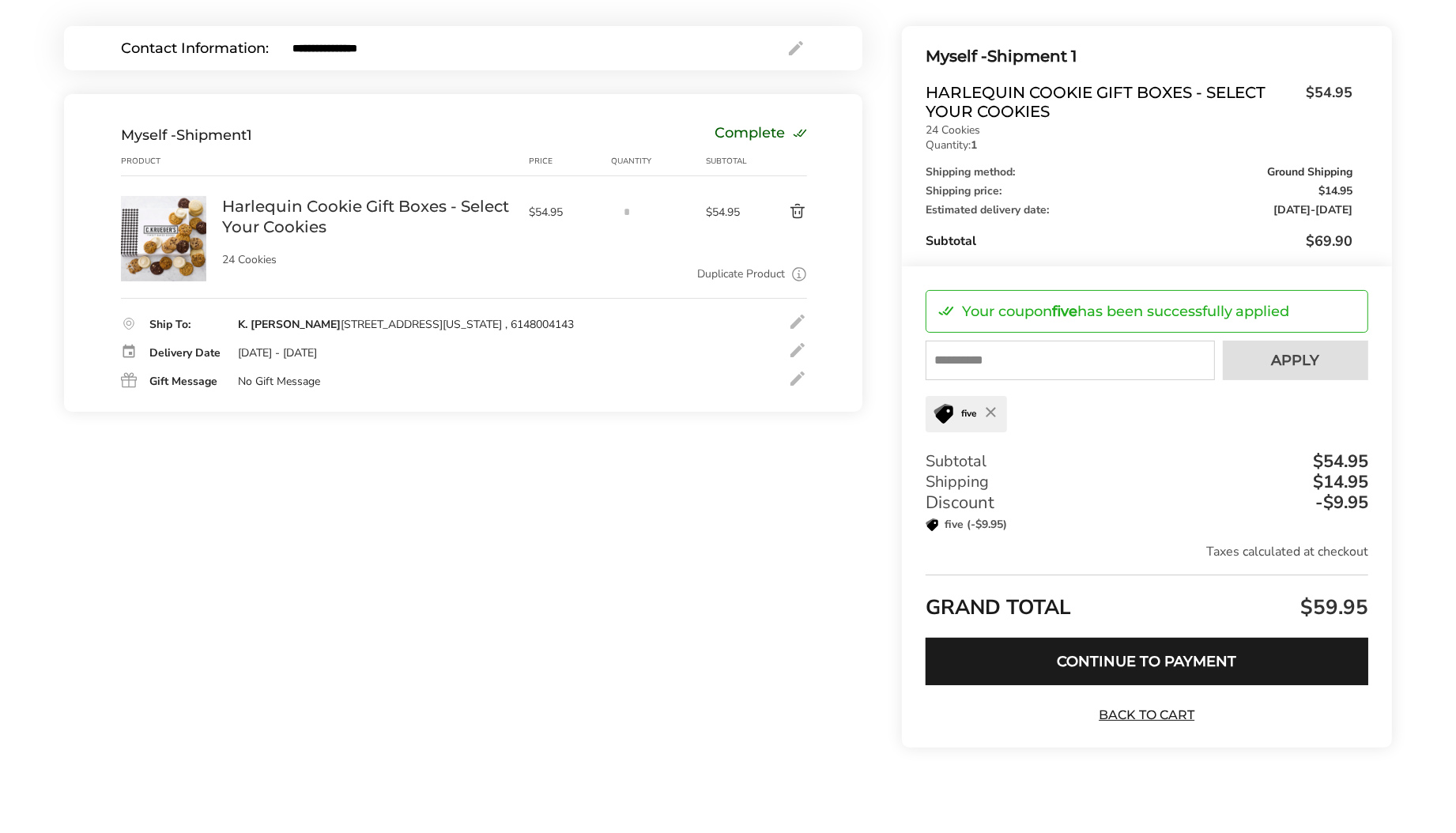
scroll to position [166, 0]
click at [1102, 652] on button "Continue to Payment" at bounding box center [1147, 662] width 443 height 47
